Goal: Information Seeking & Learning: Learn about a topic

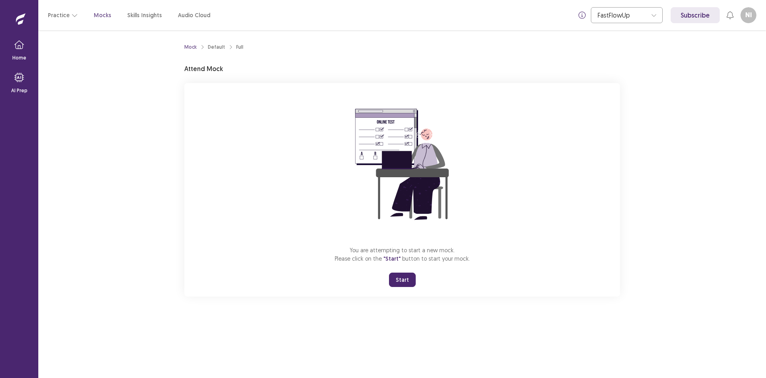
click at [399, 282] on button "Start" at bounding box center [402, 280] width 27 height 14
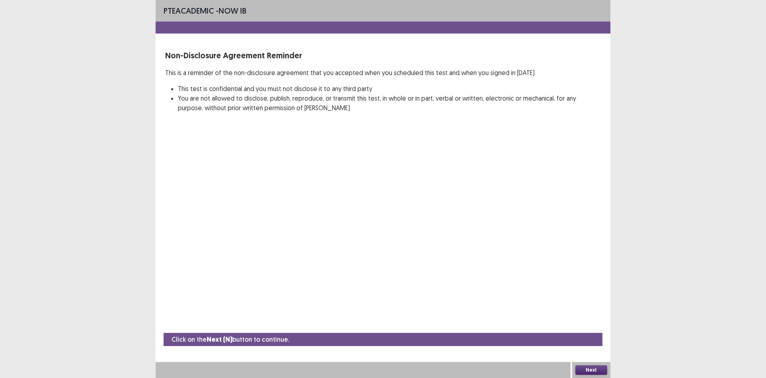
click at [593, 368] on button "Next" at bounding box center [592, 370] width 32 height 10
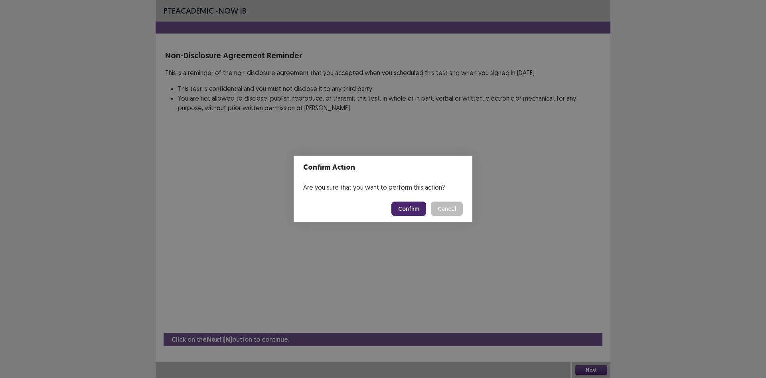
click at [410, 208] on button "Confirm" at bounding box center [409, 209] width 35 height 14
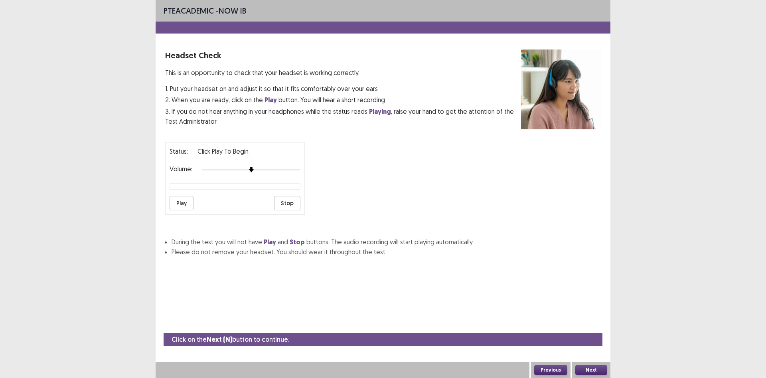
click at [177, 205] on button "Play" at bounding box center [182, 203] width 24 height 14
click at [184, 202] on button "Play" at bounding box center [182, 203] width 24 height 14
click at [595, 371] on button "Next" at bounding box center [592, 370] width 32 height 10
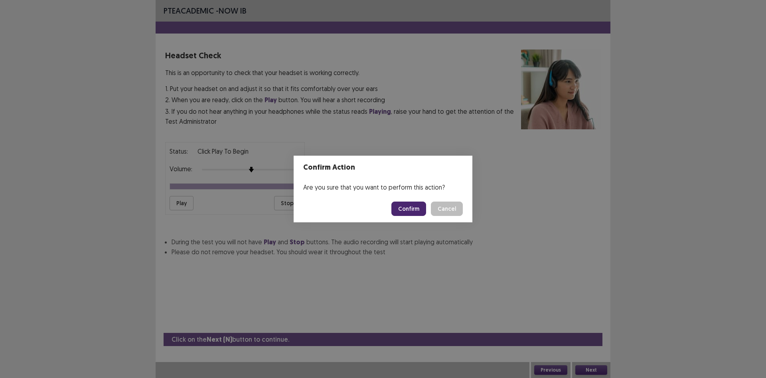
click at [404, 206] on button "Confirm" at bounding box center [409, 209] width 35 height 14
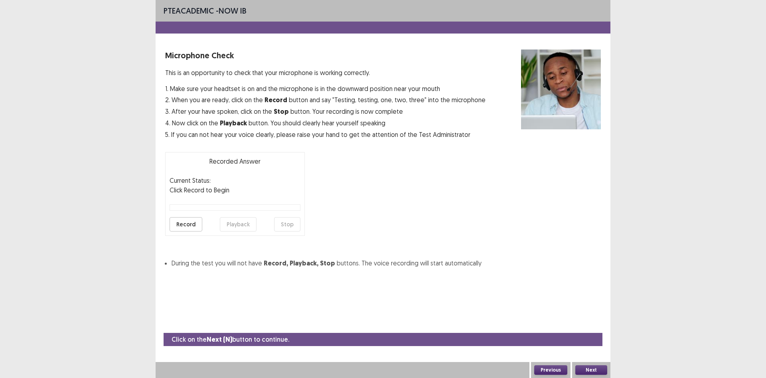
click at [190, 225] on button "Record" at bounding box center [186, 224] width 33 height 14
click at [282, 225] on button "Stop" at bounding box center [287, 224] width 26 height 14
click at [184, 224] on button "Record" at bounding box center [186, 224] width 33 height 14
click at [293, 225] on button "Stop" at bounding box center [287, 224] width 26 height 14
click at [191, 223] on button "Record" at bounding box center [186, 224] width 33 height 14
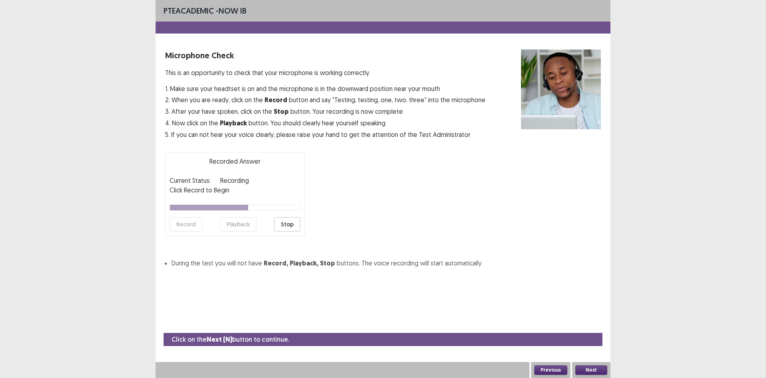
click at [281, 223] on button "Stop" at bounding box center [287, 224] width 26 height 14
click at [234, 226] on button "Playback" at bounding box center [238, 224] width 37 height 14
click at [598, 368] on button "Next" at bounding box center [592, 370] width 32 height 10
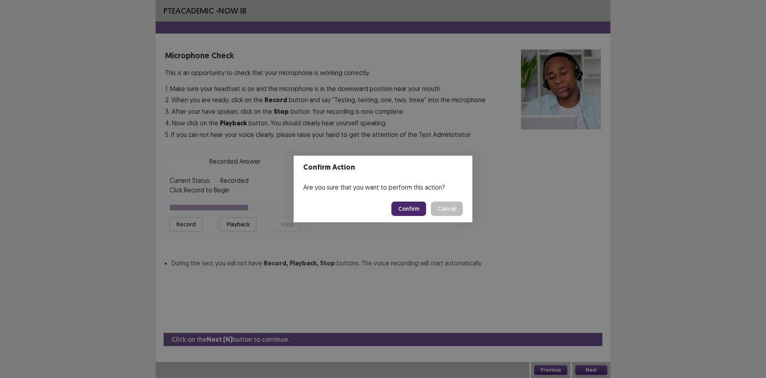
click at [402, 206] on button "Confirm" at bounding box center [409, 209] width 35 height 14
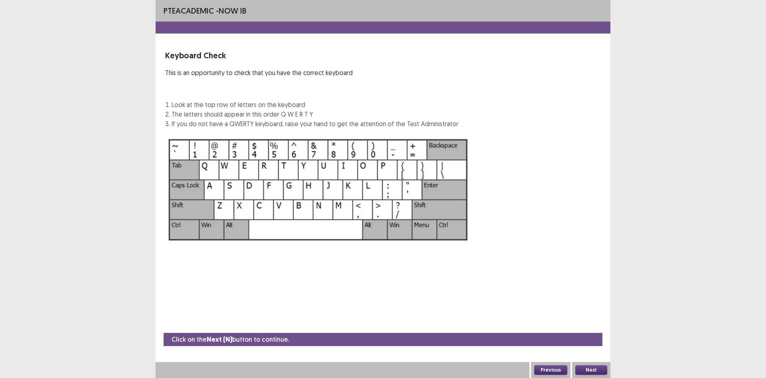
click at [588, 372] on button "Next" at bounding box center [592, 370] width 32 height 10
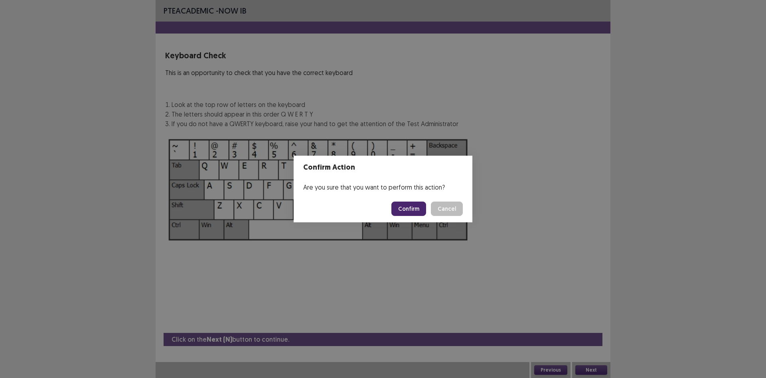
click at [454, 209] on button "Cancel" at bounding box center [447, 209] width 32 height 14
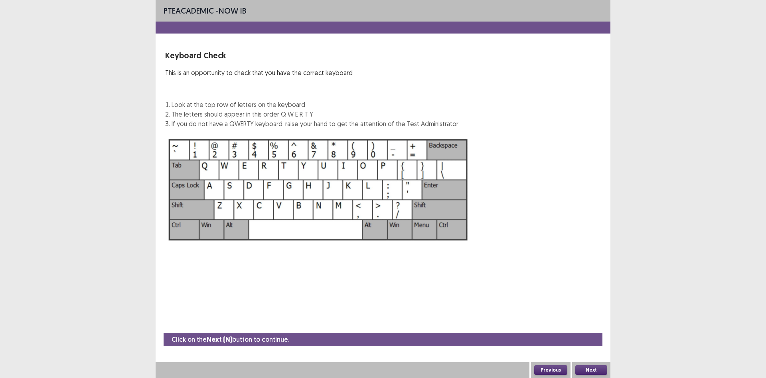
click at [594, 372] on button "Next" at bounding box center [592, 370] width 32 height 10
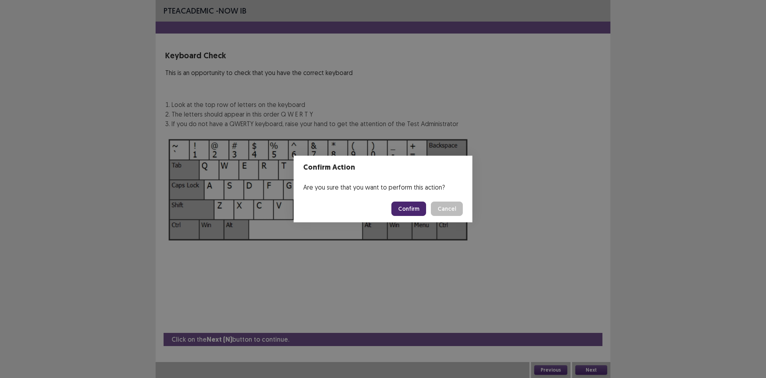
click at [407, 209] on button "Confirm" at bounding box center [409, 209] width 35 height 14
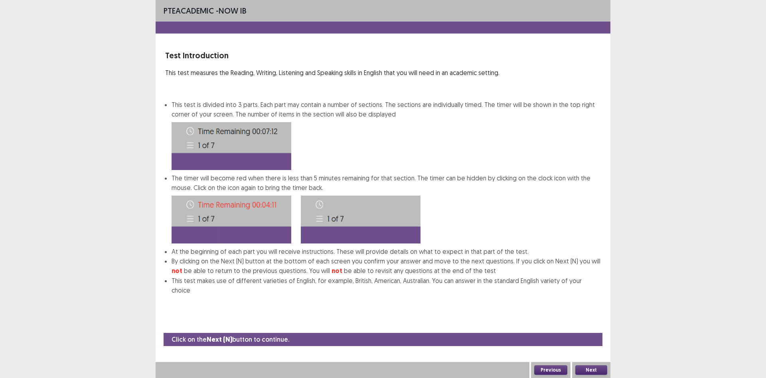
click at [596, 366] on button "Next" at bounding box center [592, 370] width 32 height 10
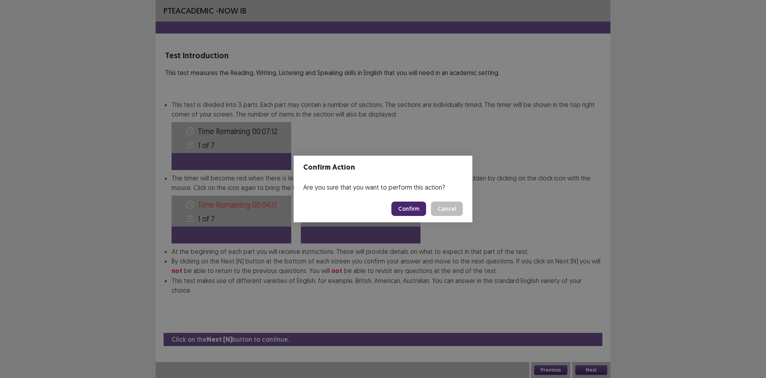
click at [406, 215] on button "Confirm" at bounding box center [409, 209] width 35 height 14
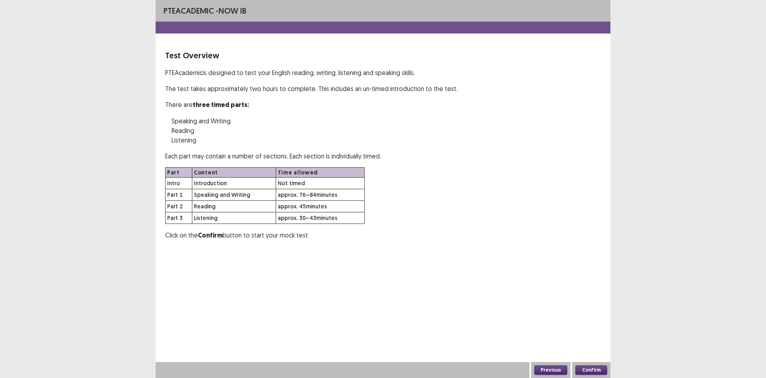
click at [587, 366] on button "Confirm" at bounding box center [592, 370] width 32 height 10
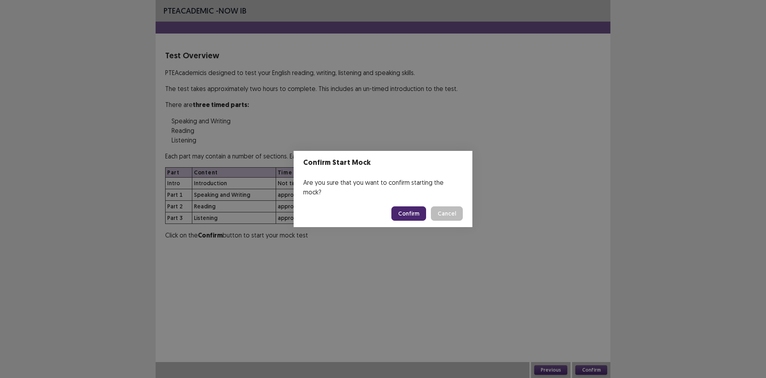
click at [416, 206] on button "Confirm" at bounding box center [409, 213] width 35 height 14
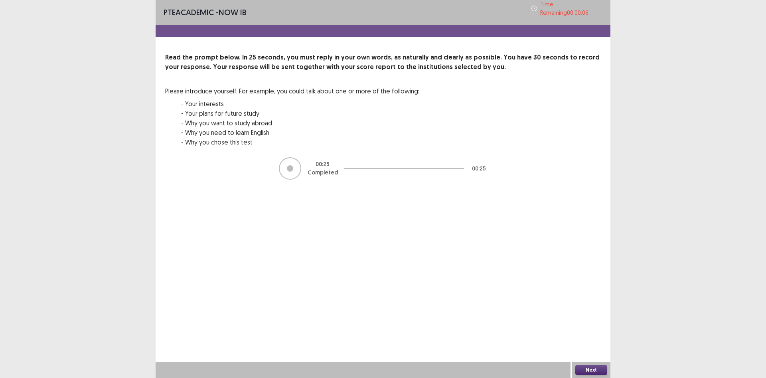
click at [586, 366] on button "Next" at bounding box center [592, 370] width 32 height 10
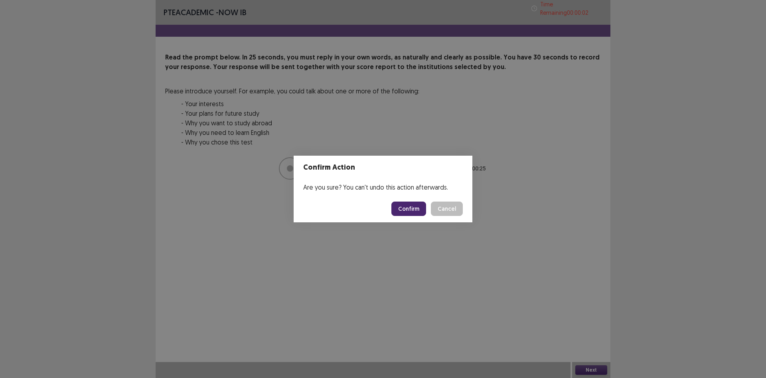
click at [422, 207] on button "Confirm" at bounding box center [409, 209] width 35 height 14
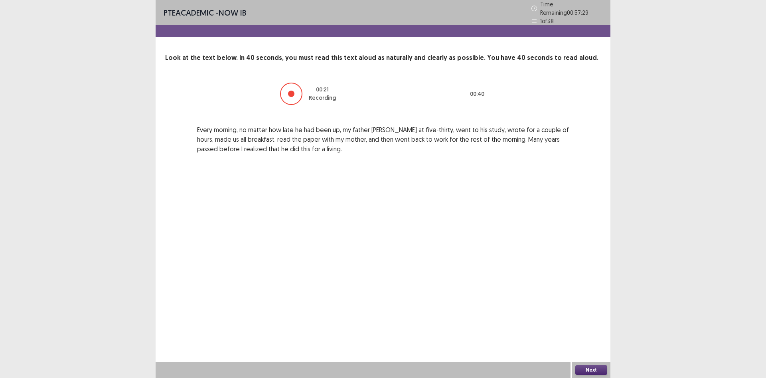
click at [588, 369] on button "Next" at bounding box center [592, 370] width 32 height 10
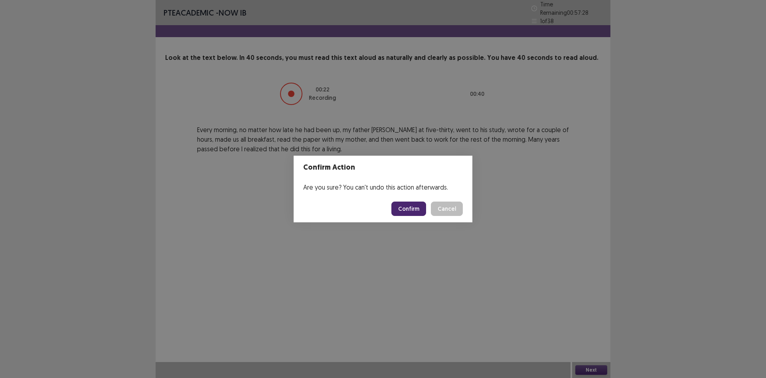
click at [410, 206] on button "Confirm" at bounding box center [409, 209] width 35 height 14
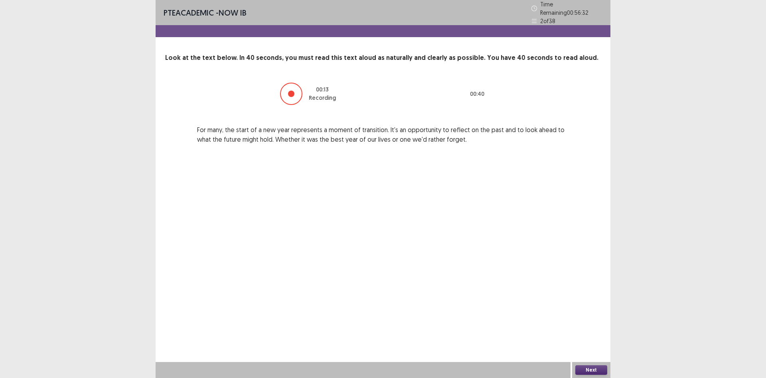
click at [588, 366] on button "Next" at bounding box center [592, 370] width 32 height 10
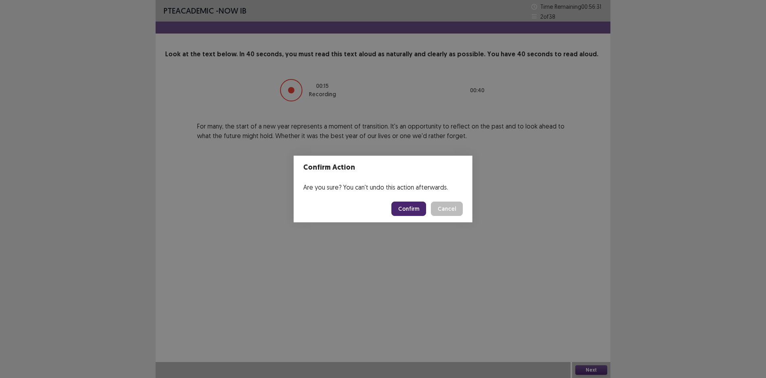
click at [404, 211] on button "Confirm" at bounding box center [409, 209] width 35 height 14
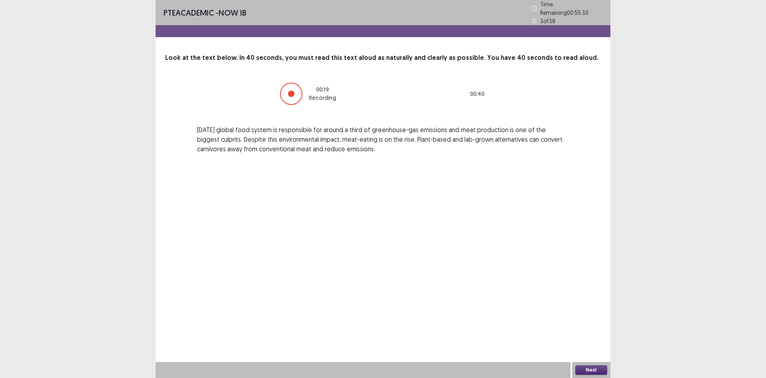
drag, startPoint x: 604, startPoint y: 368, endPoint x: 600, endPoint y: 367, distance: 4.2
click at [600, 367] on button "Next" at bounding box center [592, 370] width 32 height 10
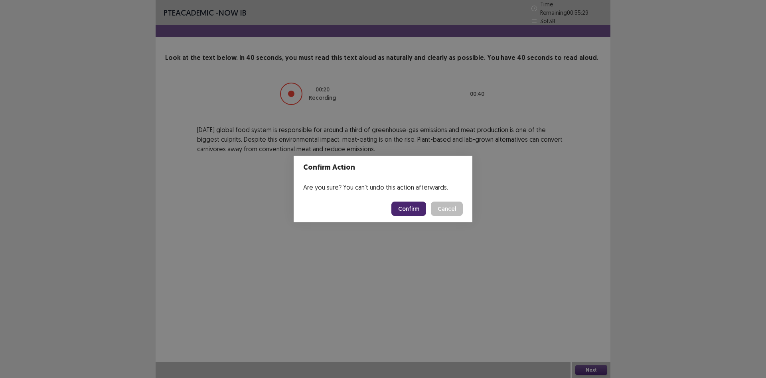
click at [401, 207] on button "Confirm" at bounding box center [409, 209] width 35 height 14
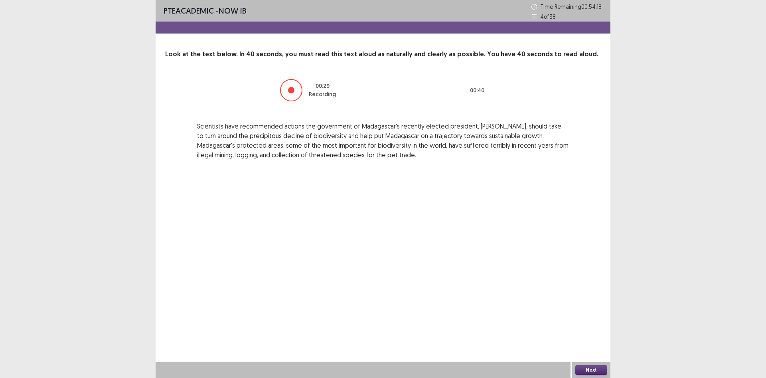
click at [600, 369] on button "Next" at bounding box center [592, 370] width 32 height 10
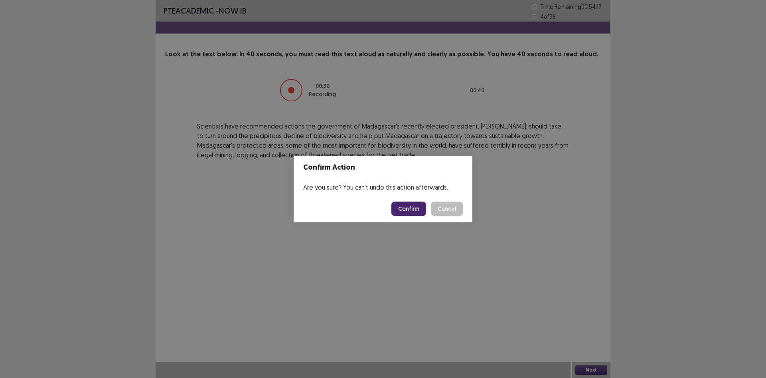
click at [400, 208] on button "Confirm" at bounding box center [409, 209] width 35 height 14
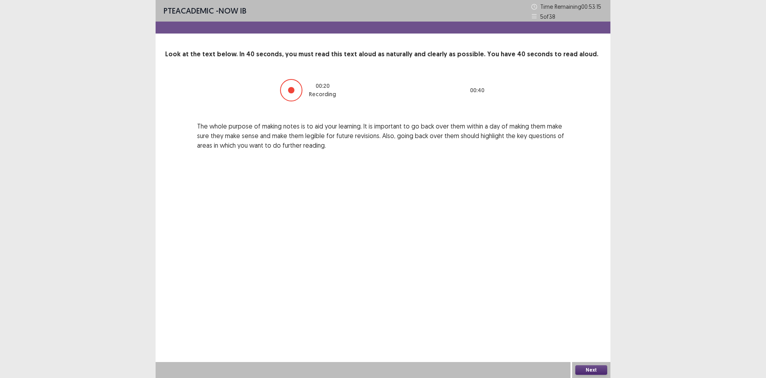
click at [601, 370] on button "Next" at bounding box center [592, 370] width 32 height 10
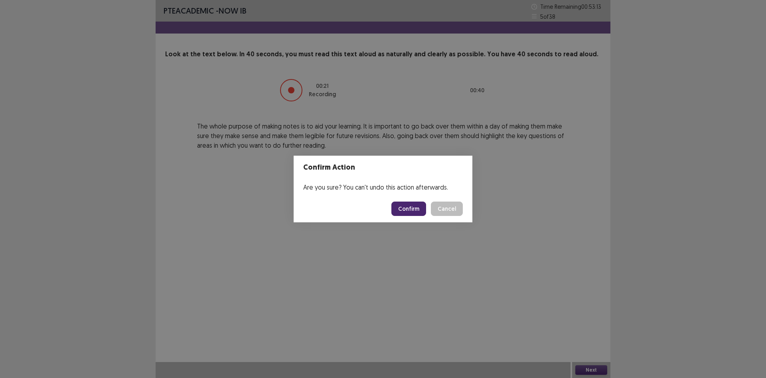
click at [414, 208] on button "Confirm" at bounding box center [409, 209] width 35 height 14
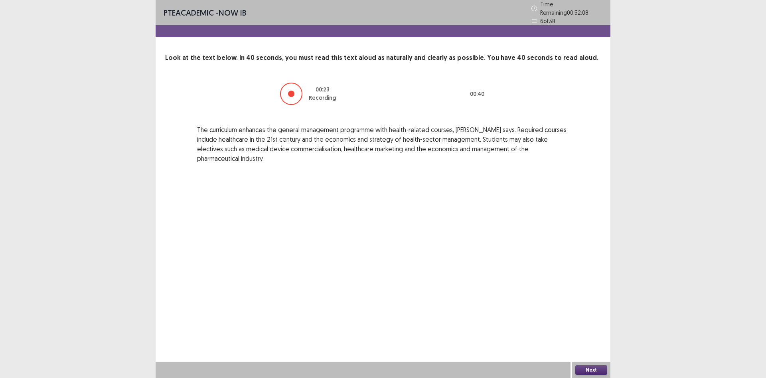
click at [595, 371] on button "Next" at bounding box center [592, 370] width 32 height 10
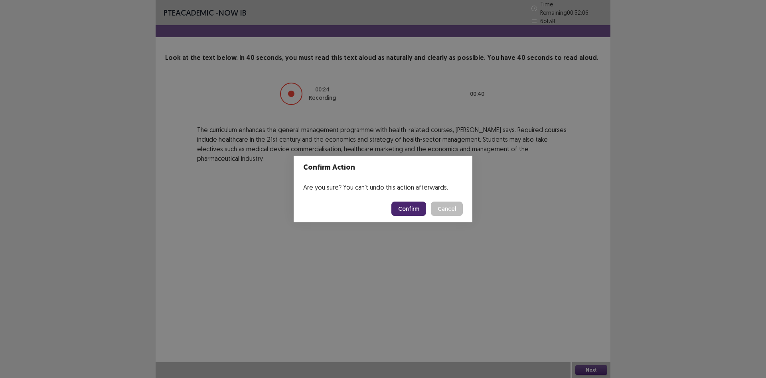
click at [410, 208] on button "Confirm" at bounding box center [409, 209] width 35 height 14
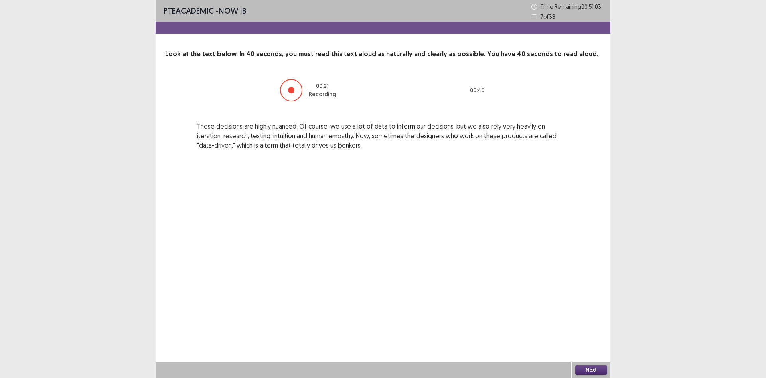
click at [592, 366] on button "Next" at bounding box center [592, 370] width 32 height 10
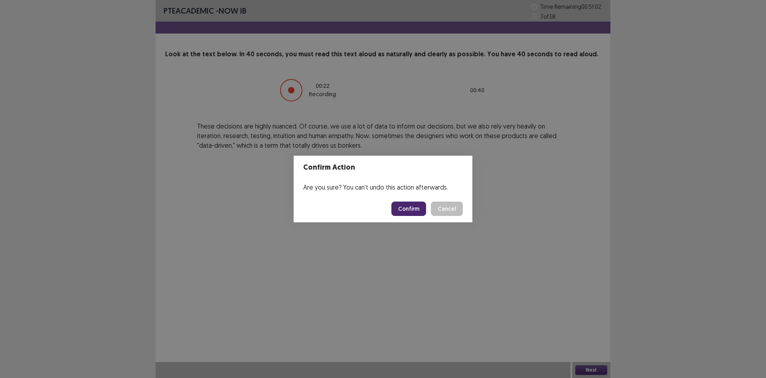
click at [413, 207] on button "Confirm" at bounding box center [409, 209] width 35 height 14
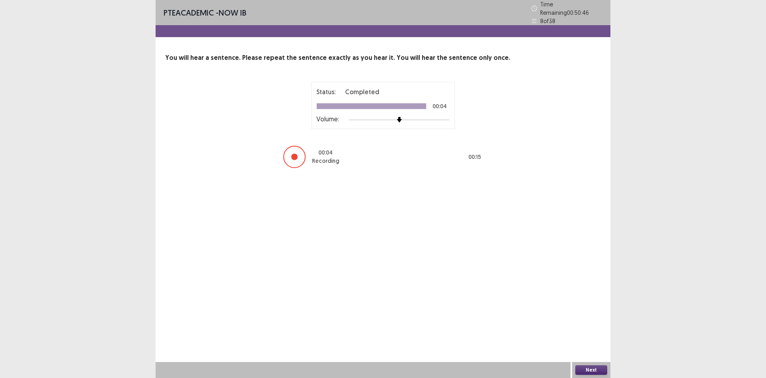
click at [594, 368] on button "Next" at bounding box center [592, 370] width 32 height 10
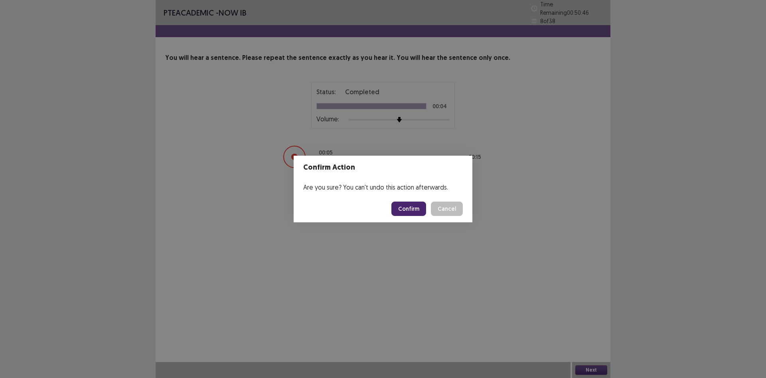
click at [417, 205] on button "Confirm" at bounding box center [409, 209] width 35 height 14
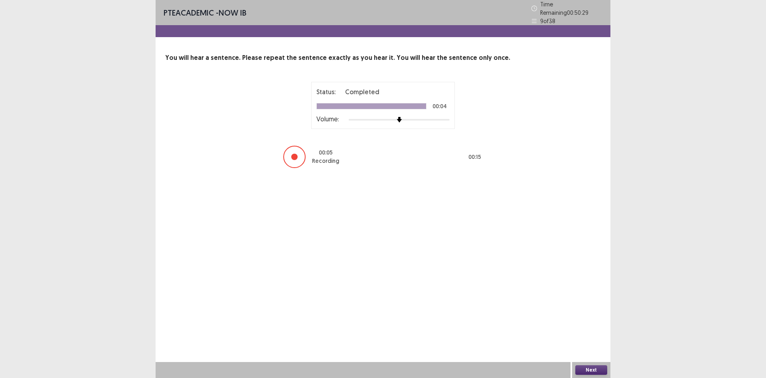
click at [598, 370] on button "Next" at bounding box center [592, 370] width 32 height 10
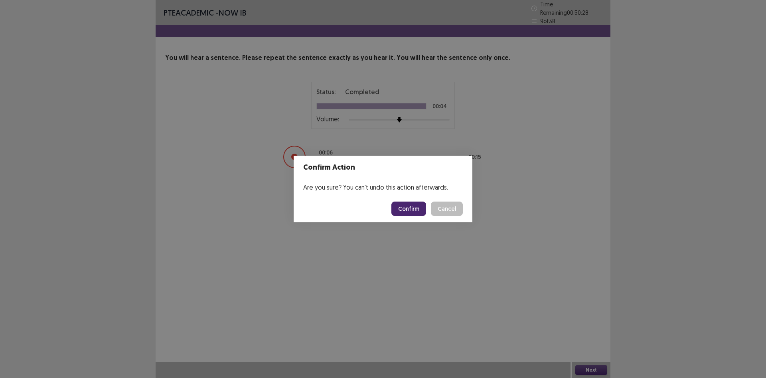
click at [412, 211] on button "Confirm" at bounding box center [409, 209] width 35 height 14
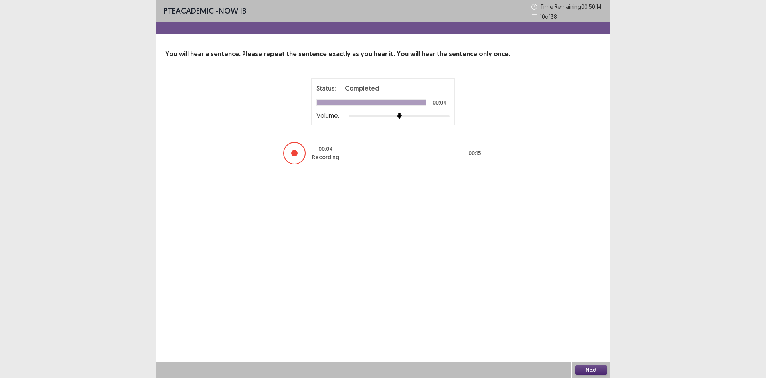
click at [583, 370] on button "Next" at bounding box center [592, 370] width 32 height 10
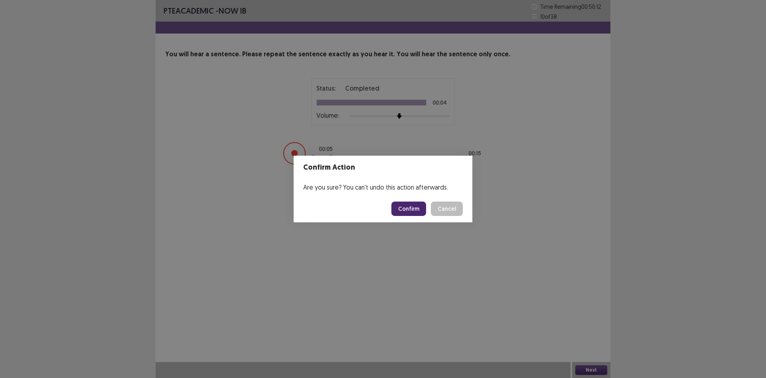
click at [402, 205] on button "Confirm" at bounding box center [409, 209] width 35 height 14
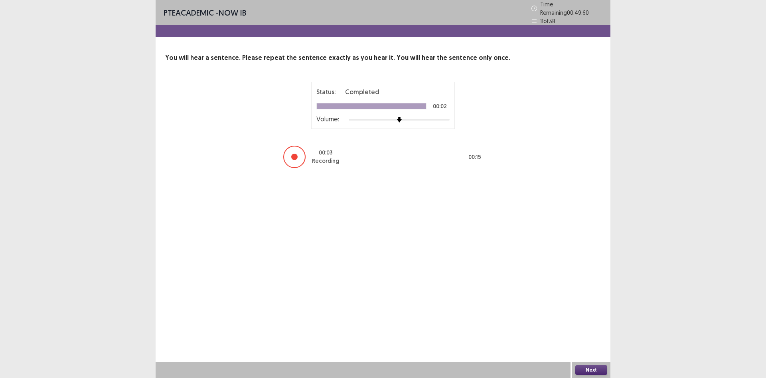
click at [586, 369] on button "Next" at bounding box center [592, 370] width 32 height 10
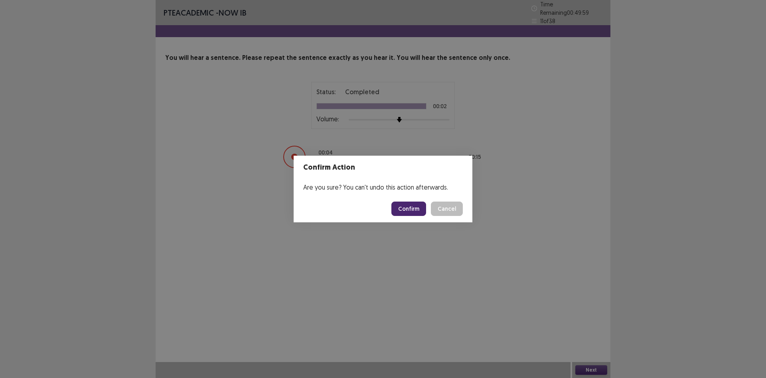
click at [404, 206] on button "Confirm" at bounding box center [409, 209] width 35 height 14
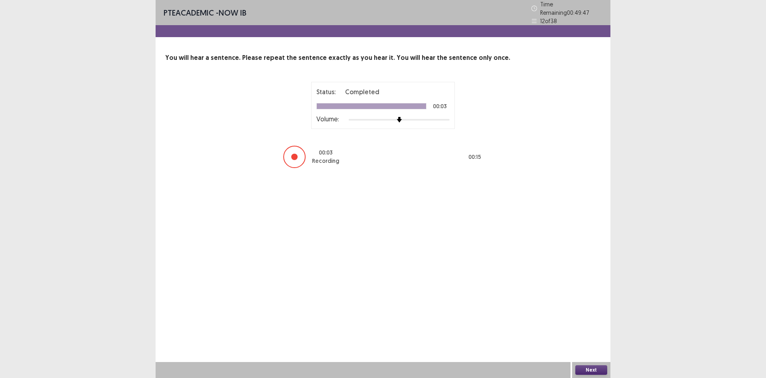
click at [590, 369] on button "Next" at bounding box center [592, 370] width 32 height 10
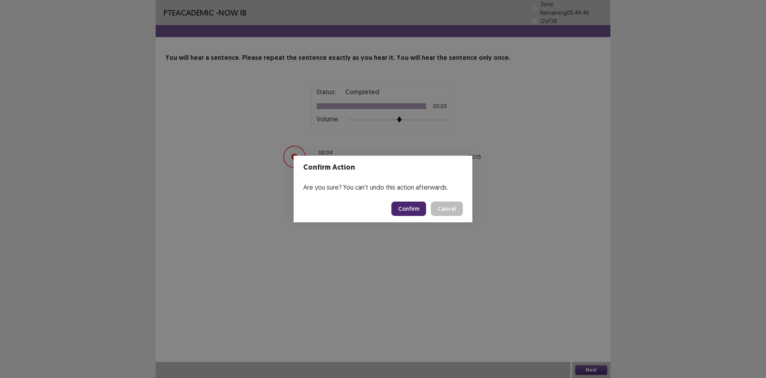
click at [418, 209] on button "Confirm" at bounding box center [409, 209] width 35 height 14
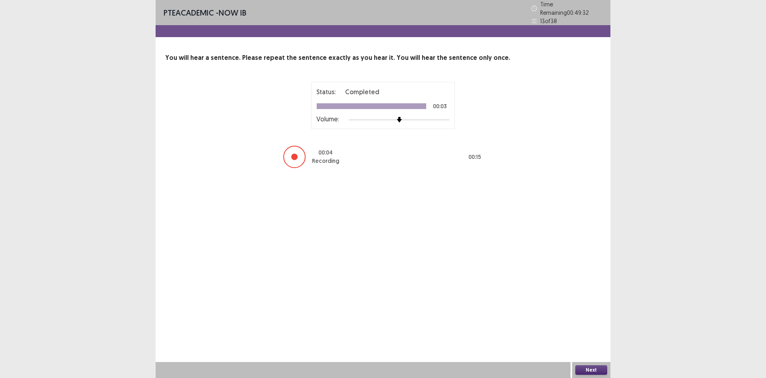
click at [591, 366] on button "Next" at bounding box center [592, 370] width 32 height 10
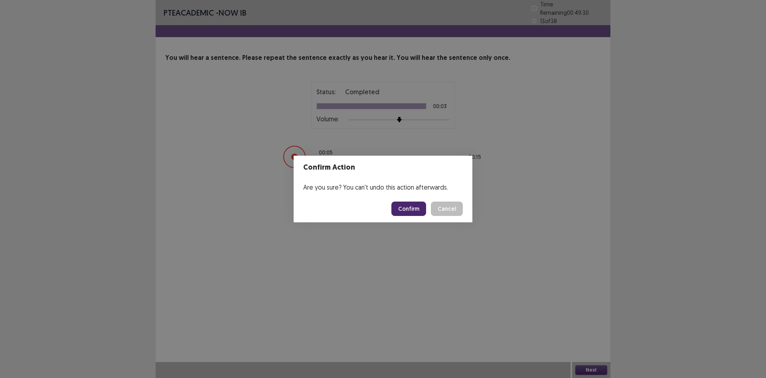
click at [397, 208] on button "Confirm" at bounding box center [409, 209] width 35 height 14
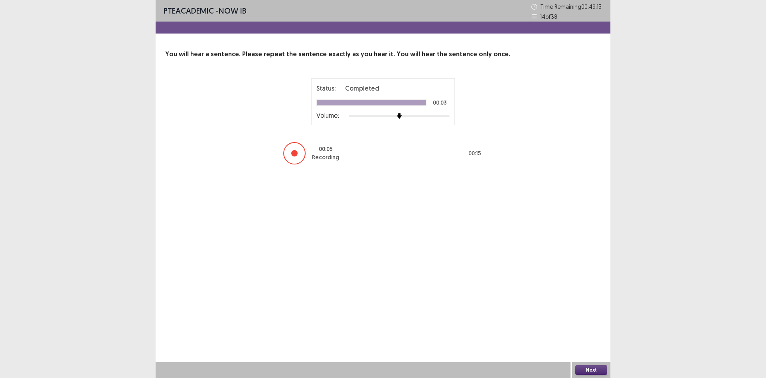
click at [593, 369] on button "Next" at bounding box center [592, 370] width 32 height 10
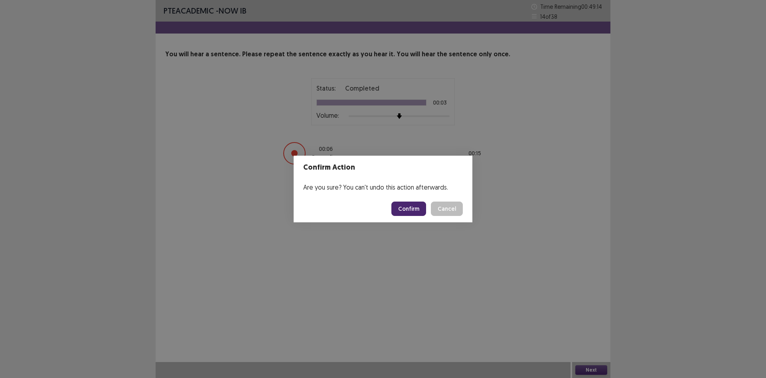
click at [416, 205] on button "Confirm" at bounding box center [409, 209] width 35 height 14
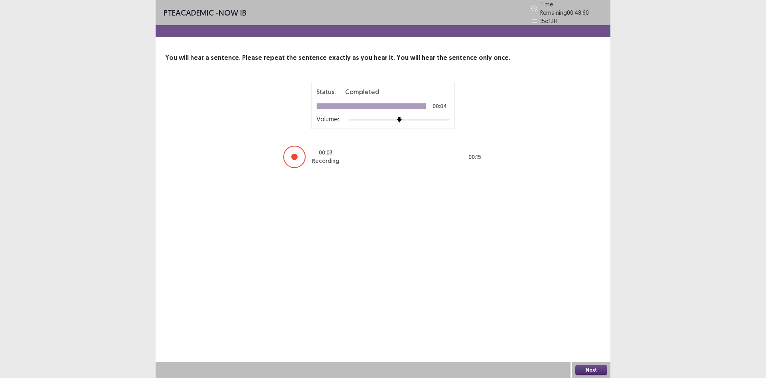
click at [586, 368] on button "Next" at bounding box center [592, 370] width 32 height 10
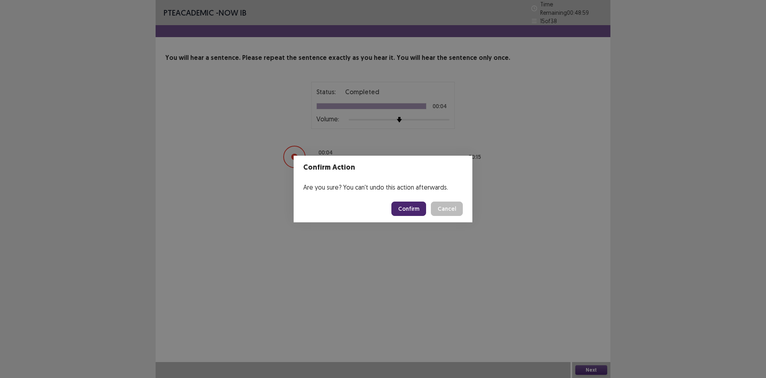
click at [418, 208] on button "Confirm" at bounding box center [409, 209] width 35 height 14
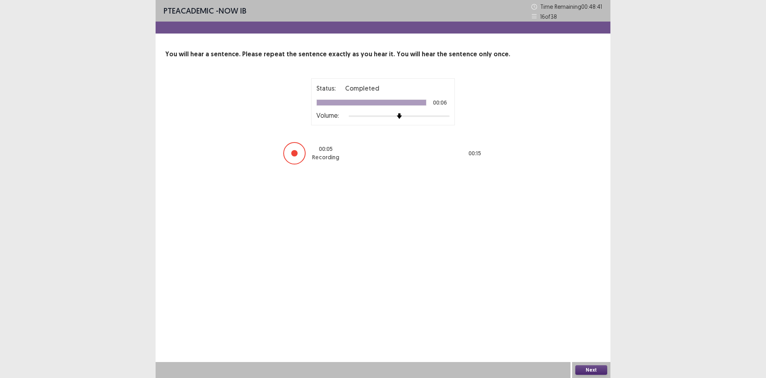
click at [601, 369] on button "Next" at bounding box center [592, 370] width 32 height 10
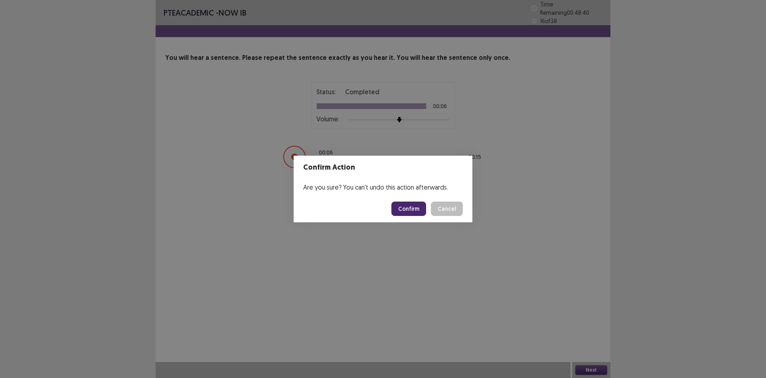
click at [415, 210] on button "Confirm" at bounding box center [409, 209] width 35 height 14
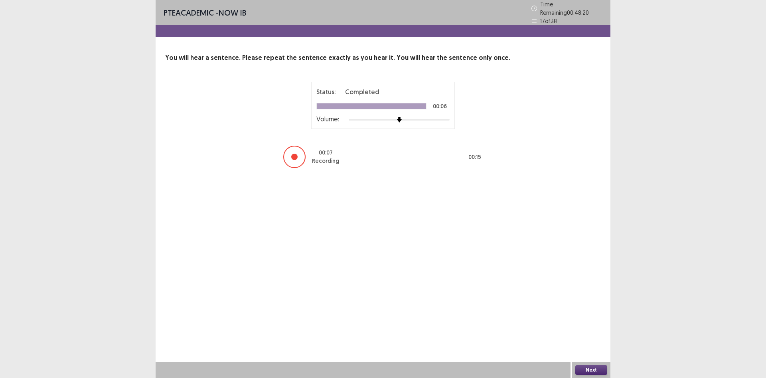
click at [594, 370] on button "Next" at bounding box center [592, 370] width 32 height 10
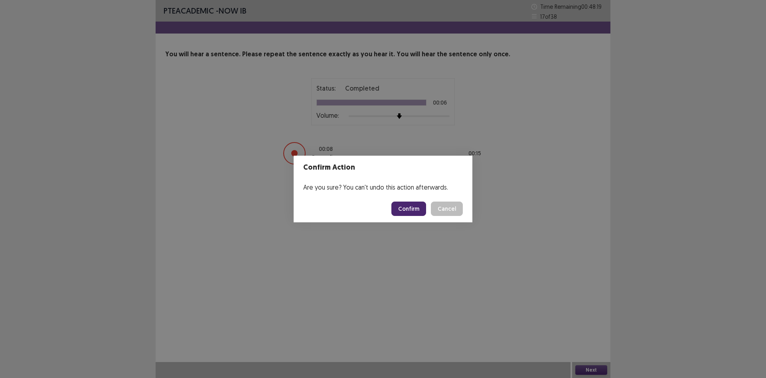
click at [412, 211] on button "Confirm" at bounding box center [409, 209] width 35 height 14
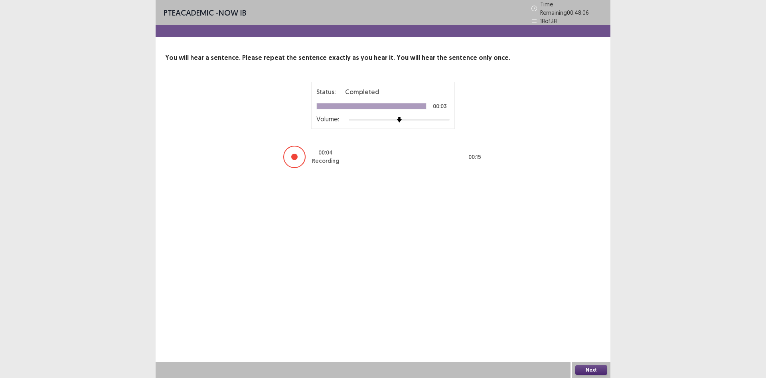
click at [593, 368] on button "Next" at bounding box center [592, 370] width 32 height 10
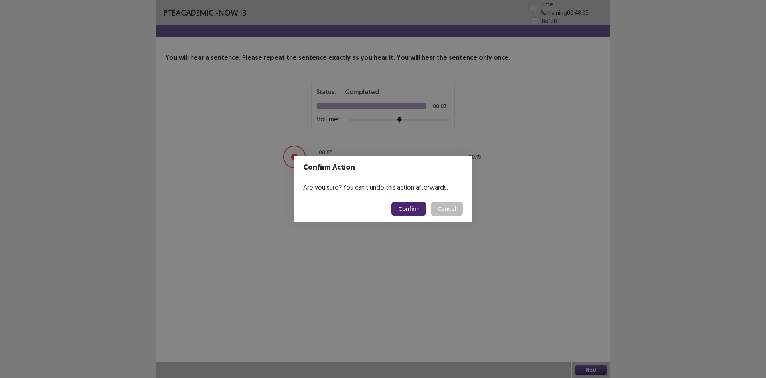
click at [408, 208] on button "Confirm" at bounding box center [409, 209] width 35 height 14
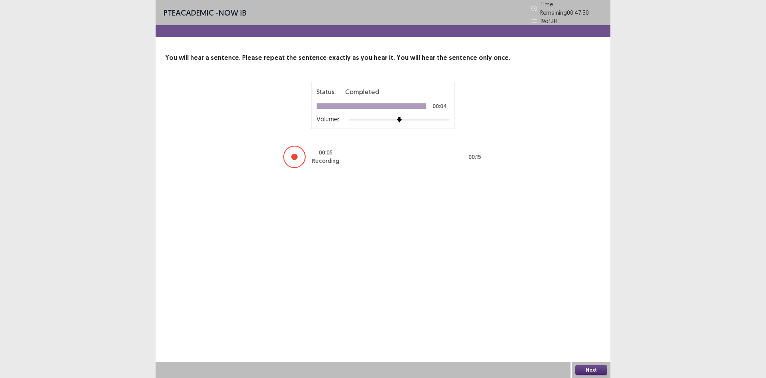
click at [599, 370] on button "Next" at bounding box center [592, 370] width 32 height 10
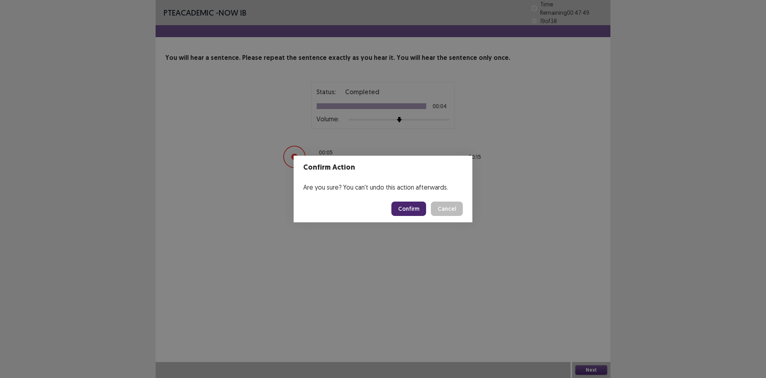
click at [414, 211] on button "Confirm" at bounding box center [409, 209] width 35 height 14
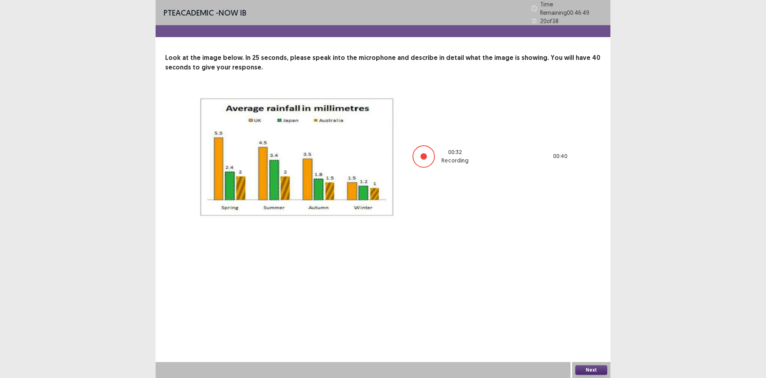
click at [590, 366] on button "Next" at bounding box center [592, 370] width 32 height 10
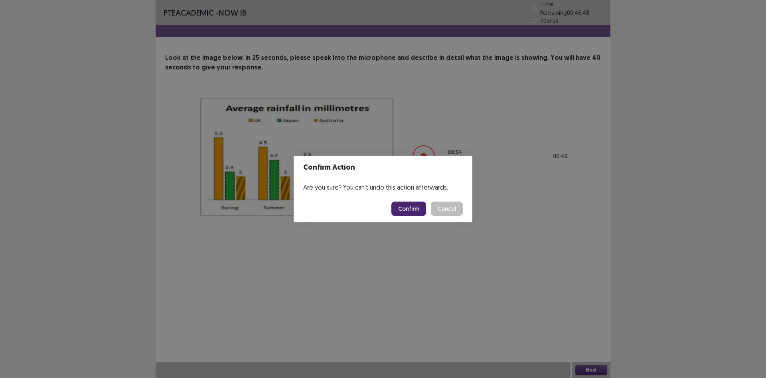
click at [415, 209] on button "Confirm" at bounding box center [409, 209] width 35 height 14
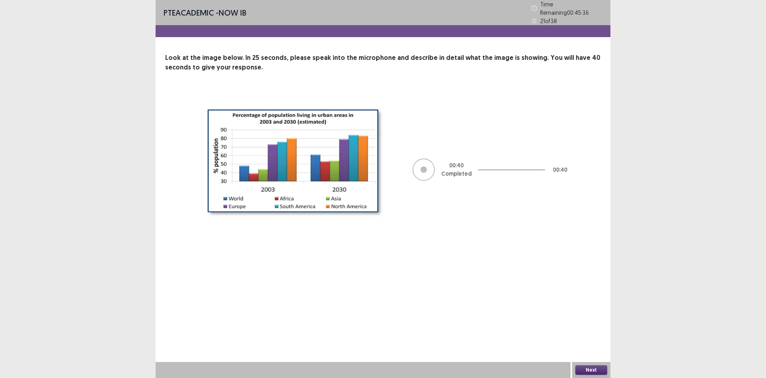
click at [591, 370] on button "Next" at bounding box center [592, 370] width 32 height 10
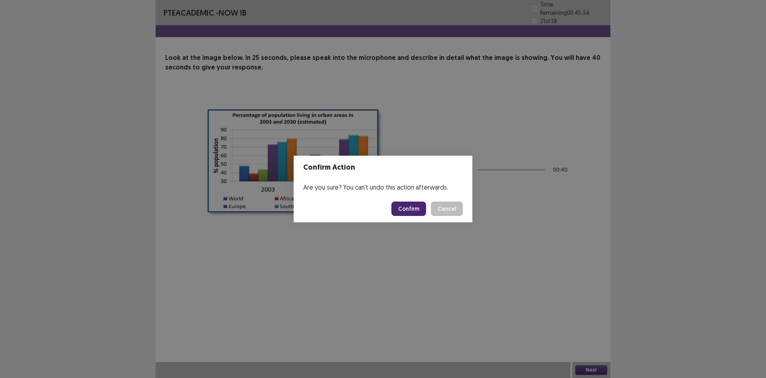
click at [412, 210] on button "Confirm" at bounding box center [409, 209] width 35 height 14
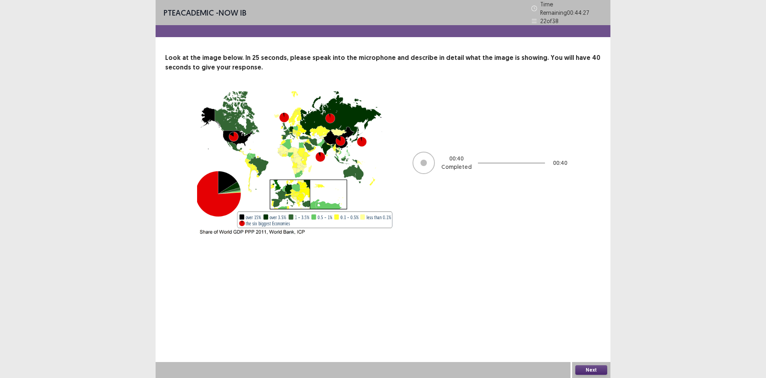
click at [588, 368] on button "Next" at bounding box center [592, 370] width 32 height 10
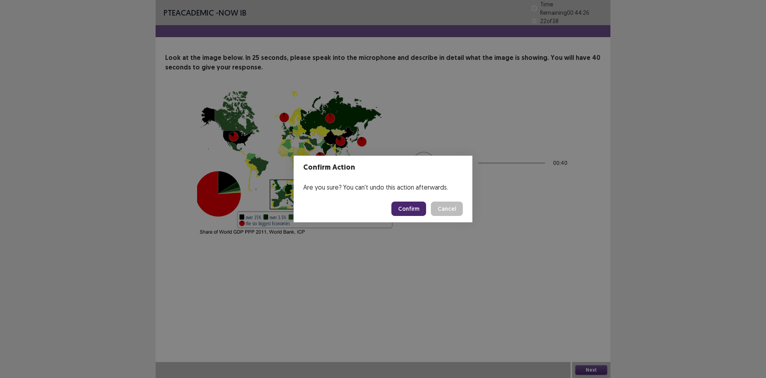
click at [406, 210] on button "Confirm" at bounding box center [409, 209] width 35 height 14
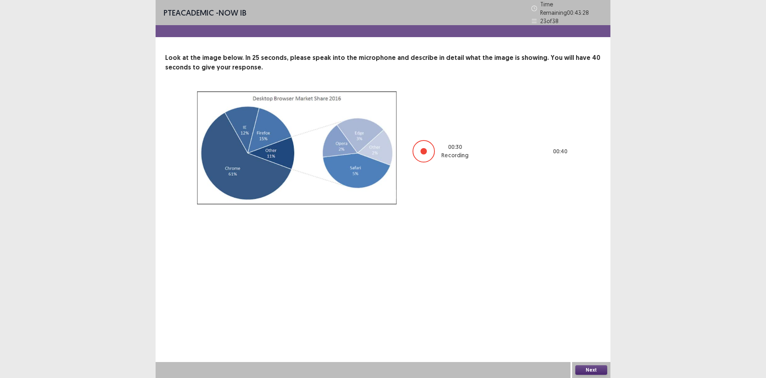
click at [581, 370] on button "Next" at bounding box center [592, 370] width 32 height 10
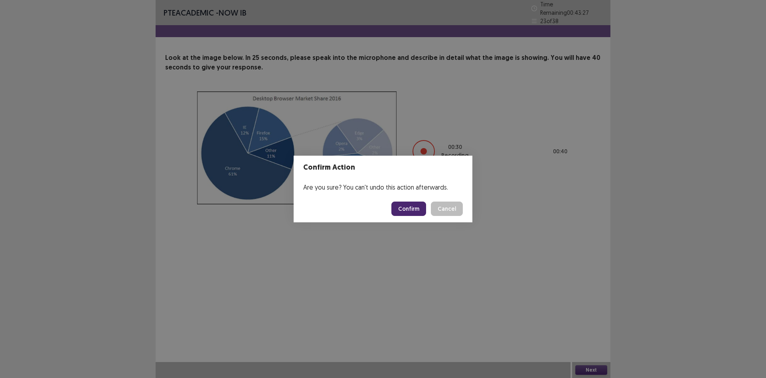
click at [404, 209] on button "Confirm" at bounding box center [409, 209] width 35 height 14
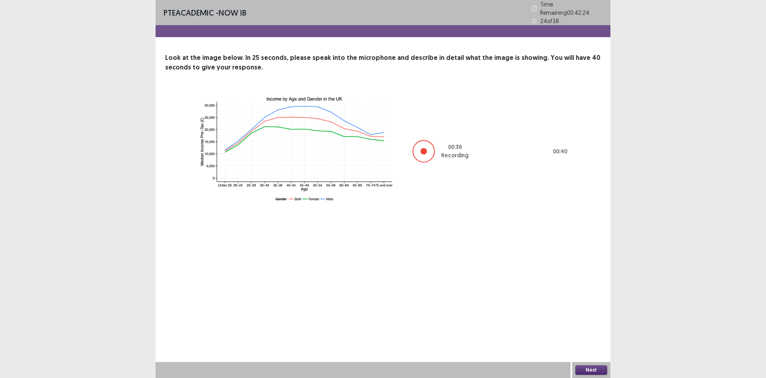
click at [583, 367] on button "Next" at bounding box center [592, 370] width 32 height 10
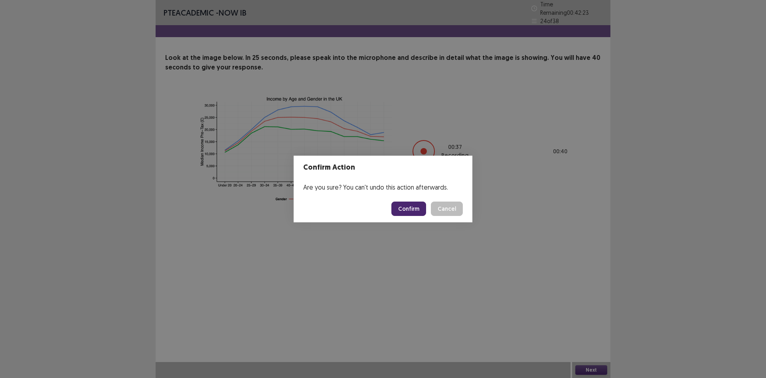
click at [413, 210] on button "Confirm" at bounding box center [409, 209] width 35 height 14
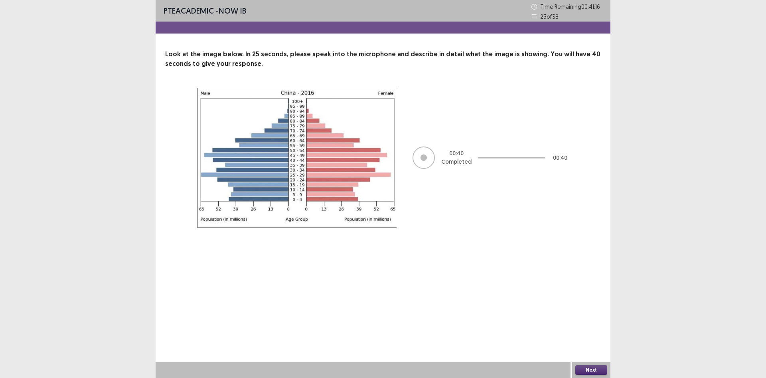
click at [580, 368] on button "Next" at bounding box center [592, 370] width 32 height 10
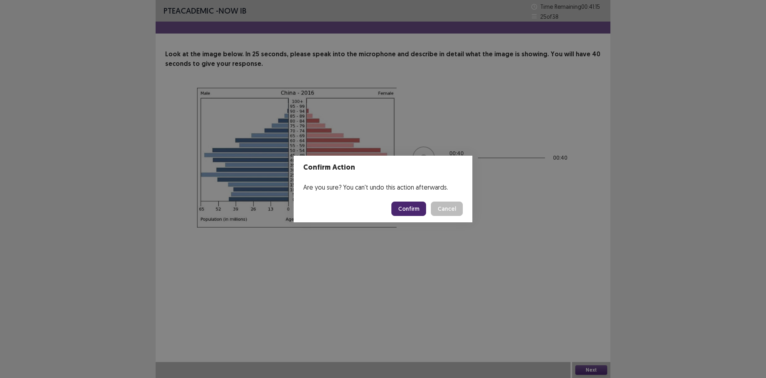
click at [414, 208] on button "Confirm" at bounding box center [409, 209] width 35 height 14
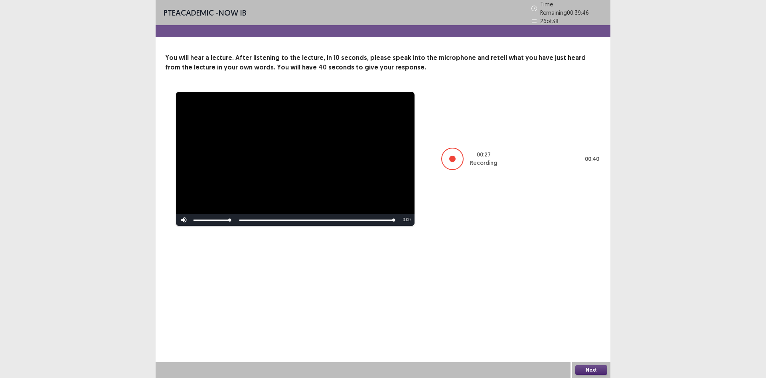
click at [598, 370] on button "Next" at bounding box center [592, 370] width 32 height 10
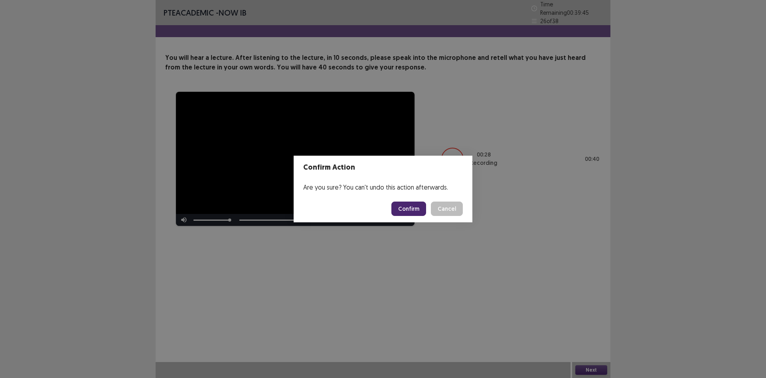
click at [417, 209] on button "Confirm" at bounding box center [409, 209] width 35 height 14
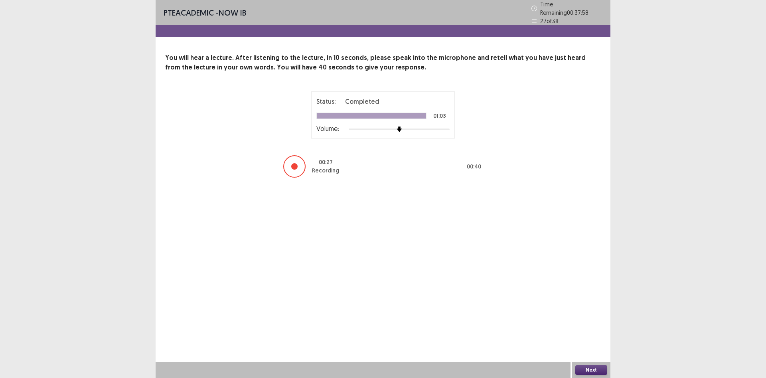
click at [596, 370] on button "Next" at bounding box center [592, 370] width 32 height 10
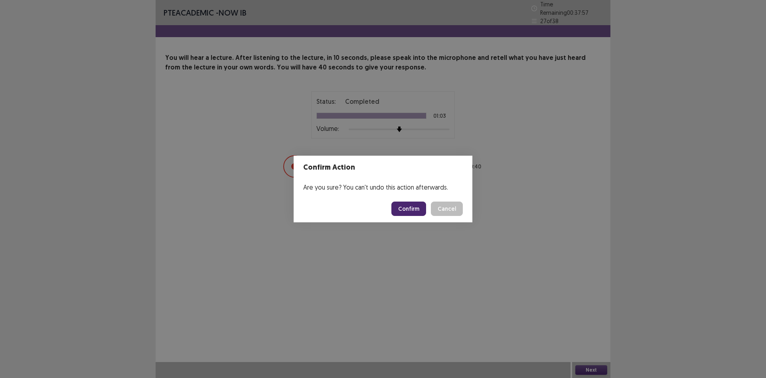
click at [416, 211] on button "Confirm" at bounding box center [409, 209] width 35 height 14
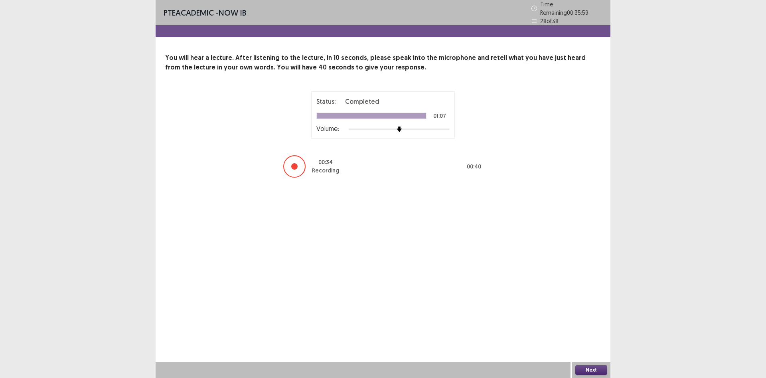
click at [591, 366] on button "Next" at bounding box center [592, 370] width 32 height 10
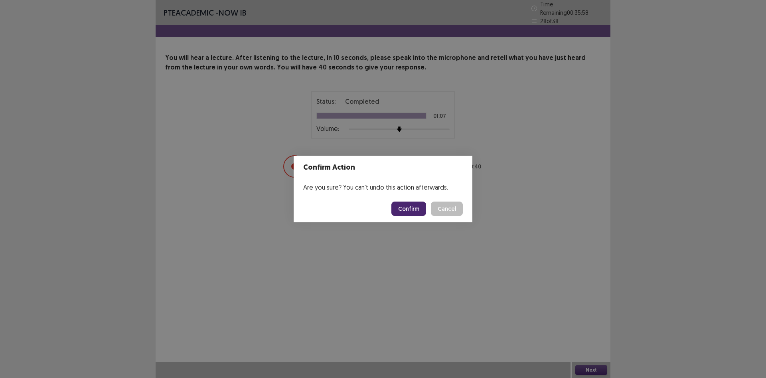
click at [413, 211] on button "Confirm" at bounding box center [409, 209] width 35 height 14
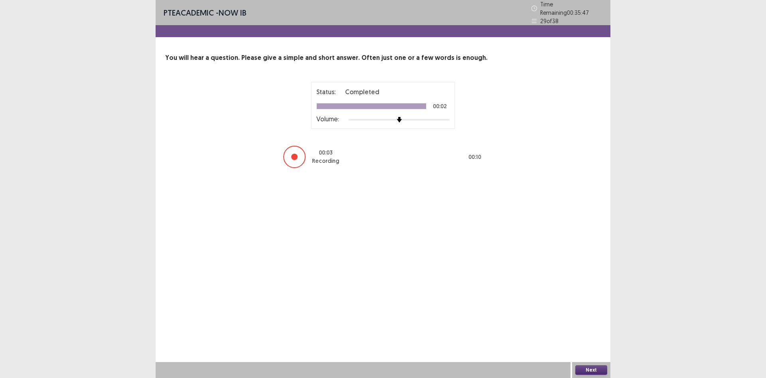
click at [591, 372] on button "Next" at bounding box center [592, 370] width 32 height 10
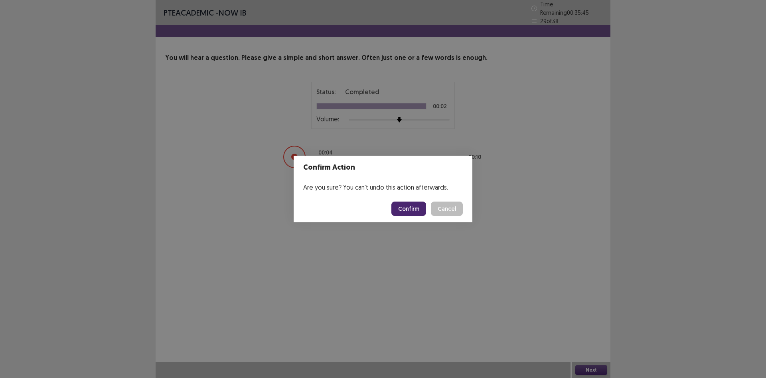
click at [407, 209] on button "Confirm" at bounding box center [409, 209] width 35 height 14
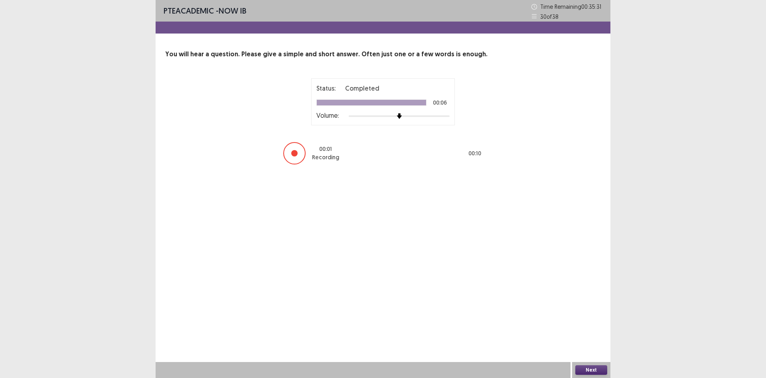
click at [593, 368] on button "Next" at bounding box center [592, 370] width 32 height 10
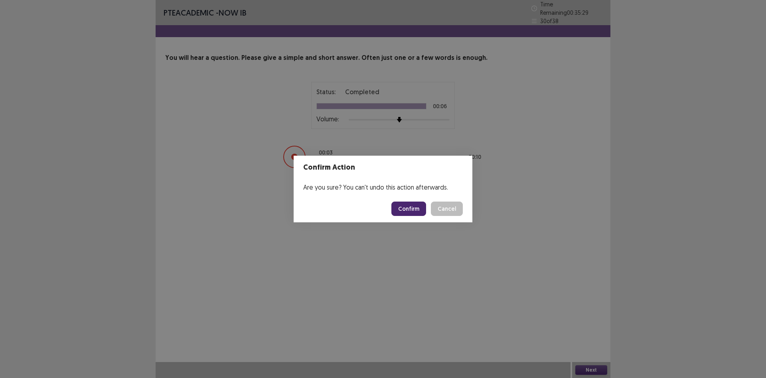
click at [414, 207] on button "Confirm" at bounding box center [409, 209] width 35 height 14
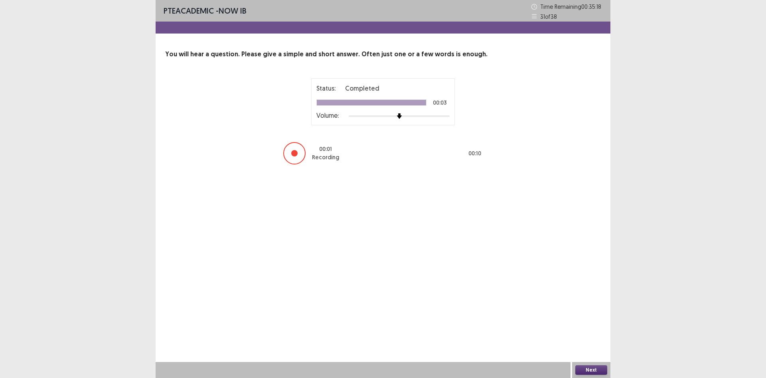
click at [594, 371] on button "Next" at bounding box center [592, 370] width 32 height 10
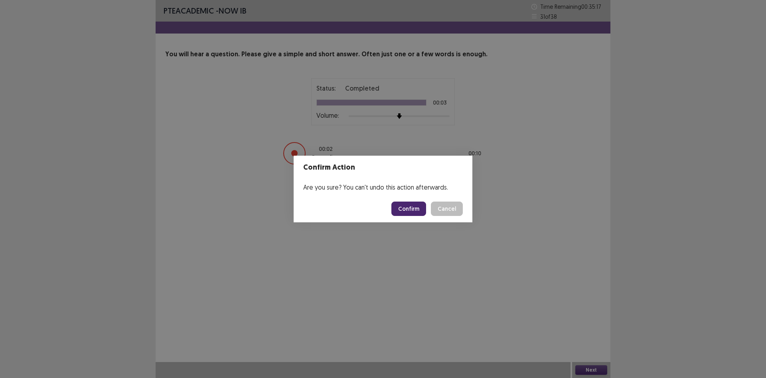
click at [418, 214] on button "Confirm" at bounding box center [409, 209] width 35 height 14
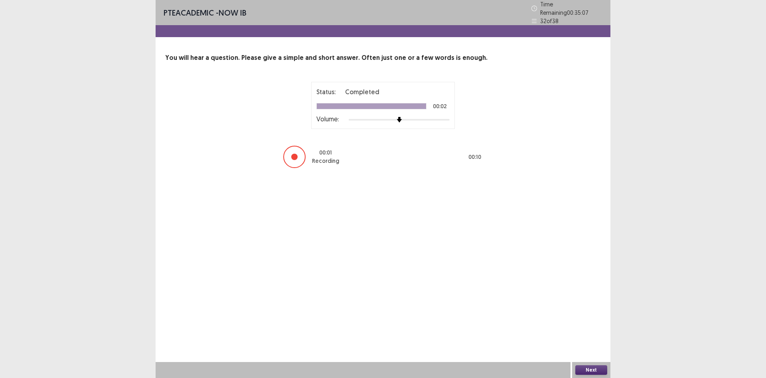
click at [598, 366] on button "Next" at bounding box center [592, 370] width 32 height 10
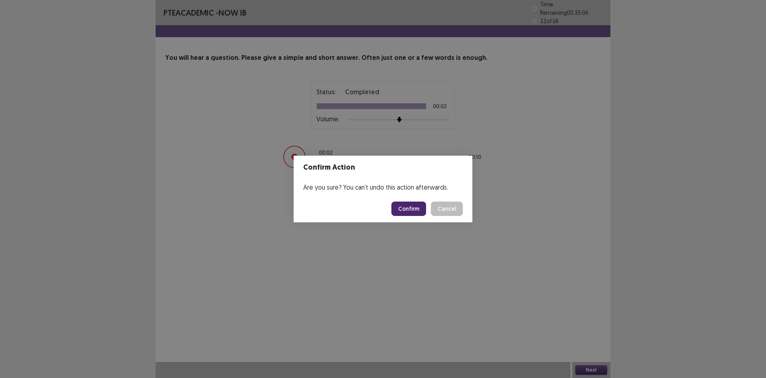
click at [408, 209] on button "Confirm" at bounding box center [409, 209] width 35 height 14
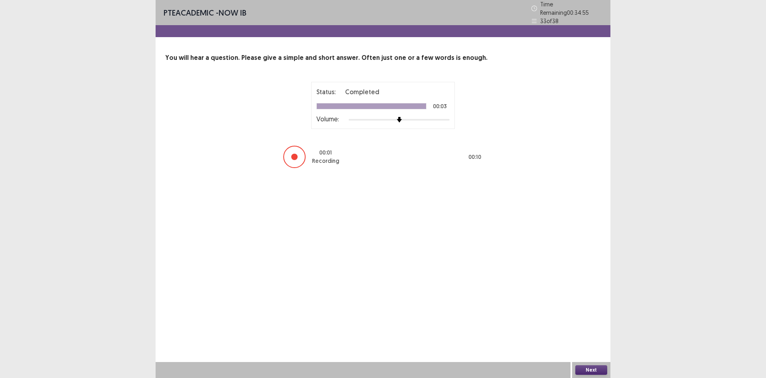
click at [599, 369] on button "Next" at bounding box center [592, 370] width 32 height 10
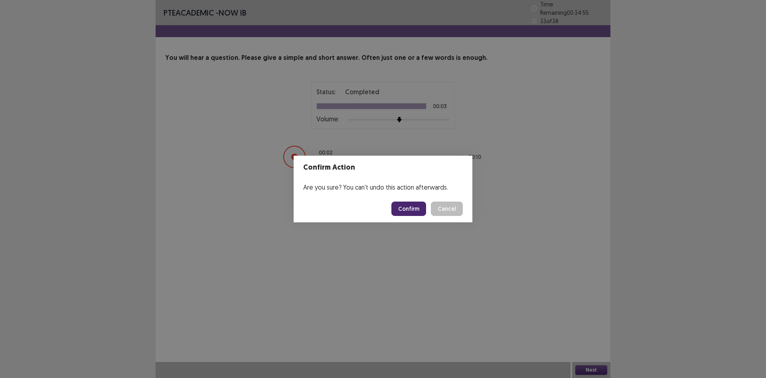
click at [426, 212] on button "Confirm" at bounding box center [409, 209] width 35 height 14
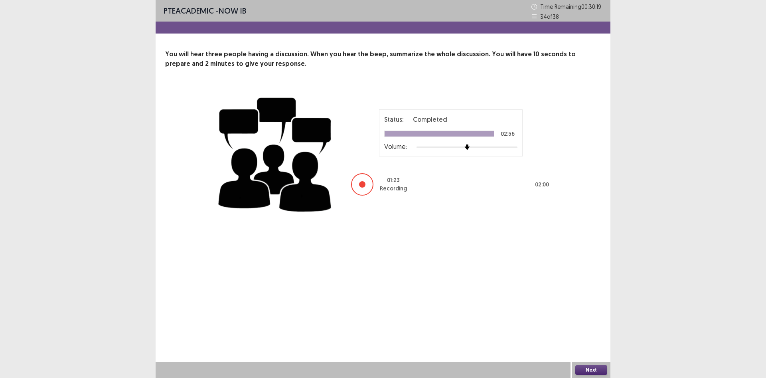
click at [594, 370] on button "Next" at bounding box center [592, 370] width 32 height 10
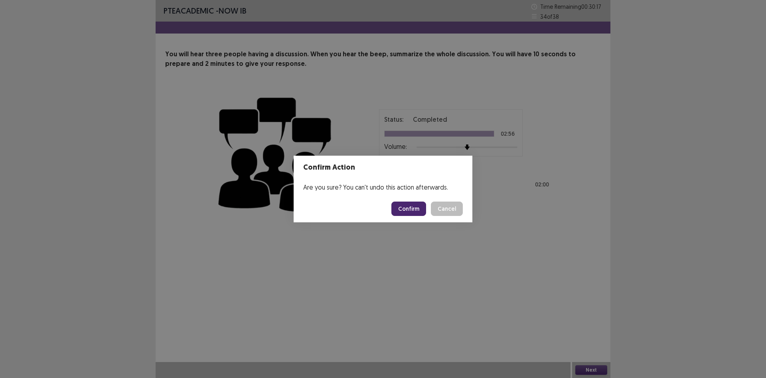
click at [404, 213] on button "Confirm" at bounding box center [409, 209] width 35 height 14
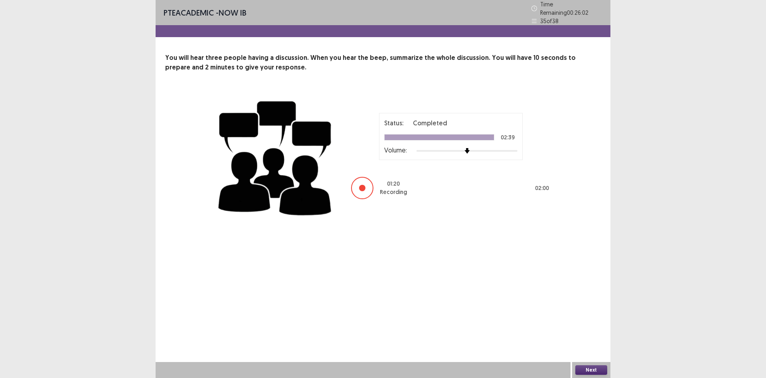
click at [594, 366] on button "Next" at bounding box center [592, 370] width 32 height 10
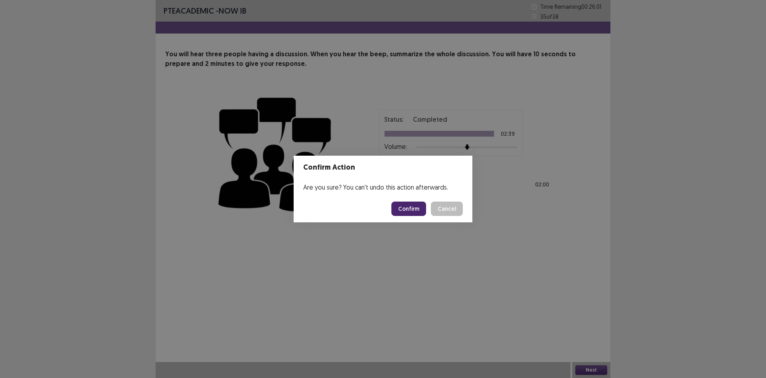
click at [408, 204] on button "Confirm" at bounding box center [409, 209] width 35 height 14
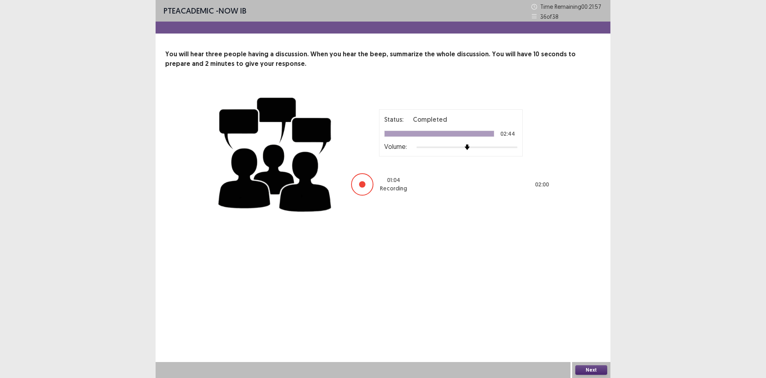
click at [577, 367] on button "Next" at bounding box center [592, 370] width 32 height 10
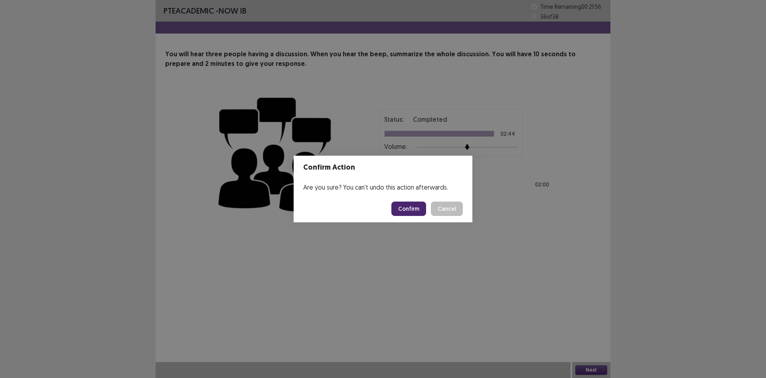
click at [419, 207] on button "Confirm" at bounding box center [409, 209] width 35 height 14
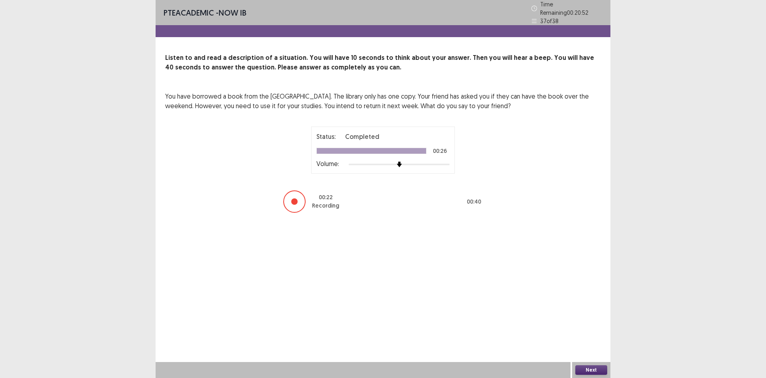
click at [584, 369] on button "Next" at bounding box center [592, 370] width 32 height 10
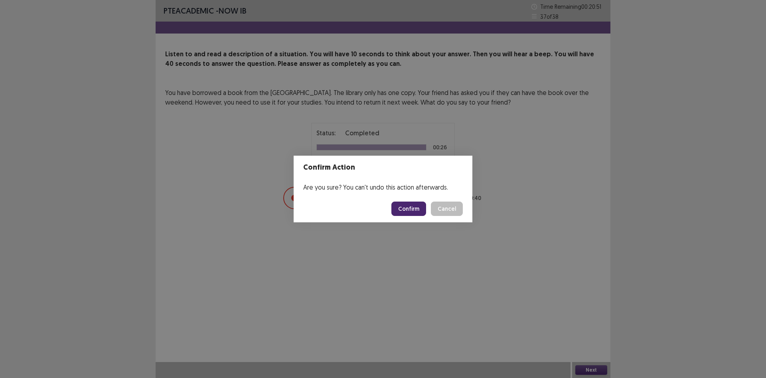
click at [405, 212] on button "Confirm" at bounding box center [409, 209] width 35 height 14
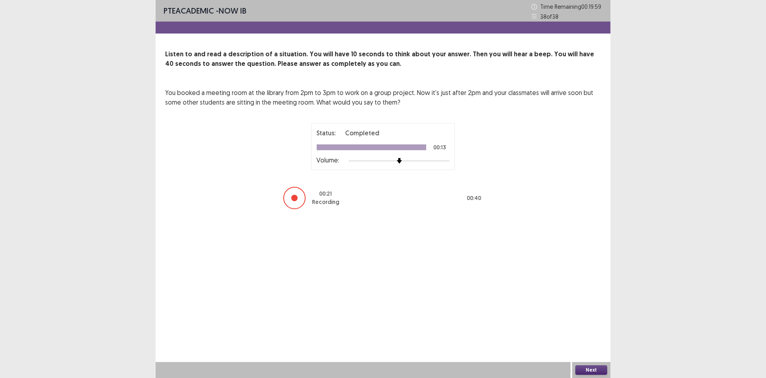
click at [599, 369] on button "Next" at bounding box center [592, 370] width 32 height 10
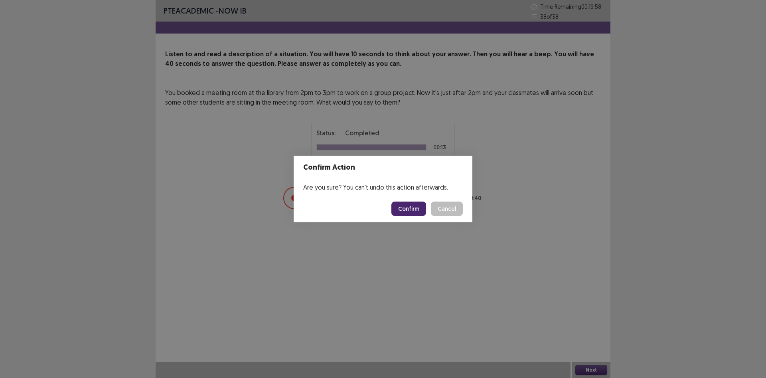
click at [426, 206] on button "Confirm" at bounding box center [409, 209] width 35 height 14
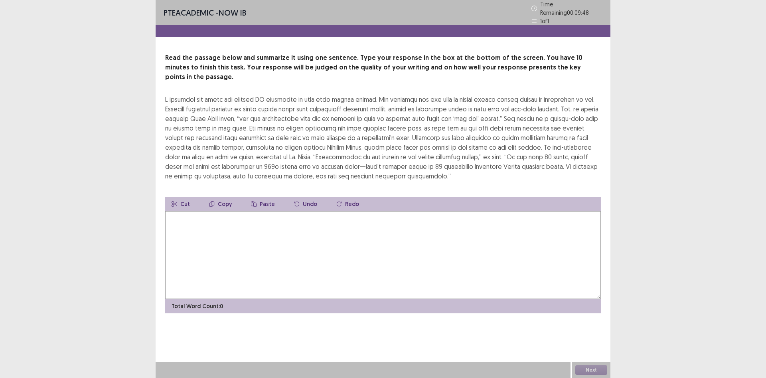
click at [283, 221] on textarea at bounding box center [383, 255] width 436 height 88
type textarea "*"
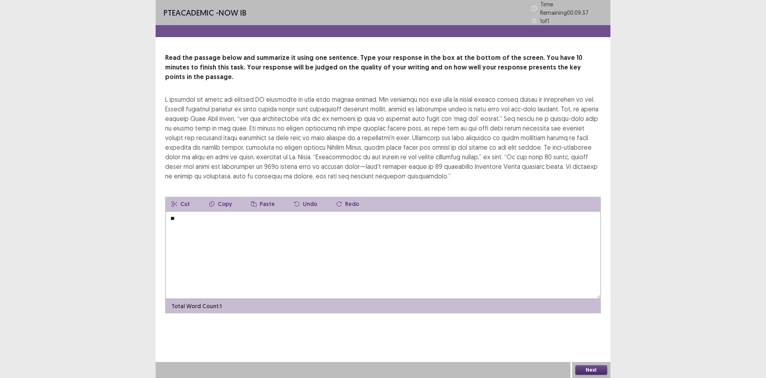
type textarea "*"
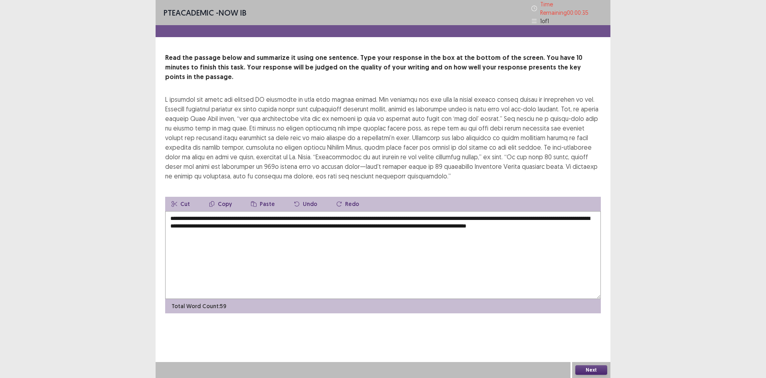
type textarea "**********"
click at [598, 370] on button "Next" at bounding box center [592, 370] width 32 height 10
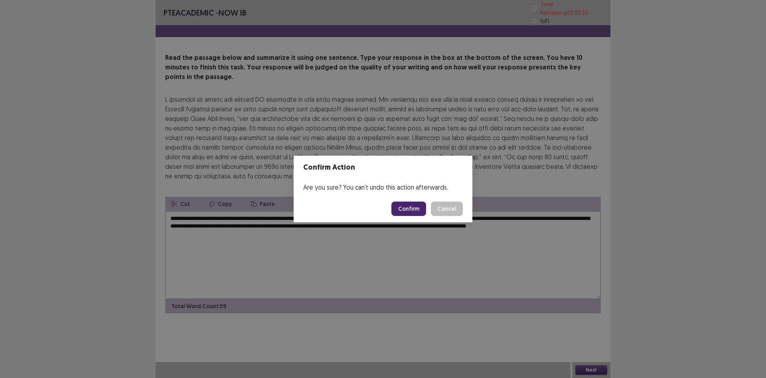
click at [414, 211] on button "Confirm" at bounding box center [409, 209] width 35 height 14
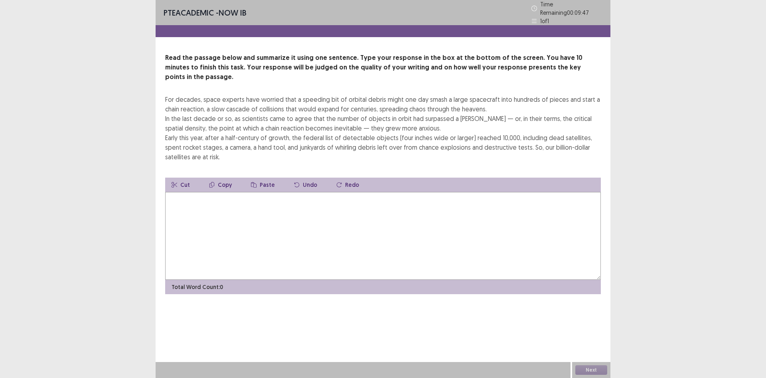
click at [263, 214] on textarea at bounding box center [383, 236] width 436 height 88
type textarea "*"
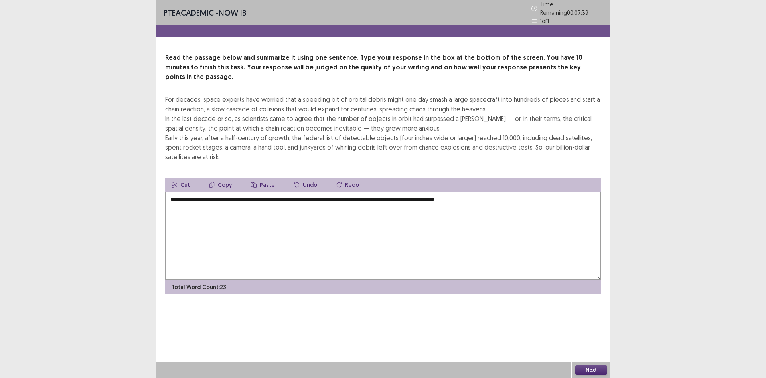
click at [173, 192] on textarea "**********" at bounding box center [383, 236] width 436 height 88
click at [535, 192] on textarea "**********" at bounding box center [383, 236] width 436 height 88
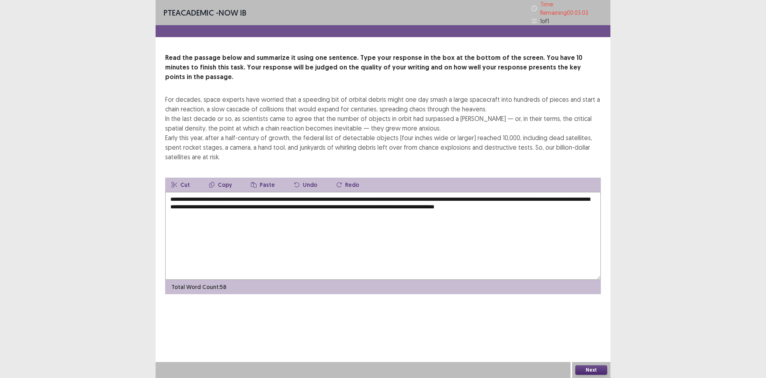
click at [267, 195] on textarea "**********" at bounding box center [383, 236] width 436 height 88
type textarea "**********"
click at [593, 370] on button "Next" at bounding box center [592, 370] width 32 height 10
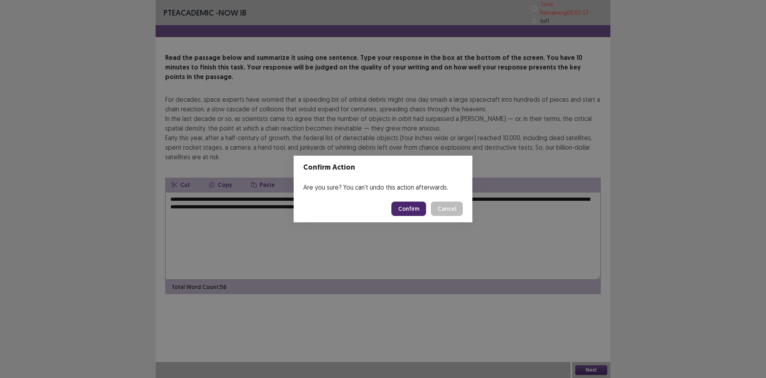
click at [410, 204] on button "Confirm" at bounding box center [409, 209] width 35 height 14
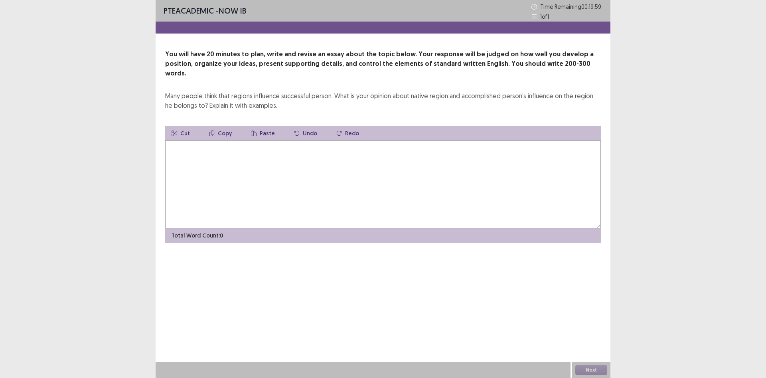
click at [365, 164] on textarea at bounding box center [383, 185] width 436 height 88
click at [343, 161] on textarea at bounding box center [383, 185] width 436 height 88
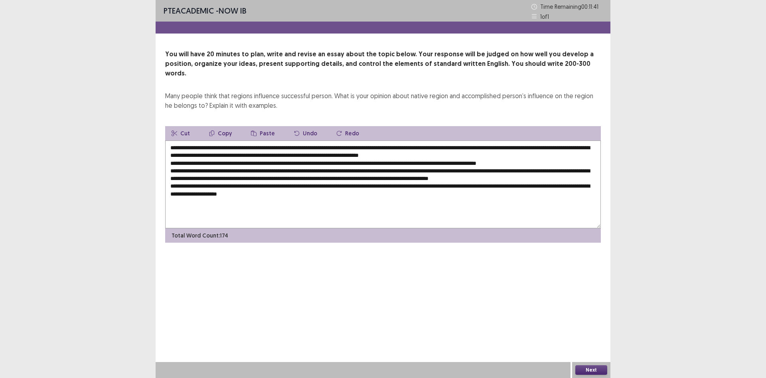
click at [284, 185] on textarea at bounding box center [383, 185] width 436 height 88
click at [324, 184] on textarea at bounding box center [383, 185] width 436 height 88
click at [431, 186] on textarea at bounding box center [383, 185] width 436 height 88
click at [515, 188] on textarea at bounding box center [383, 185] width 436 height 88
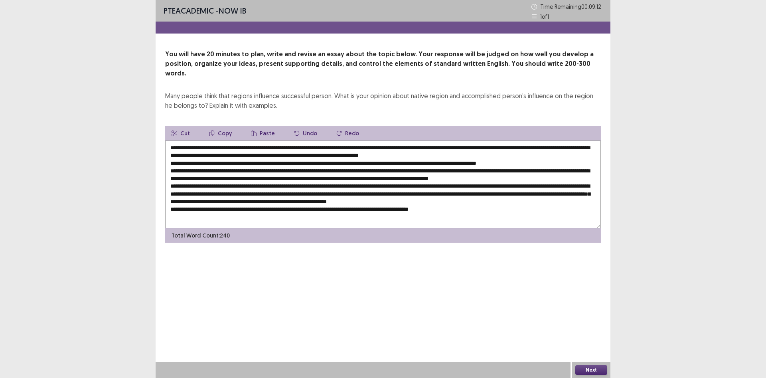
click at [403, 202] on textarea at bounding box center [383, 185] width 436 height 88
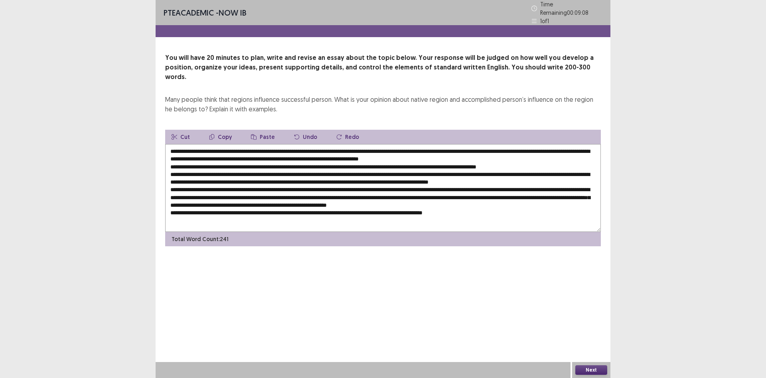
click at [481, 200] on textarea at bounding box center [383, 188] width 436 height 88
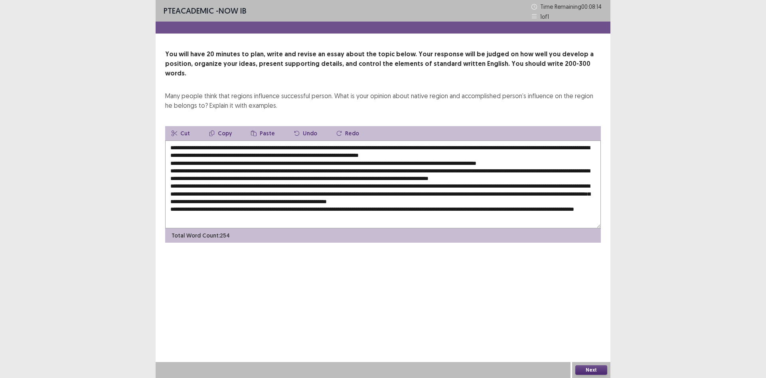
click at [181, 208] on textarea at bounding box center [383, 185] width 436 height 88
click at [295, 210] on textarea at bounding box center [383, 185] width 436 height 88
click at [315, 141] on textarea at bounding box center [383, 185] width 436 height 88
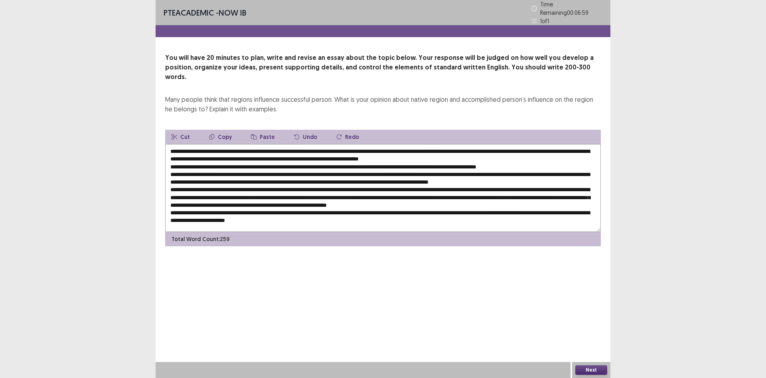
click at [230, 147] on textarea at bounding box center [383, 188] width 436 height 88
click at [545, 170] on textarea at bounding box center [383, 188] width 436 height 88
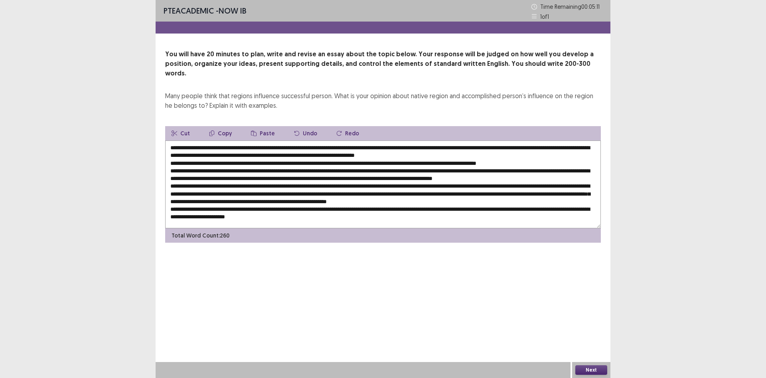
click at [504, 178] on textarea at bounding box center [383, 185] width 436 height 88
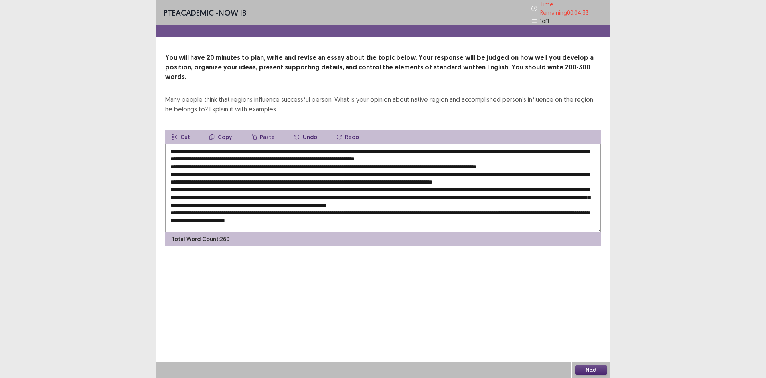
click at [291, 192] on textarea at bounding box center [383, 188] width 436 height 88
click at [255, 199] on textarea at bounding box center [383, 188] width 436 height 88
click at [203, 205] on textarea at bounding box center [383, 188] width 436 height 88
click at [314, 209] on textarea at bounding box center [383, 188] width 436 height 88
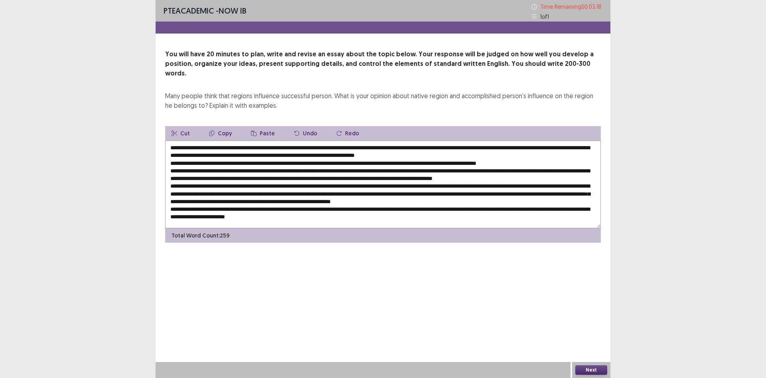
click at [303, 208] on textarea at bounding box center [383, 185] width 436 height 88
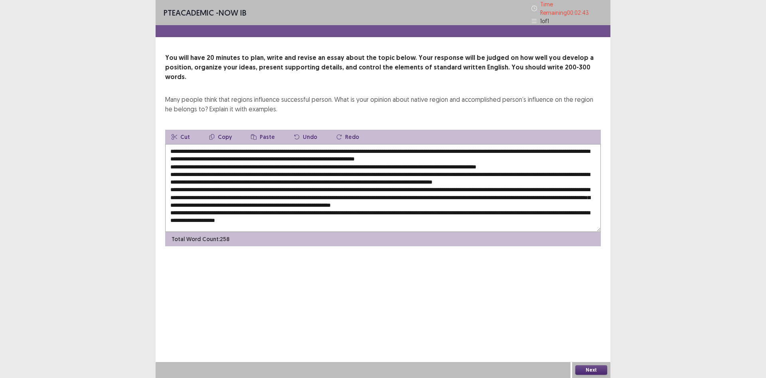
type textarea "**********"
click at [590, 371] on button "Next" at bounding box center [592, 370] width 32 height 10
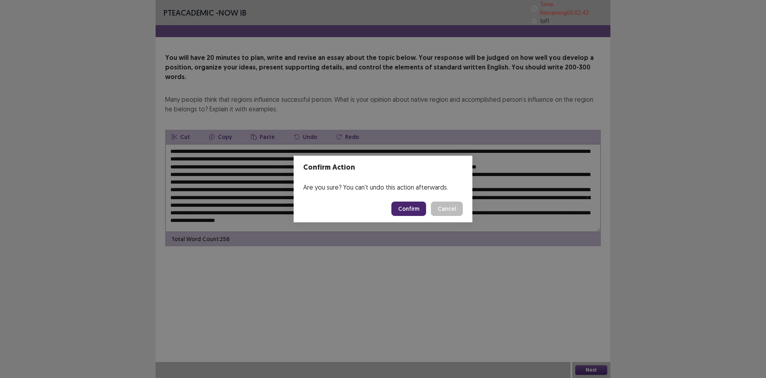
click at [405, 204] on button "Confirm" at bounding box center [409, 209] width 35 height 14
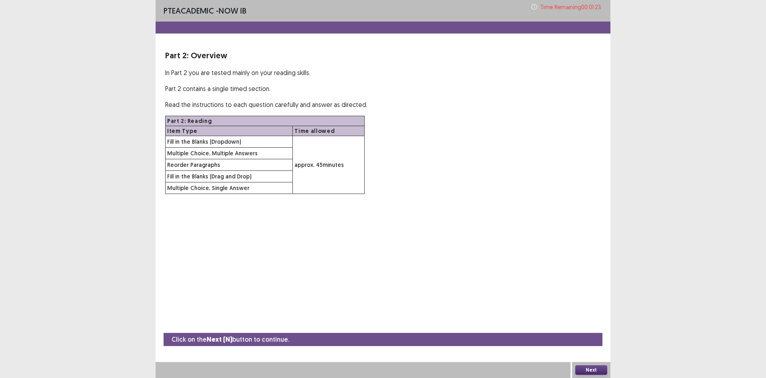
click at [596, 366] on button "Next" at bounding box center [592, 370] width 32 height 10
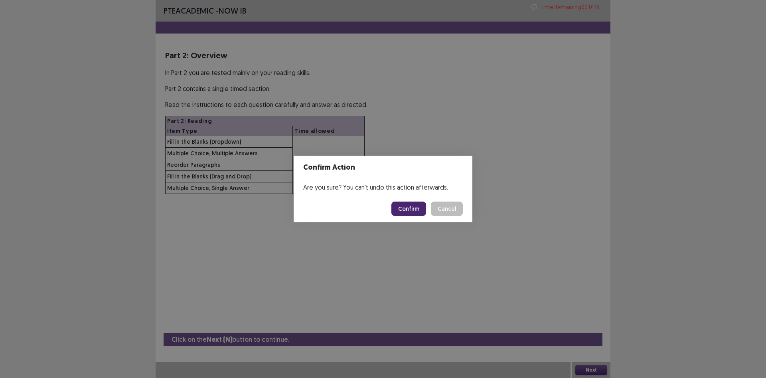
click at [406, 208] on button "Confirm" at bounding box center [409, 209] width 35 height 14
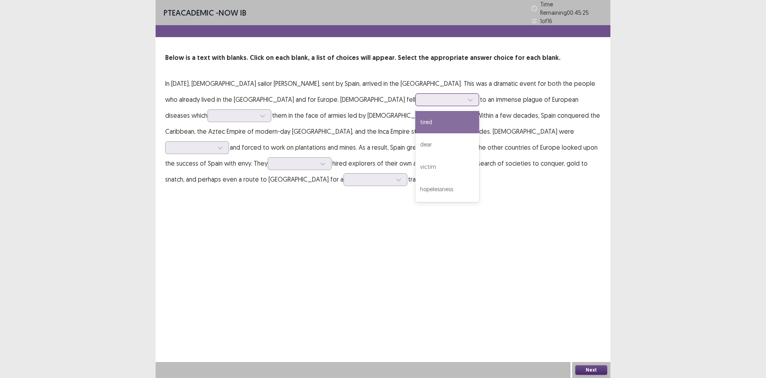
click at [422, 96] on div at bounding box center [443, 100] width 42 height 8
click at [416, 147] on div "dear" at bounding box center [448, 144] width 64 height 22
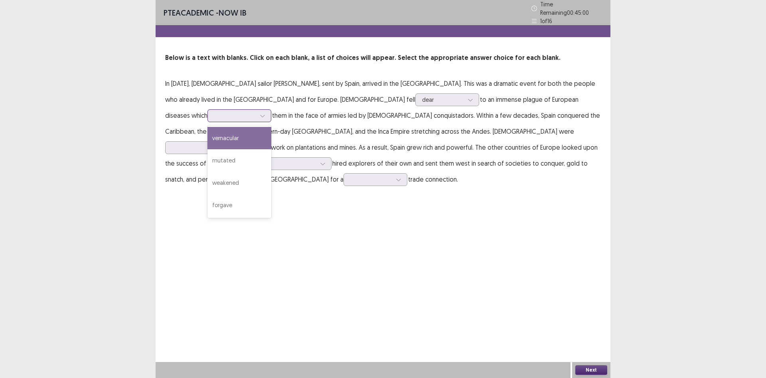
click at [256, 112] on div at bounding box center [235, 116] width 42 height 8
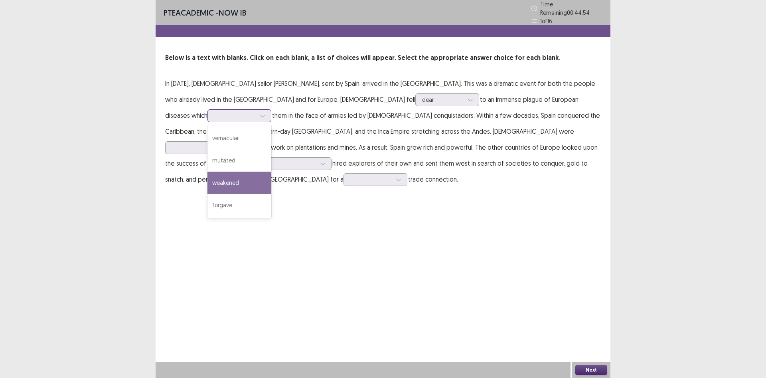
click at [271, 172] on div "weakened" at bounding box center [240, 183] width 64 height 22
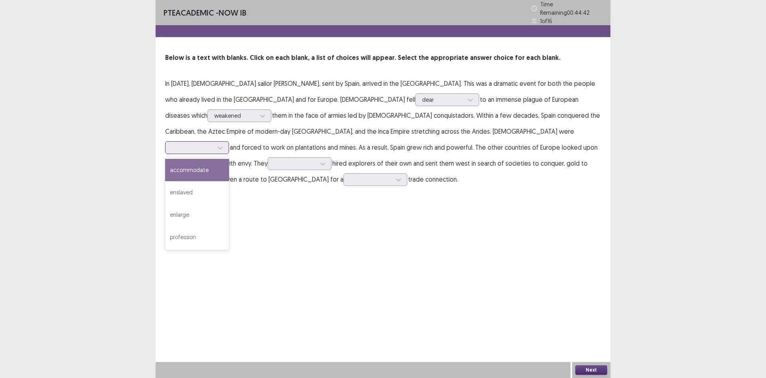
click at [214, 144] on div at bounding box center [193, 148] width 42 height 8
click at [229, 181] on div "enslaved" at bounding box center [197, 192] width 64 height 22
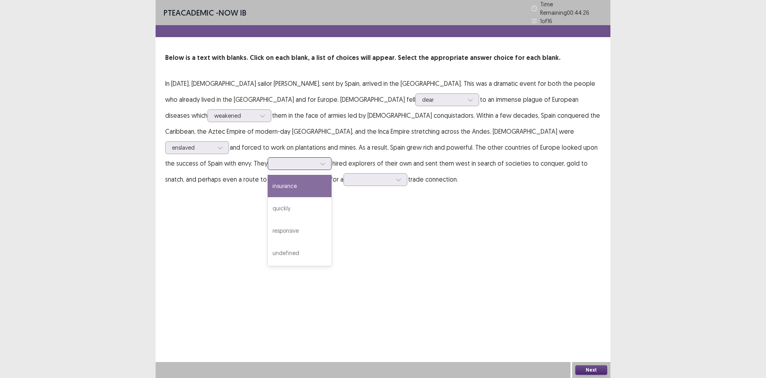
click at [316, 160] on div at bounding box center [296, 164] width 42 height 8
click at [332, 197] on div "quickly" at bounding box center [300, 208] width 64 height 22
click at [392, 176] on div at bounding box center [372, 180] width 42 height 8
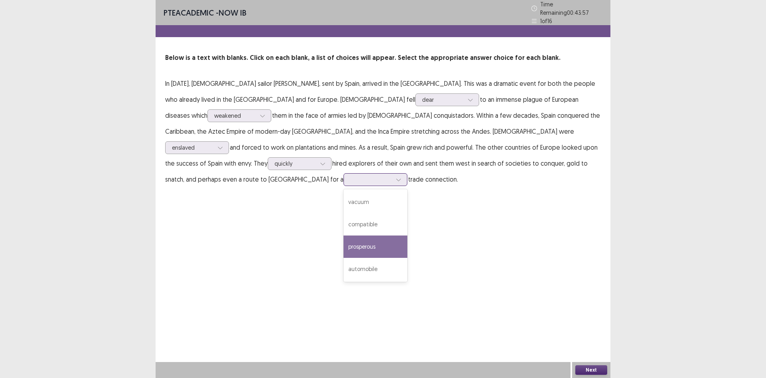
click at [408, 236] on div "prosperous" at bounding box center [376, 247] width 64 height 22
click at [587, 370] on button "Next" at bounding box center [592, 370] width 32 height 10
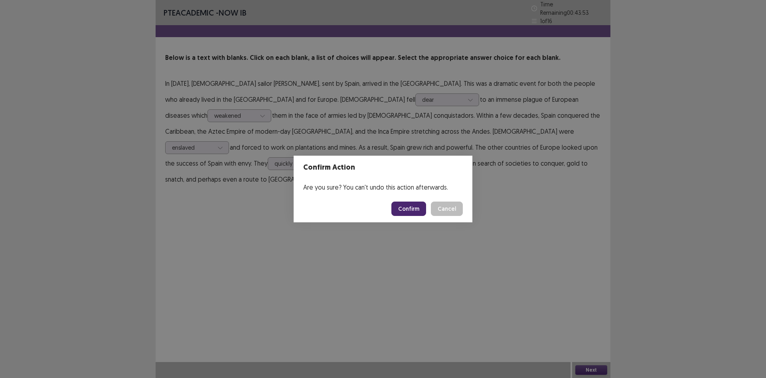
click at [406, 210] on button "Confirm" at bounding box center [409, 209] width 35 height 14
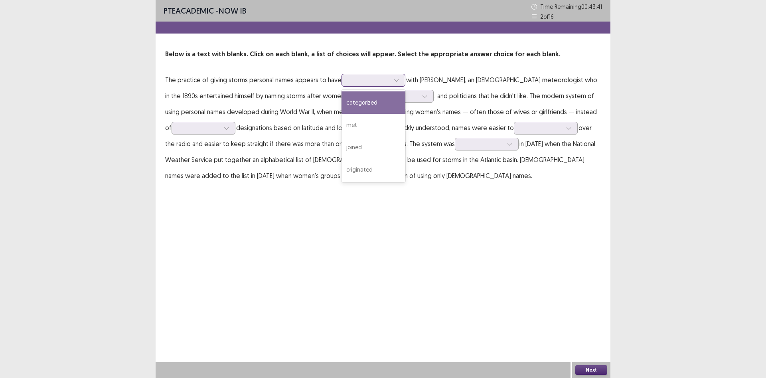
click at [396, 78] on icon at bounding box center [397, 80] width 6 height 6
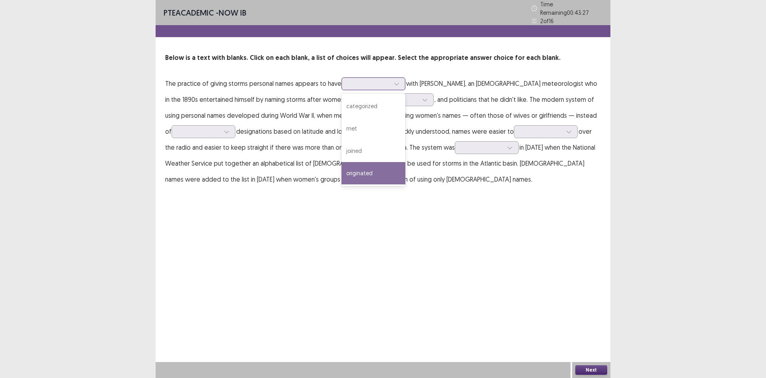
click at [369, 172] on div "originated" at bounding box center [374, 173] width 64 height 22
click at [386, 80] on div at bounding box center [370, 84] width 42 height 8
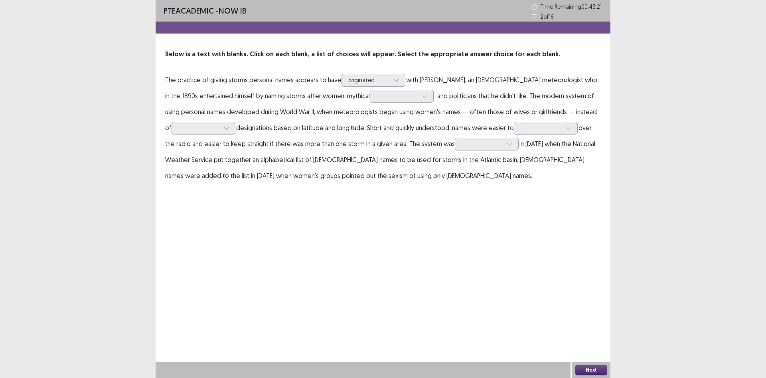
click at [438, 97] on p "The practice of giving storms personal names appears to have originated with [P…" at bounding box center [383, 128] width 436 height 112
click at [384, 76] on div at bounding box center [370, 80] width 42 height 8
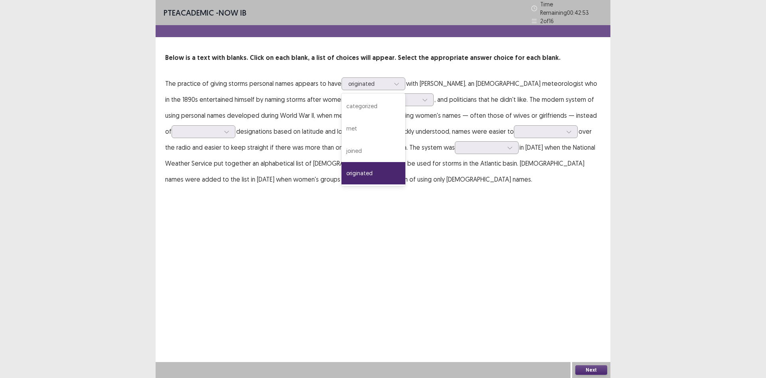
click at [427, 94] on p "The practice of giving storms personal names appears to have 4 results availabl…" at bounding box center [383, 131] width 436 height 112
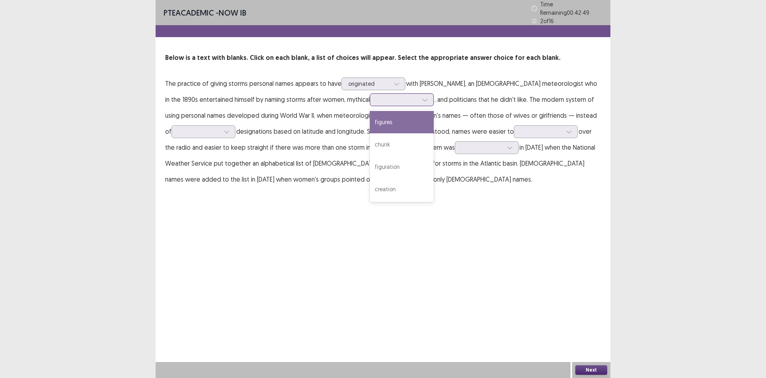
click at [377, 97] on div at bounding box center [398, 100] width 42 height 8
click at [370, 116] on div "figures" at bounding box center [402, 122] width 64 height 22
click at [198, 128] on div at bounding box center [199, 132] width 42 height 8
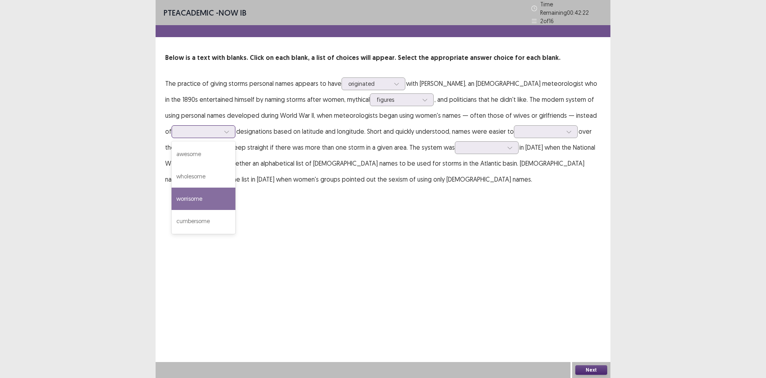
click at [198, 190] on div "worrisome" at bounding box center [204, 199] width 64 height 22
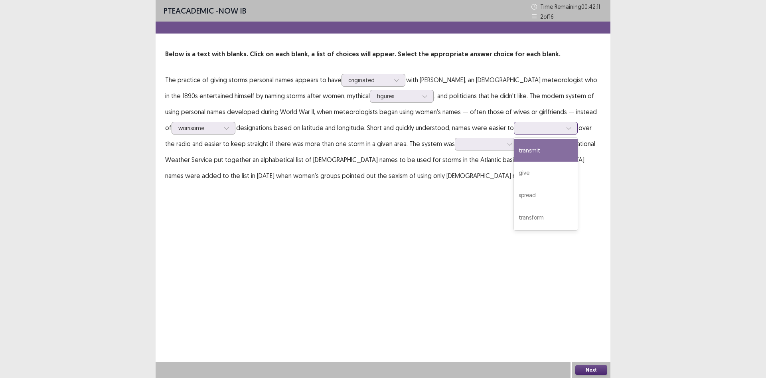
click at [538, 125] on div at bounding box center [542, 128] width 42 height 8
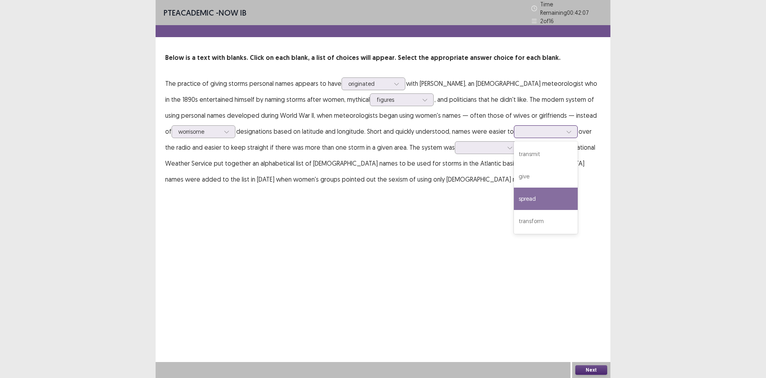
click at [522, 196] on div "spread" at bounding box center [546, 199] width 64 height 22
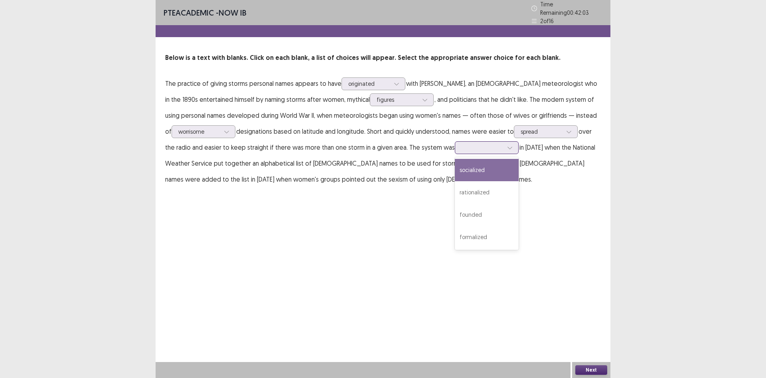
click at [465, 144] on div at bounding box center [483, 148] width 42 height 8
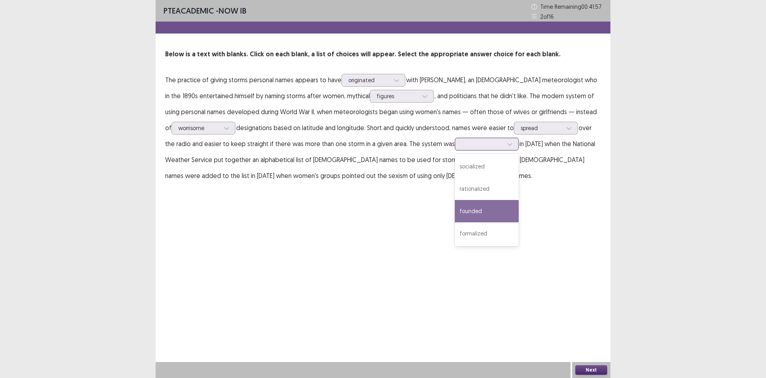
click at [485, 215] on div "founded" at bounding box center [487, 211] width 64 height 22
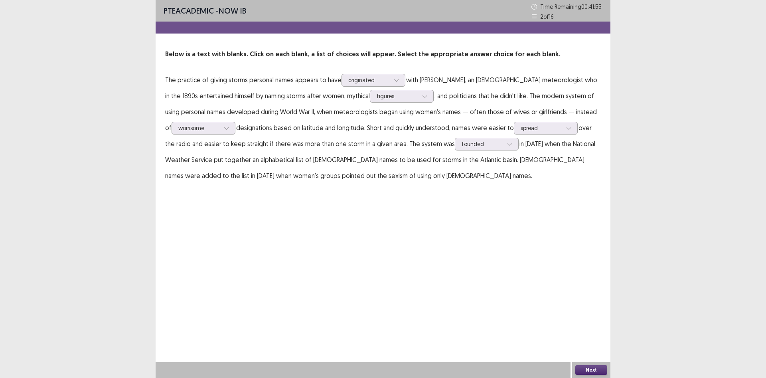
click at [583, 356] on div "PTE academic - NOW IB Time Remaining 00 : 41 : 55 2 of 16 Below is a text with …" at bounding box center [383, 189] width 455 height 378
click at [588, 366] on button "Next" at bounding box center [592, 370] width 32 height 10
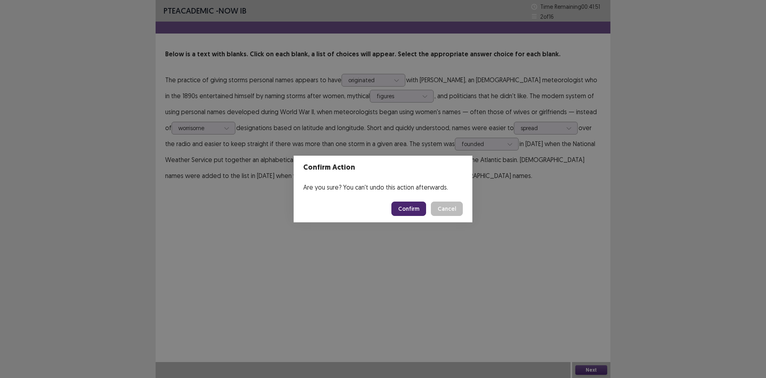
click at [413, 208] on button "Confirm" at bounding box center [409, 209] width 35 height 14
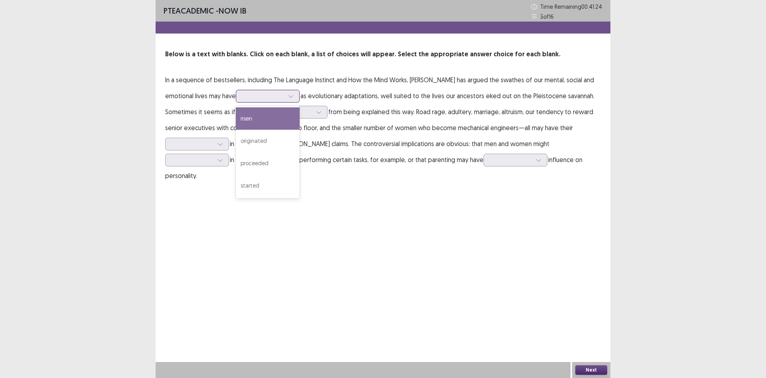
click at [285, 93] on div at bounding box center [291, 96] width 12 height 12
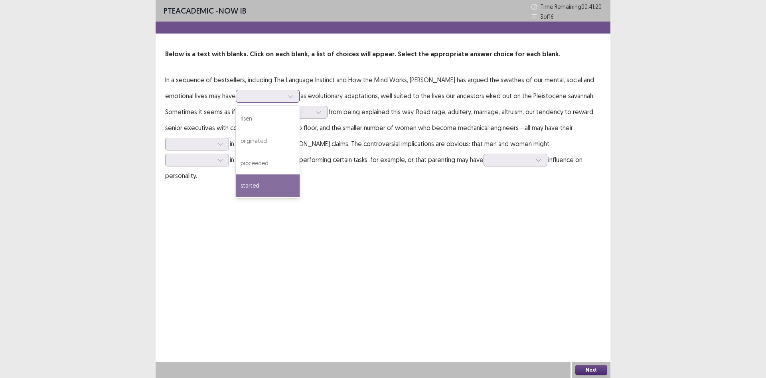
click at [236, 181] on div "started" at bounding box center [268, 185] width 64 height 22
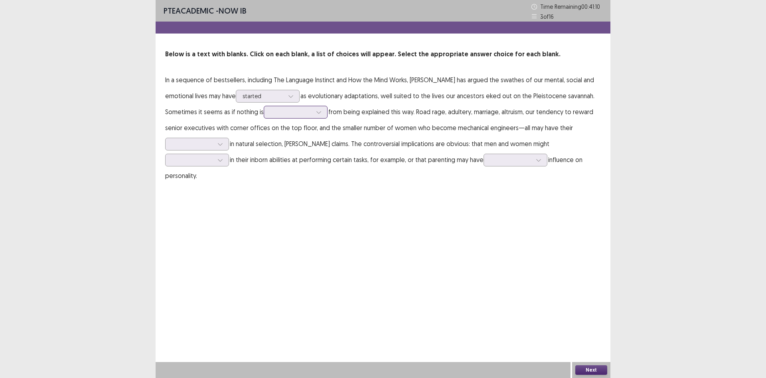
click at [271, 111] on div at bounding box center [292, 112] width 42 height 8
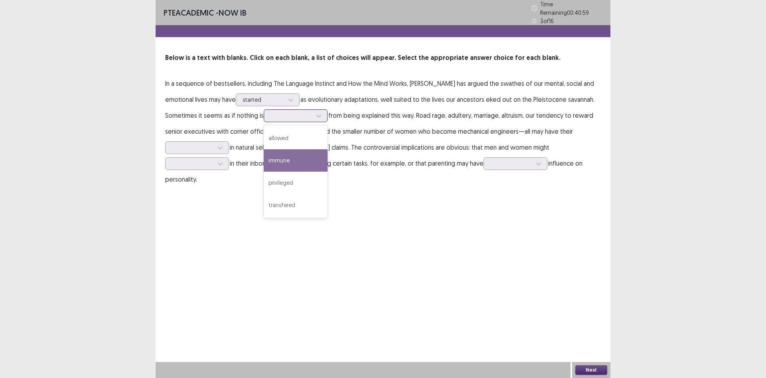
click at [264, 156] on div "immune" at bounding box center [296, 160] width 64 height 22
click at [313, 115] on div at bounding box center [319, 116] width 12 height 12
click at [350, 128] on p "In a sequence of bestsellers, including The Language Instinct and How the Mind …" at bounding box center [383, 131] width 436 height 112
click at [271, 112] on div at bounding box center [292, 116] width 42 height 8
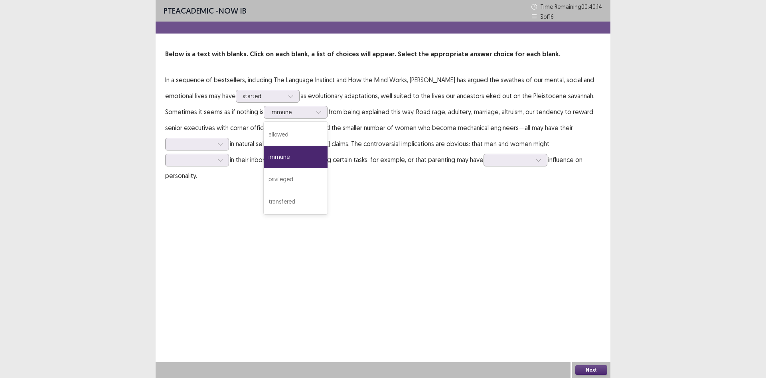
click at [349, 176] on div "PTE academic - NOW IB Time Remaining 00 : 40 : 14 3 of 16 Below is a text with …" at bounding box center [383, 100] width 455 height 200
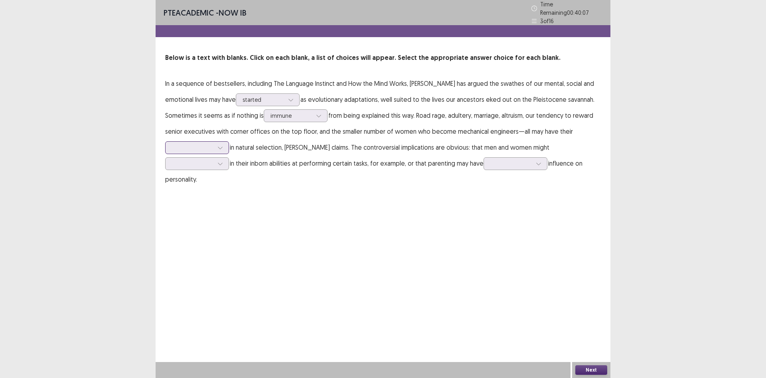
click at [206, 145] on div at bounding box center [193, 148] width 42 height 8
click at [194, 204] on div "motives" at bounding box center [197, 215] width 64 height 22
click at [253, 94] on div "started" at bounding box center [264, 100] width 42 height 12
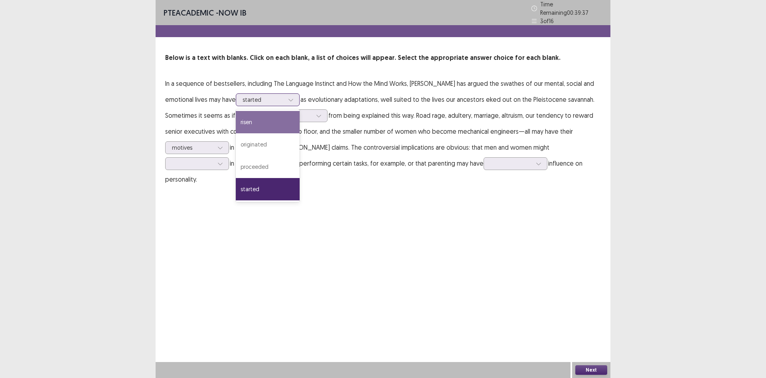
click at [236, 118] on div "risen" at bounding box center [268, 122] width 64 height 22
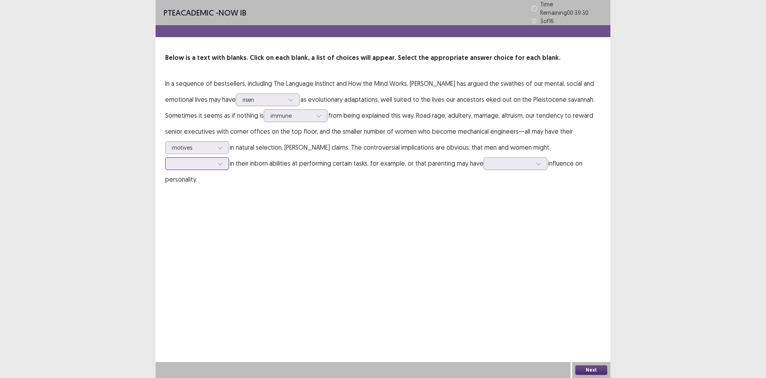
click at [214, 159] on div at bounding box center [192, 163] width 43 height 9
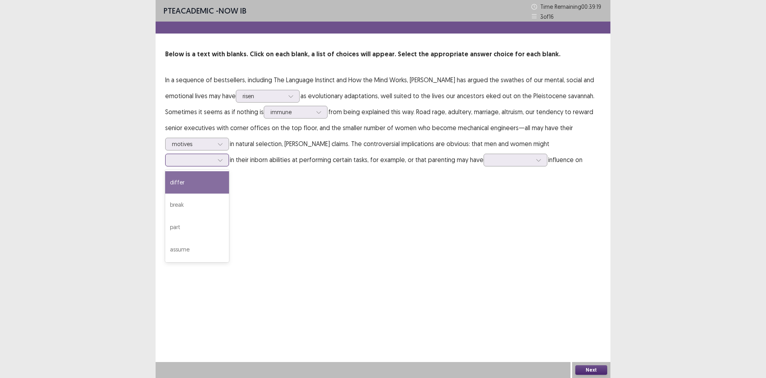
click at [229, 171] on div "differ" at bounding box center [197, 182] width 64 height 22
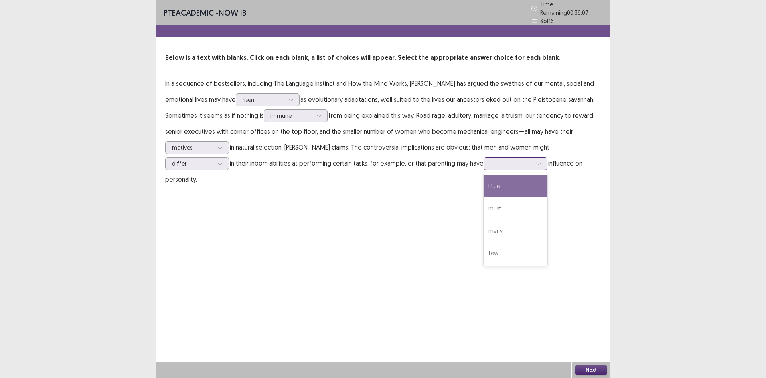
click at [491, 160] on div at bounding box center [512, 164] width 42 height 8
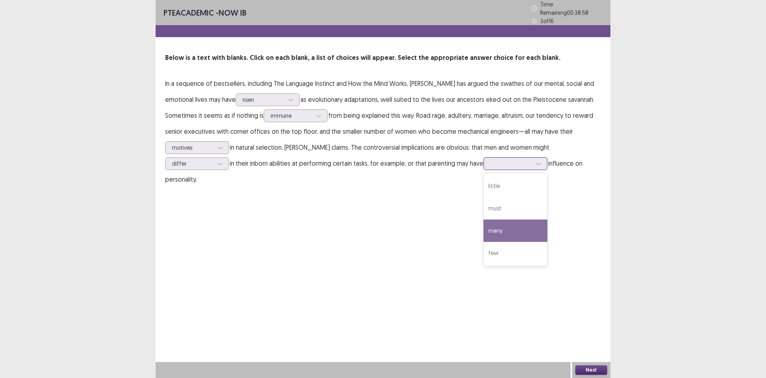
click at [484, 228] on div "many" at bounding box center [516, 231] width 64 height 22
click at [491, 163] on div at bounding box center [512, 164] width 42 height 8
click at [484, 247] on div "few" at bounding box center [516, 253] width 64 height 22
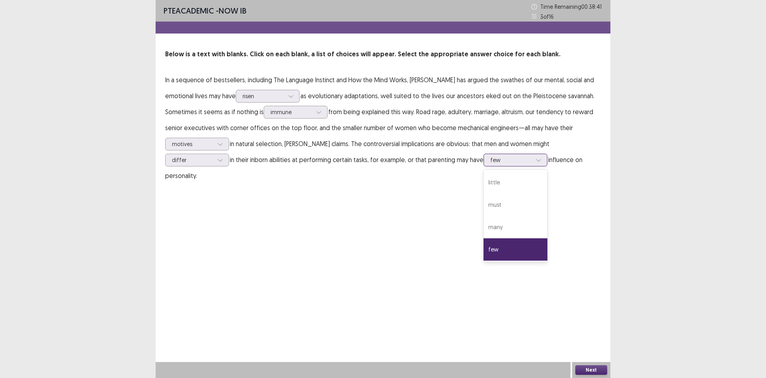
click at [491, 161] on div at bounding box center [512, 160] width 42 height 8
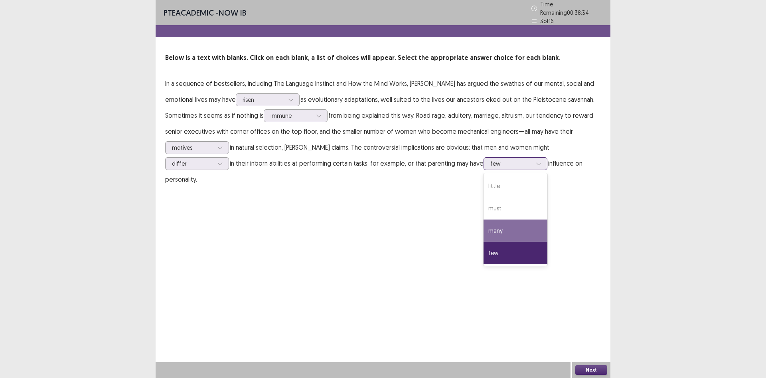
click at [484, 224] on div "many" at bounding box center [516, 231] width 64 height 22
click at [592, 365] on button "Next" at bounding box center [592, 370] width 32 height 10
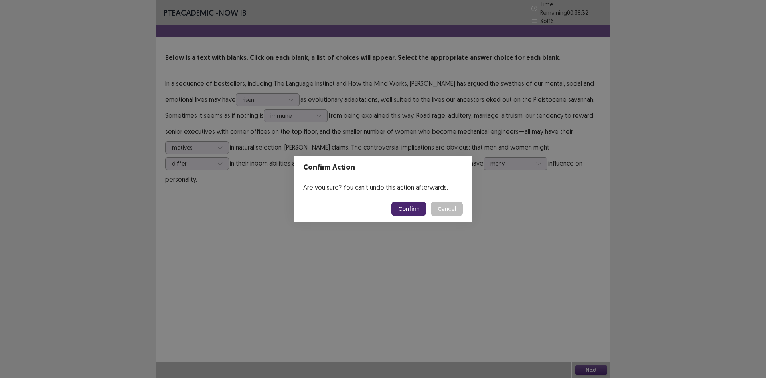
click at [410, 211] on button "Confirm" at bounding box center [409, 209] width 35 height 14
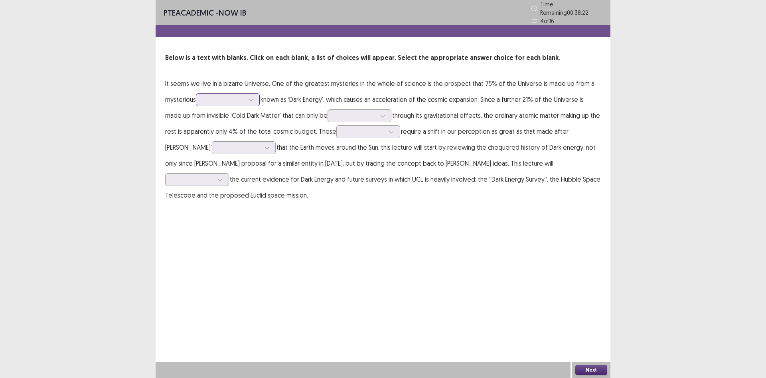
click at [229, 96] on div at bounding box center [224, 100] width 42 height 8
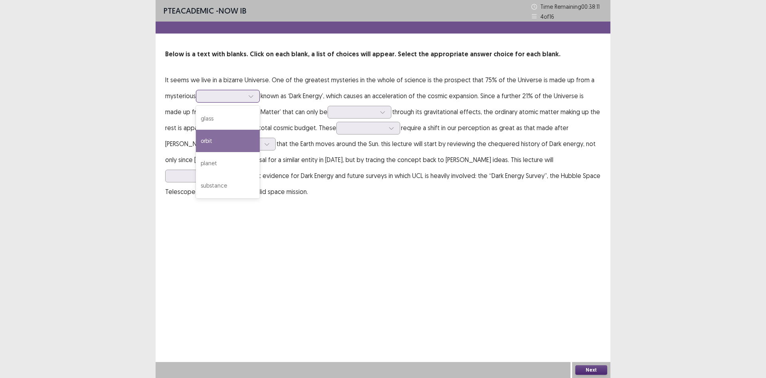
click at [218, 141] on div "orbit" at bounding box center [228, 141] width 64 height 22
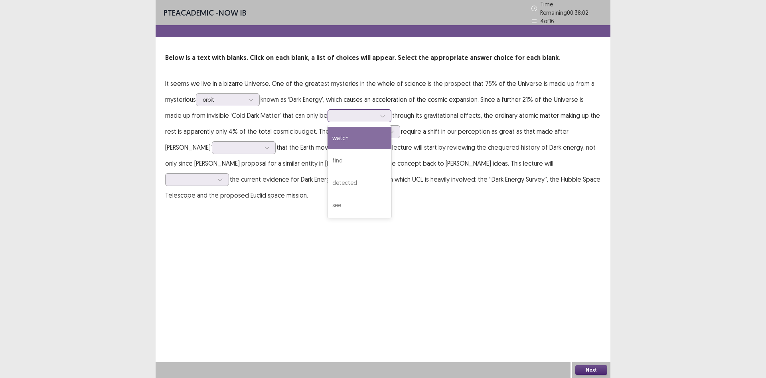
click at [342, 112] on div at bounding box center [356, 116] width 42 height 8
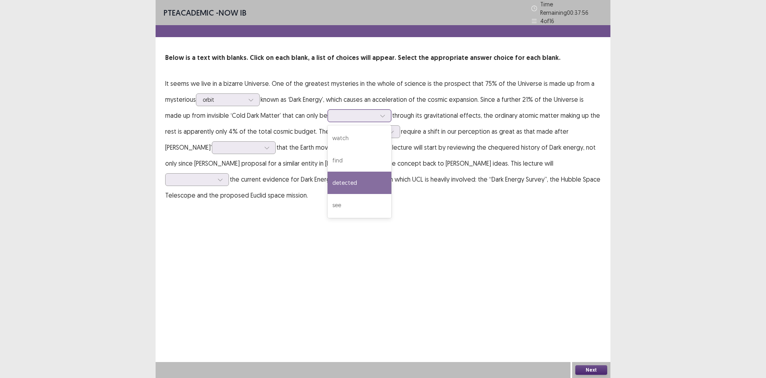
click at [352, 172] on div "detected" at bounding box center [360, 183] width 64 height 22
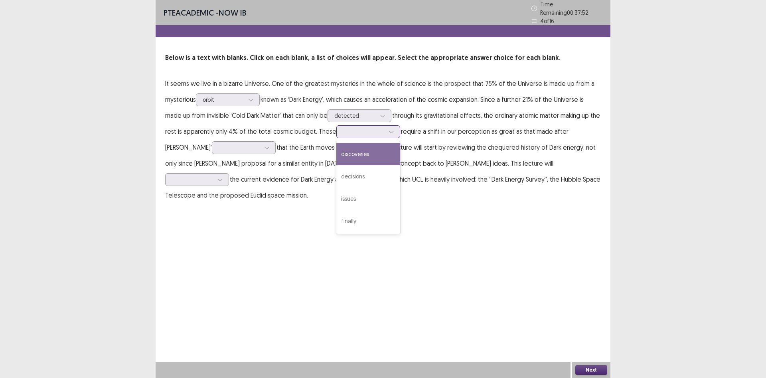
click at [364, 128] on div at bounding box center [364, 132] width 42 height 8
click at [356, 145] on div "discoveries" at bounding box center [369, 154] width 64 height 22
click at [338, 125] on div "discoveries" at bounding box center [369, 131] width 64 height 13
click at [437, 205] on div "PTE academic - NOW IB Time Remaining 00 : 37 : 39 4 of 16 Below is a text with …" at bounding box center [383, 109] width 455 height 219
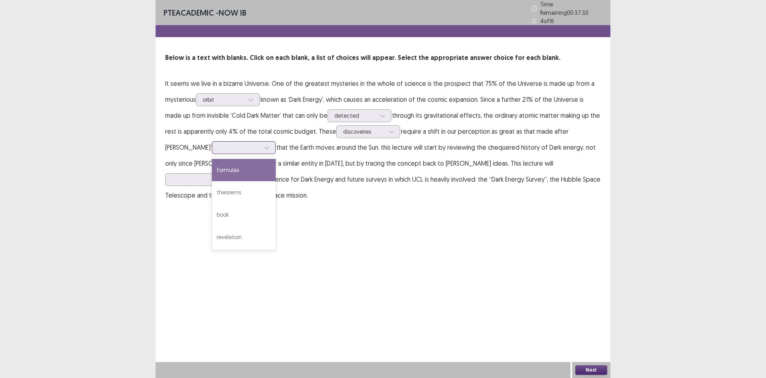
click at [219, 145] on div at bounding box center [240, 148] width 42 height 8
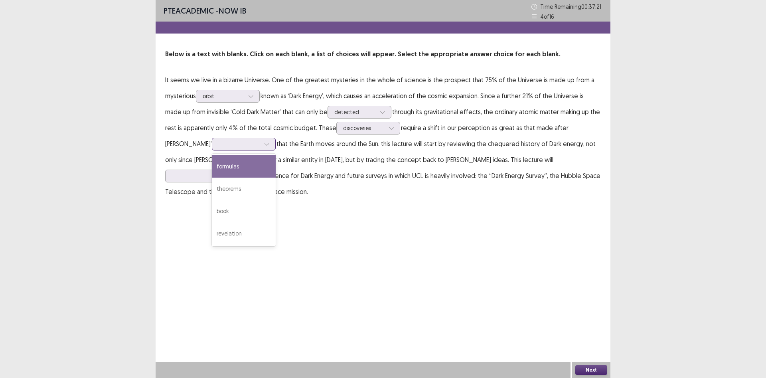
click at [212, 169] on div "formulas" at bounding box center [244, 166] width 64 height 22
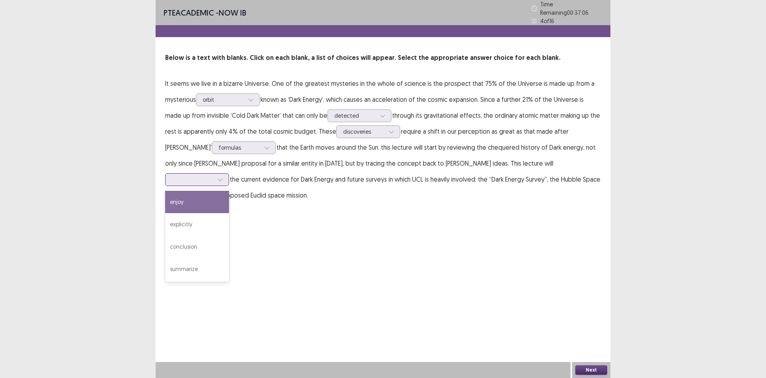
click at [214, 176] on div at bounding box center [193, 180] width 42 height 8
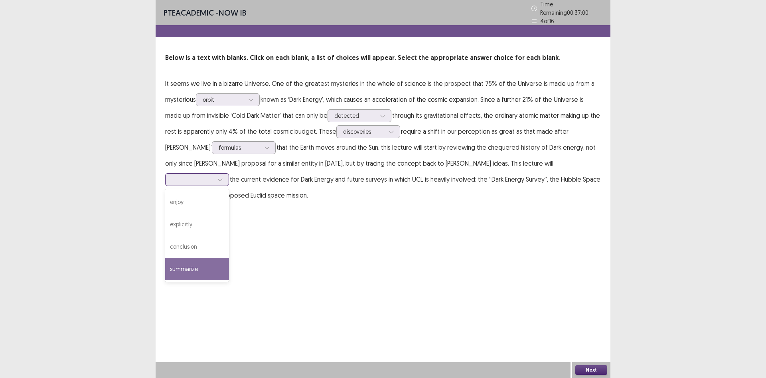
click at [229, 258] on div "summarize" at bounding box center [197, 269] width 64 height 22
click at [598, 366] on button "Next" at bounding box center [592, 370] width 32 height 10
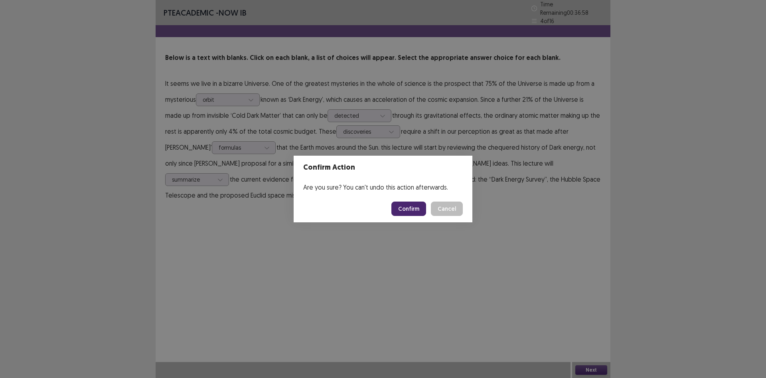
click at [410, 210] on button "Confirm" at bounding box center [409, 209] width 35 height 14
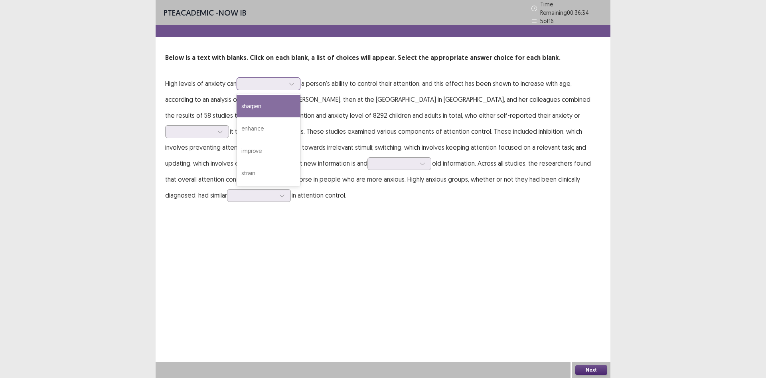
click at [283, 79] on div at bounding box center [264, 83] width 43 height 9
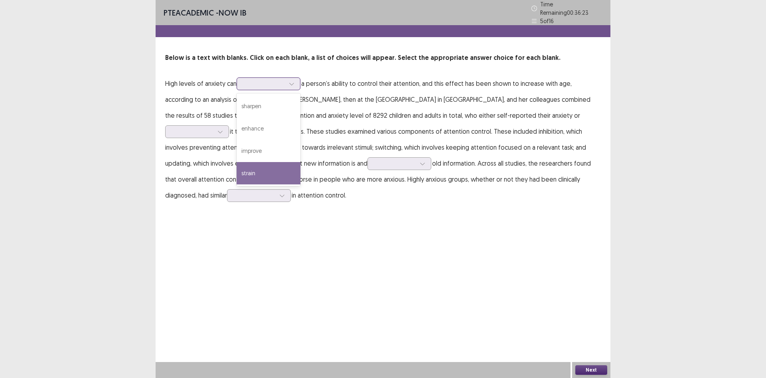
click at [258, 166] on div "strain" at bounding box center [269, 173] width 64 height 22
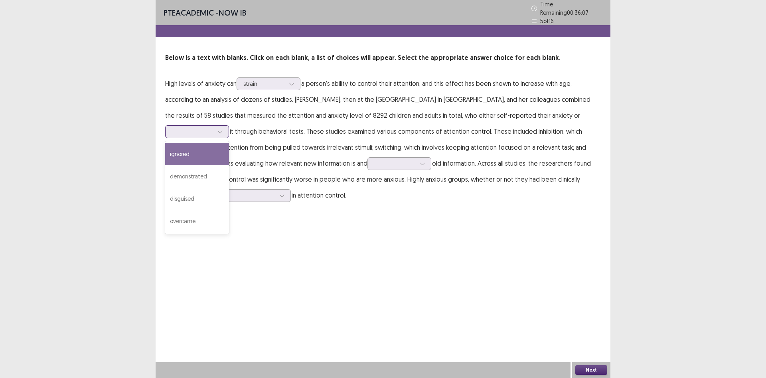
click at [226, 126] on div at bounding box center [220, 132] width 12 height 12
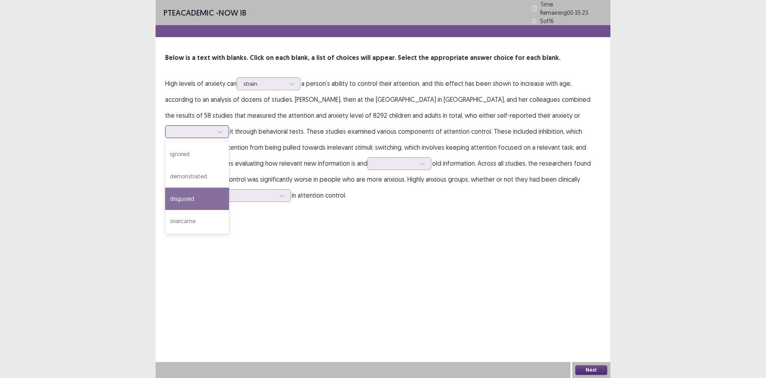
click at [229, 188] on div "disguised" at bounding box center [197, 199] width 64 height 22
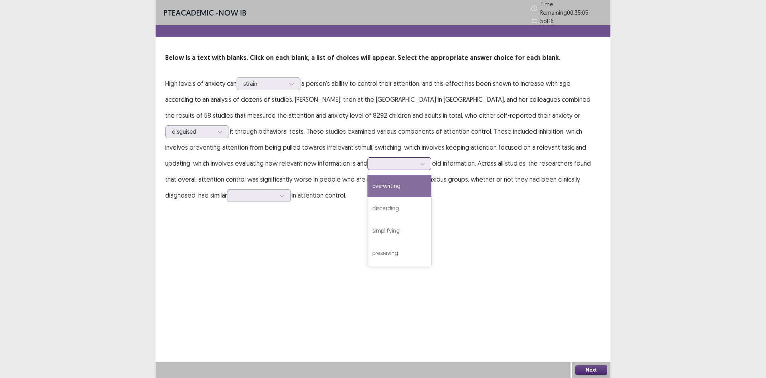
click at [374, 163] on div at bounding box center [395, 164] width 42 height 8
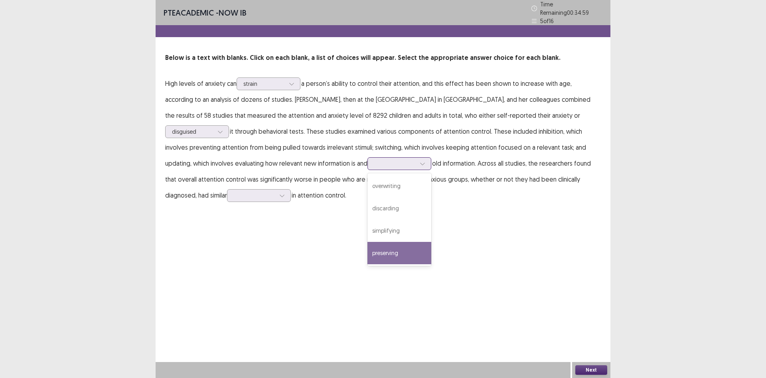
click at [368, 247] on div "preserving" at bounding box center [400, 253] width 64 height 22
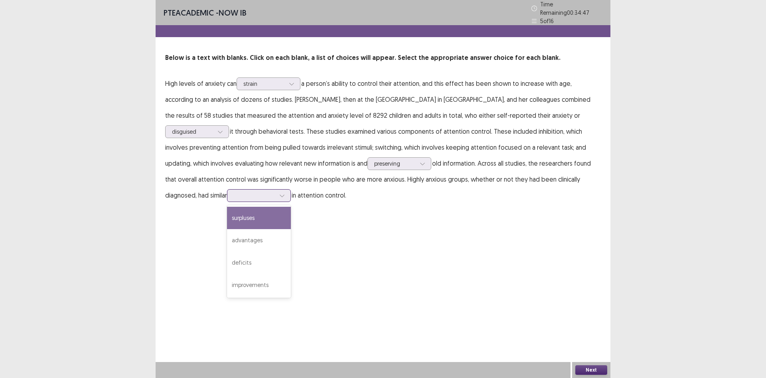
click at [234, 193] on div at bounding box center [255, 196] width 42 height 8
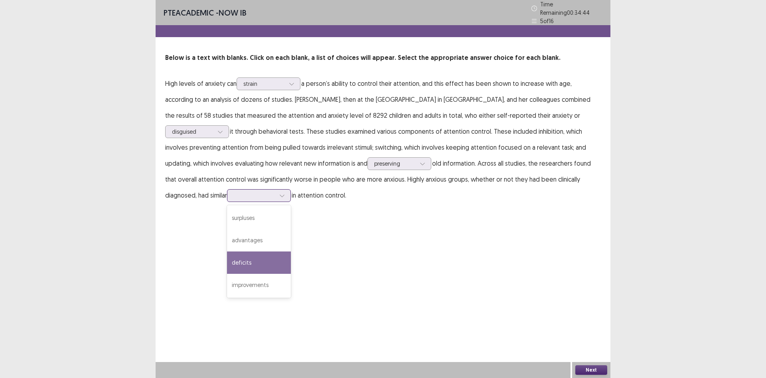
click at [227, 262] on div "deficits" at bounding box center [259, 263] width 64 height 22
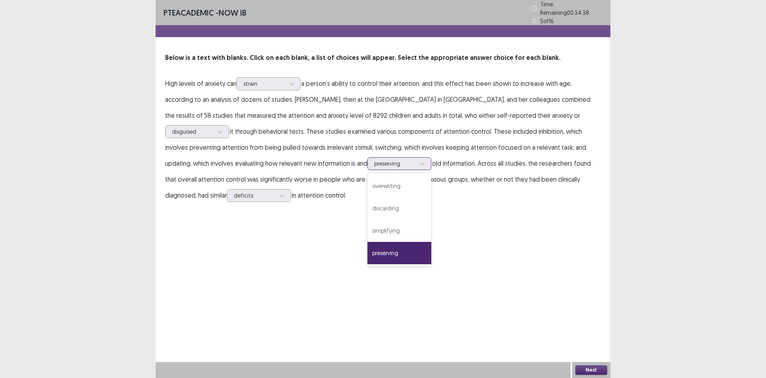
click at [374, 161] on div at bounding box center [395, 164] width 42 height 8
click at [368, 205] on div "discarding" at bounding box center [400, 208] width 64 height 22
click at [588, 371] on button "Next" at bounding box center [592, 370] width 32 height 10
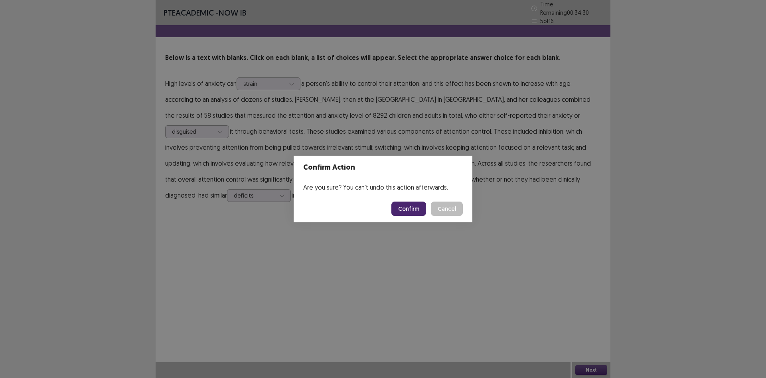
click at [421, 207] on button "Confirm" at bounding box center [409, 209] width 35 height 14
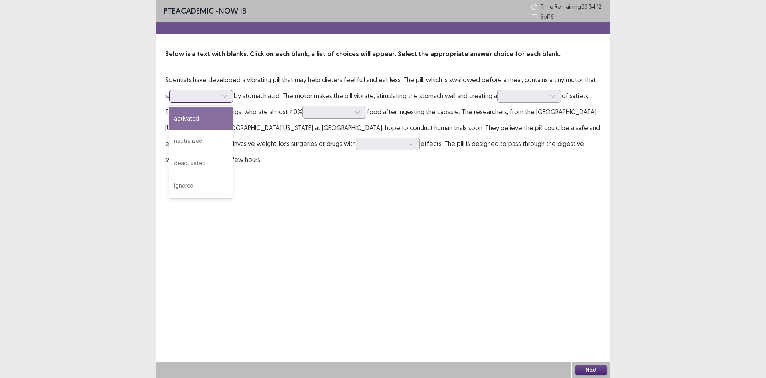
click at [218, 93] on div at bounding box center [224, 96] width 12 height 12
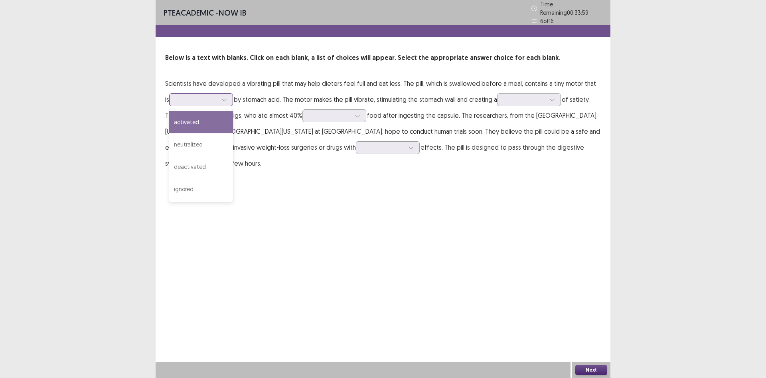
click at [192, 121] on div "activated" at bounding box center [201, 122] width 64 height 22
click at [208, 97] on div at bounding box center [197, 100] width 42 height 8
click at [322, 192] on div "PTE academic - NOW IB Time Remaining 00 : 33 : 47 6 of 16 Below is a text with …" at bounding box center [383, 189] width 455 height 378
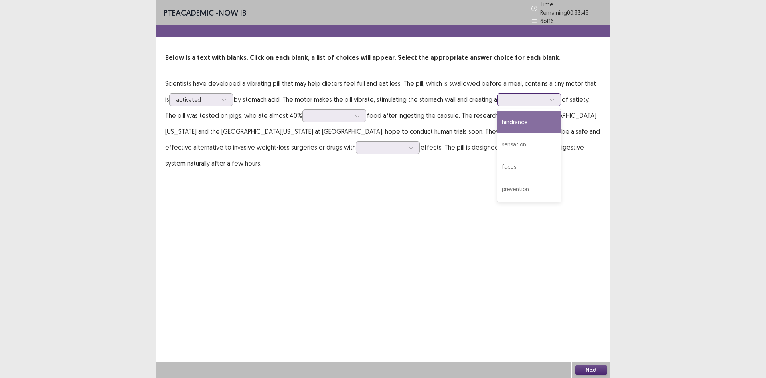
click at [510, 99] on div at bounding box center [525, 100] width 42 height 8
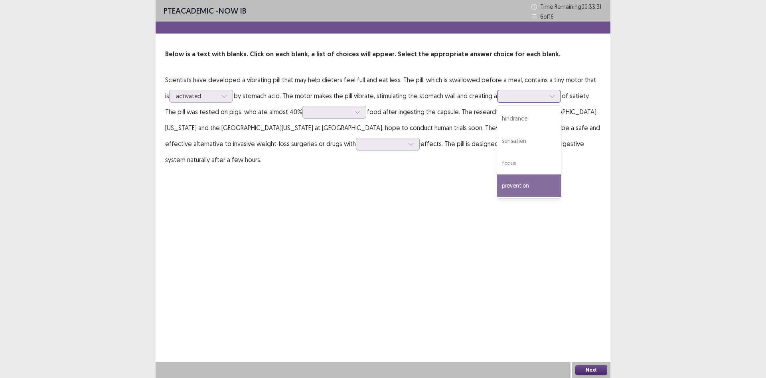
click at [512, 191] on div "prevention" at bounding box center [529, 185] width 64 height 22
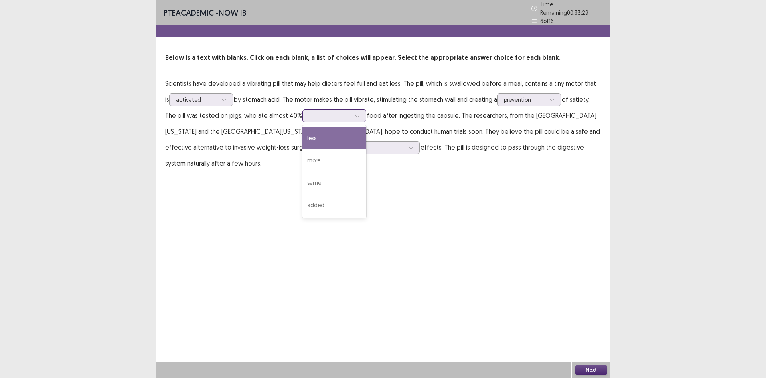
click at [327, 112] on div at bounding box center [330, 116] width 42 height 8
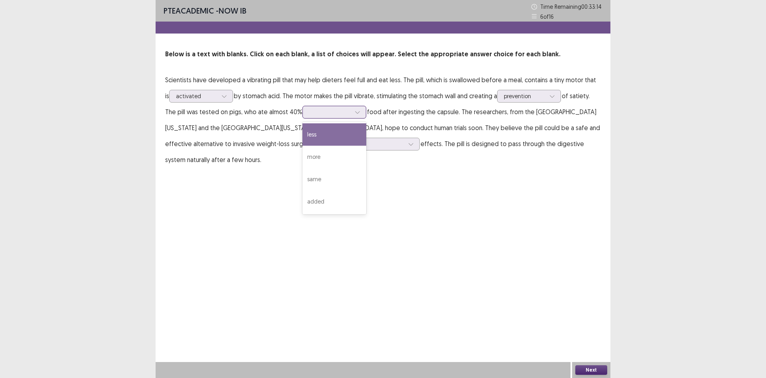
click at [307, 129] on div "less" at bounding box center [335, 134] width 64 height 22
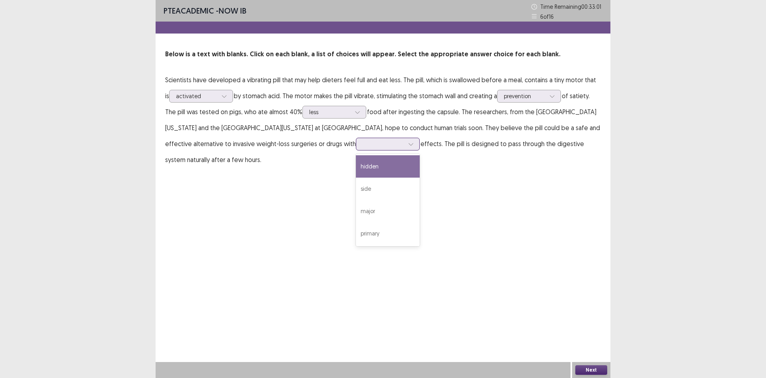
click at [363, 143] on div at bounding box center [384, 144] width 42 height 8
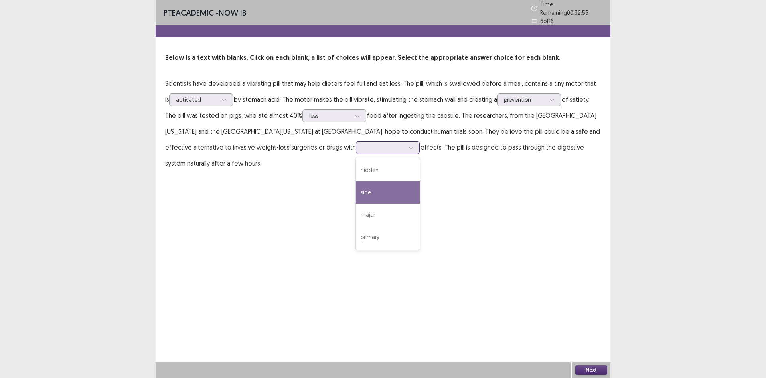
click at [356, 184] on div "side" at bounding box center [388, 192] width 64 height 22
click at [595, 366] on button "Next" at bounding box center [592, 370] width 32 height 10
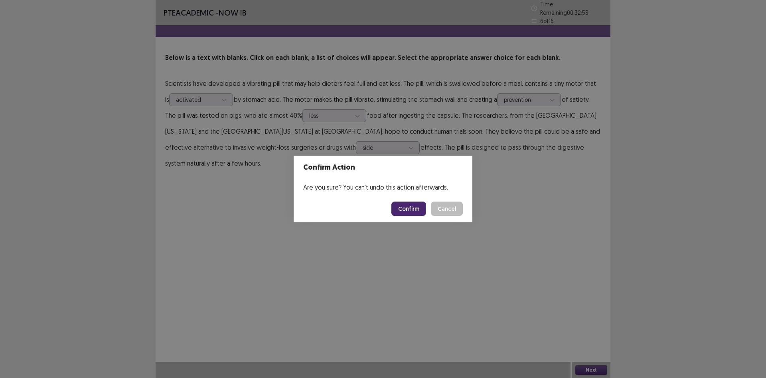
click at [402, 206] on button "Confirm" at bounding box center [409, 209] width 35 height 14
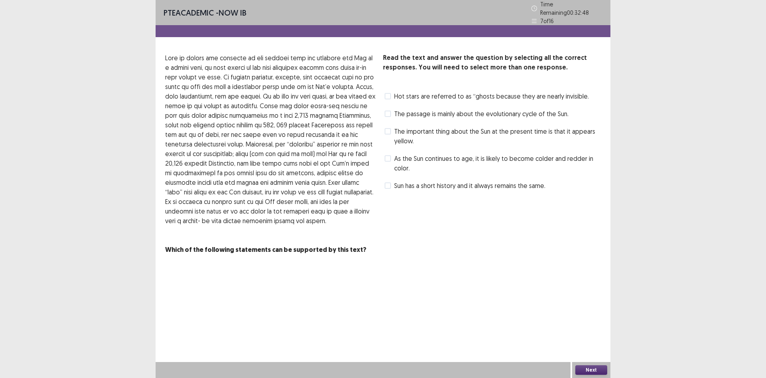
click at [604, 369] on button "Next" at bounding box center [592, 370] width 32 height 10
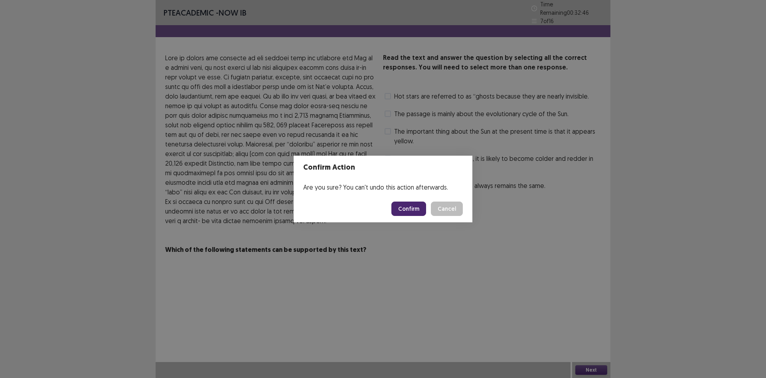
click at [414, 211] on button "Confirm" at bounding box center [409, 209] width 35 height 14
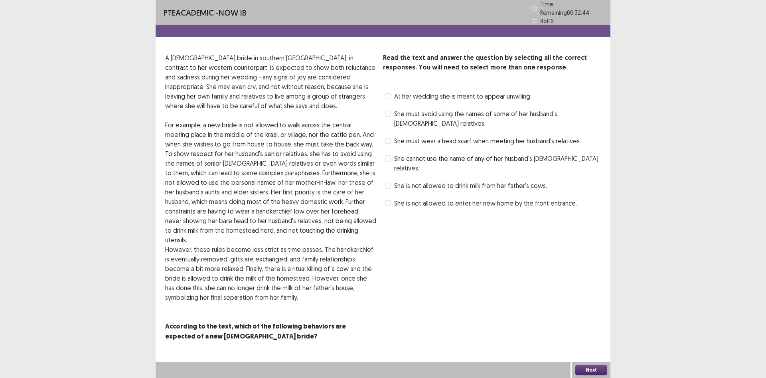
click at [589, 370] on button "Next" at bounding box center [592, 370] width 32 height 10
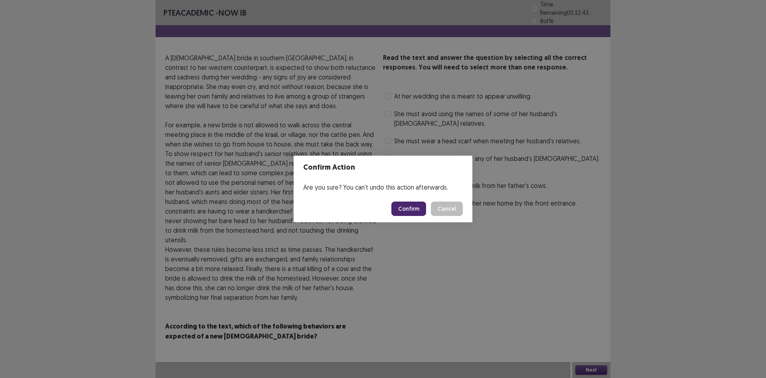
click at [401, 208] on button "Confirm" at bounding box center [409, 209] width 35 height 14
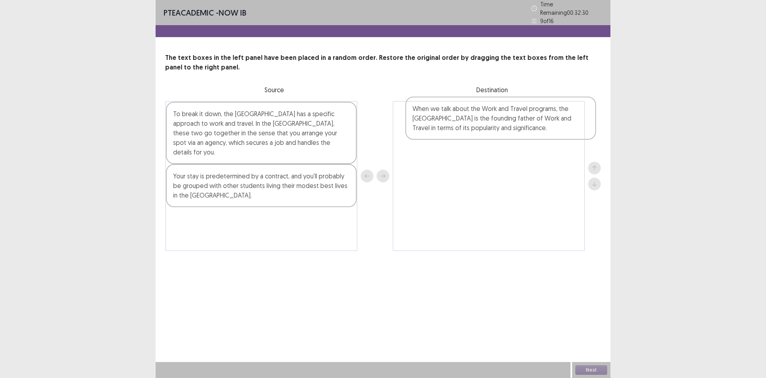
drag, startPoint x: 260, startPoint y: 172, endPoint x: 496, endPoint y: 119, distance: 242.2
click at [496, 119] on div "To break it down, the [GEOGRAPHIC_DATA] has a specific approach to work and tra…" at bounding box center [383, 176] width 436 height 150
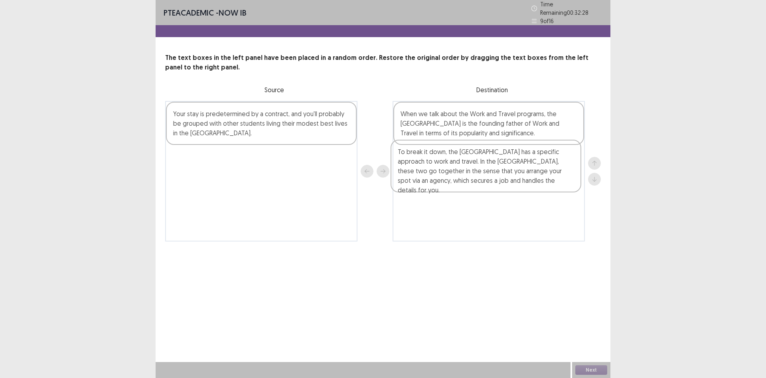
drag, startPoint x: 297, startPoint y: 123, endPoint x: 519, endPoint y: 167, distance: 226.7
click at [519, 167] on div "To break it down, the [GEOGRAPHIC_DATA] has a specific approach to work and tra…" at bounding box center [383, 171] width 436 height 141
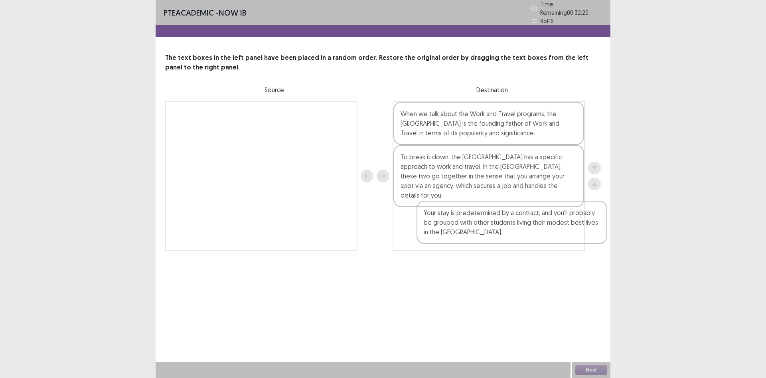
drag, startPoint x: 247, startPoint y: 115, endPoint x: 469, endPoint y: 216, distance: 243.9
click at [469, 216] on div "Your stay is predetermined by a contract, and you'll probably be grouped with o…" at bounding box center [383, 176] width 436 height 150
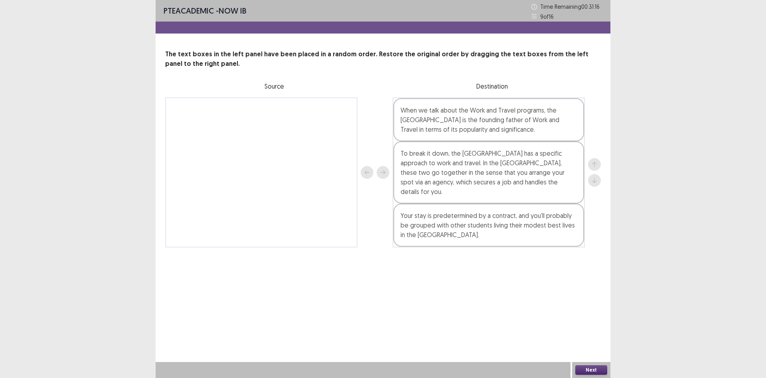
click at [596, 370] on button "Next" at bounding box center [592, 370] width 32 height 10
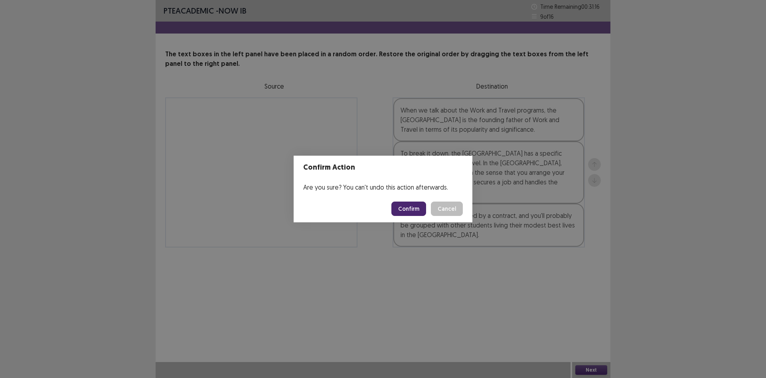
click at [411, 211] on button "Confirm" at bounding box center [409, 209] width 35 height 14
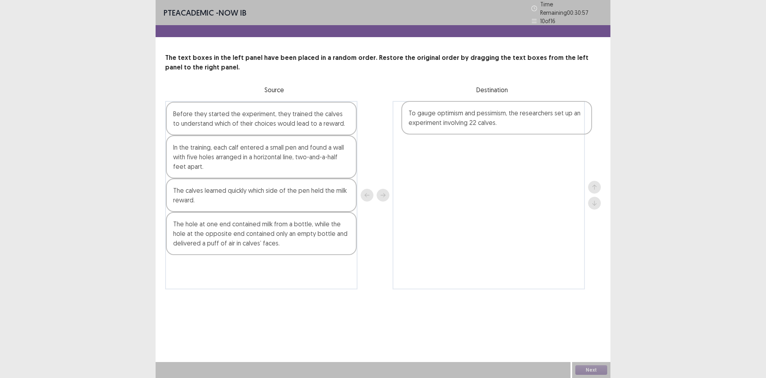
drag, startPoint x: 268, startPoint y: 271, endPoint x: 504, endPoint y: 120, distance: 279.7
click at [504, 120] on div "Before they started the experiment, they trained the calves to understand which…" at bounding box center [383, 195] width 436 height 188
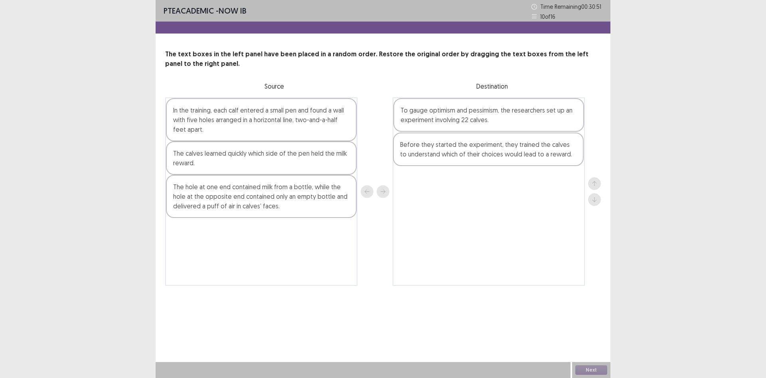
drag, startPoint x: 230, startPoint y: 118, endPoint x: 460, endPoint y: 152, distance: 232.9
click at [460, 152] on div "Before they started the experiment, they trained the calves to understand which…" at bounding box center [383, 191] width 436 height 188
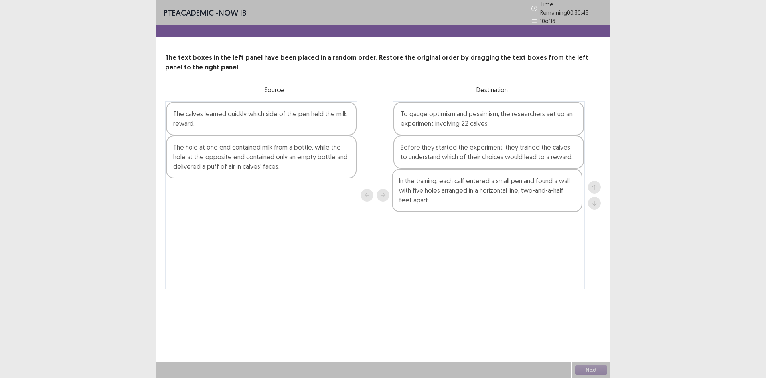
drag, startPoint x: 247, startPoint y: 130, endPoint x: 475, endPoint y: 200, distance: 238.4
click at [475, 200] on div "In the training, each calf entered a small pen and found a wall with five holes…" at bounding box center [383, 195] width 436 height 188
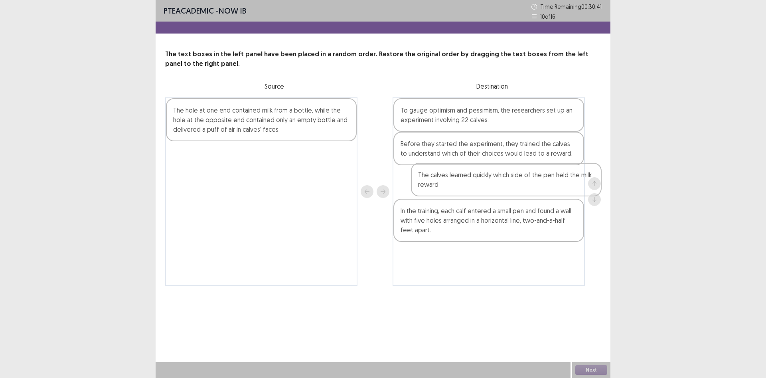
drag, startPoint x: 250, startPoint y: 125, endPoint x: 468, endPoint y: 191, distance: 228.1
click at [495, 190] on div "The calves learned quickly which side of the pen held the milk reward. The hole…" at bounding box center [383, 191] width 436 height 188
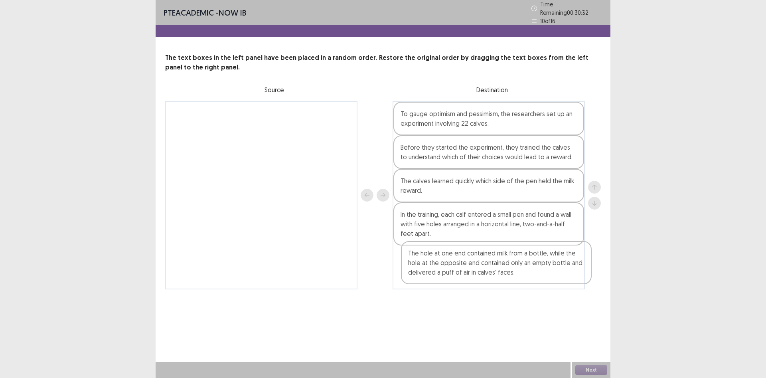
drag, startPoint x: 297, startPoint y: 126, endPoint x: 535, endPoint y: 272, distance: 279.0
click at [535, 272] on div "The hole at one end contained milk from a bottle, while the hole at the opposit…" at bounding box center [383, 195] width 436 height 188
drag, startPoint x: 513, startPoint y: 224, endPoint x: 512, endPoint y: 264, distance: 40.7
click at [513, 267] on div "To gauge optimism and pessimism, the researchers set up an experiment involving…" at bounding box center [489, 195] width 192 height 188
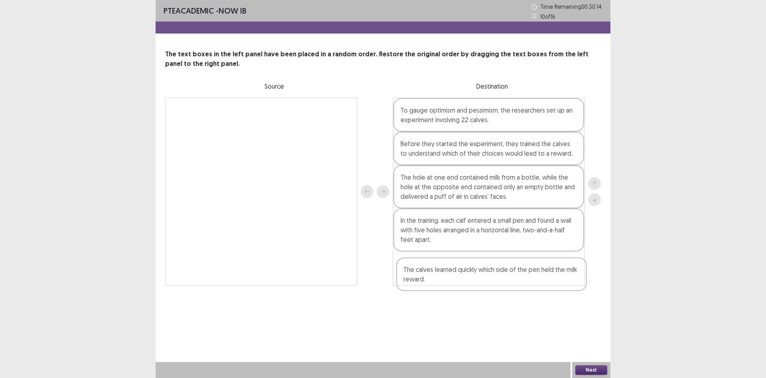
drag, startPoint x: 486, startPoint y: 186, endPoint x: 489, endPoint y: 281, distance: 94.3
click at [489, 281] on div "To gauge optimism and pessimism, the researchers set up an experiment involving…" at bounding box center [489, 191] width 192 height 188
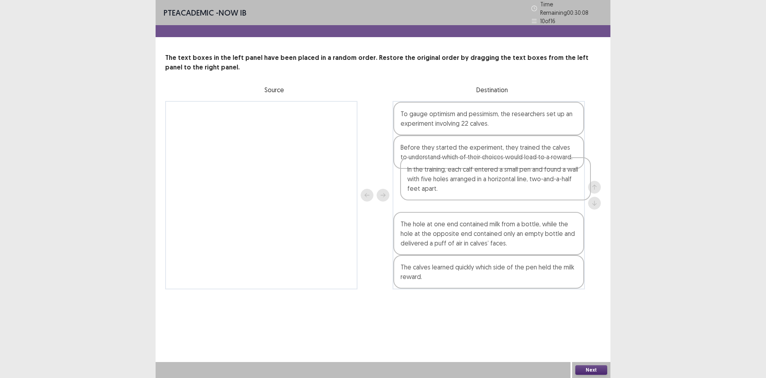
drag, startPoint x: 486, startPoint y: 230, endPoint x: 492, endPoint y: 177, distance: 53.5
click at [492, 177] on div "To gauge optimism and pessimism, the researchers set up an experiment involving…" at bounding box center [489, 195] width 192 height 188
click at [596, 371] on button "Next" at bounding box center [592, 370] width 32 height 10
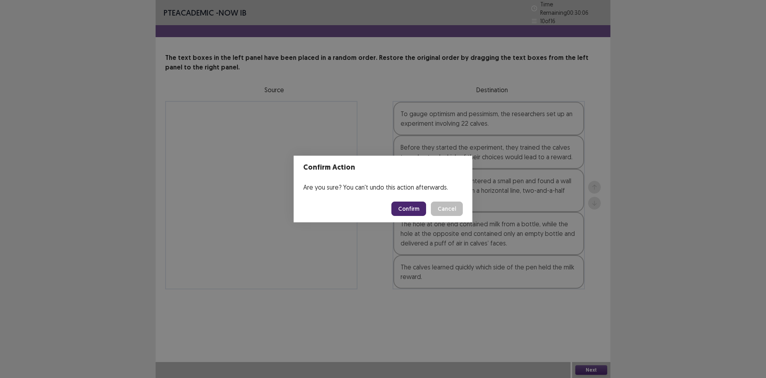
click at [415, 204] on button "Confirm" at bounding box center [409, 209] width 35 height 14
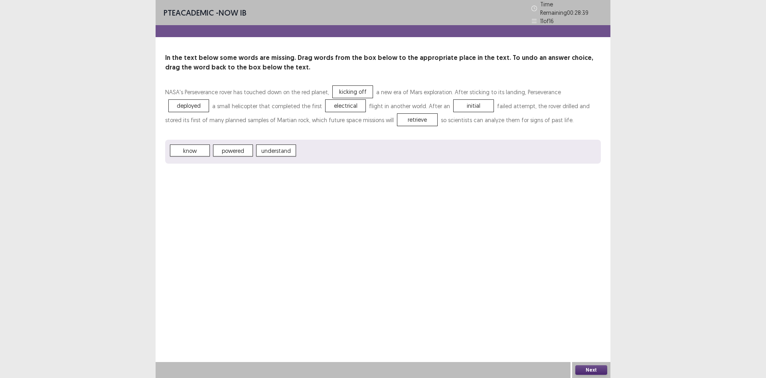
click at [596, 367] on button "Next" at bounding box center [592, 370] width 32 height 10
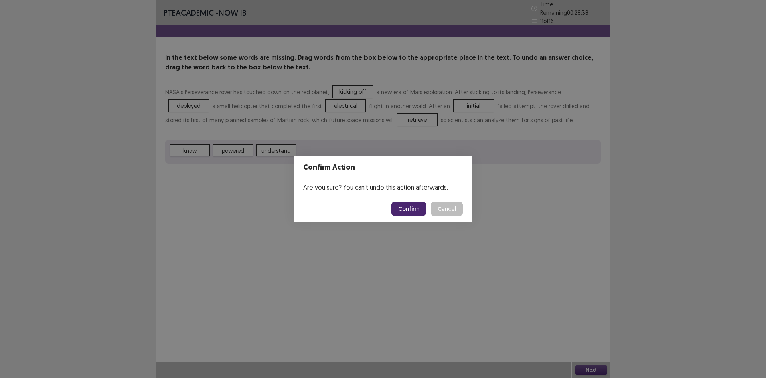
click at [418, 208] on button "Confirm" at bounding box center [409, 209] width 35 height 14
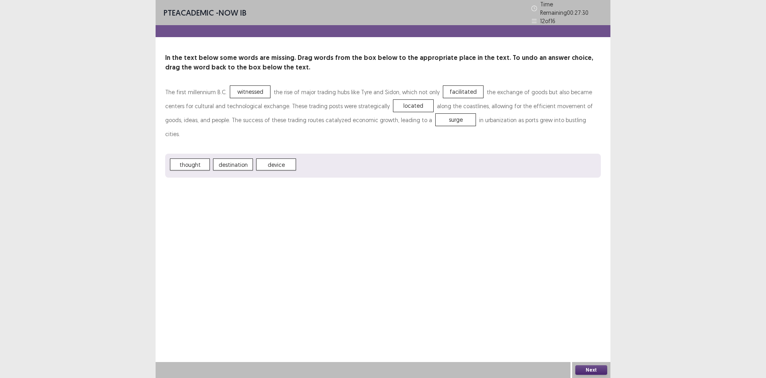
click at [604, 367] on button "Next" at bounding box center [592, 370] width 32 height 10
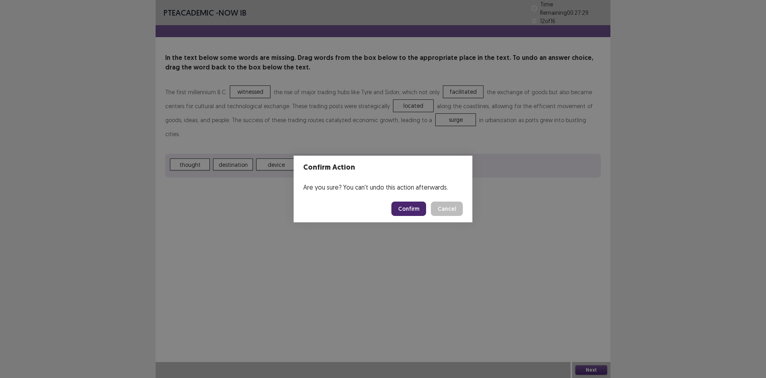
click at [423, 211] on button "Confirm" at bounding box center [409, 209] width 35 height 14
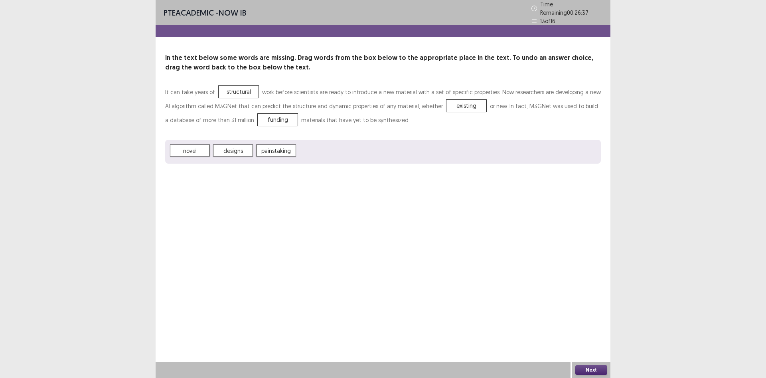
click at [594, 367] on button "Next" at bounding box center [592, 370] width 32 height 10
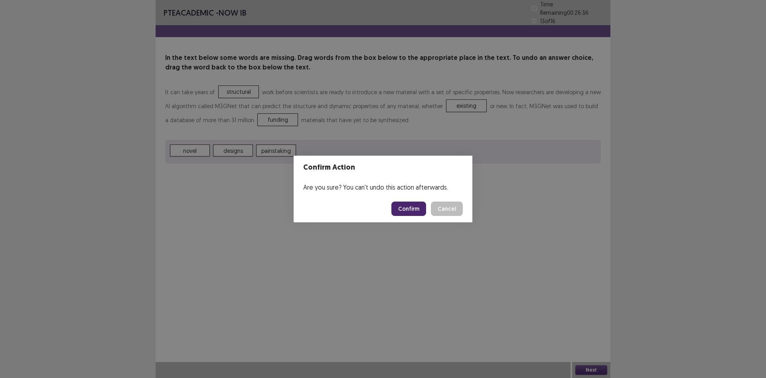
click at [412, 209] on button "Confirm" at bounding box center [409, 209] width 35 height 14
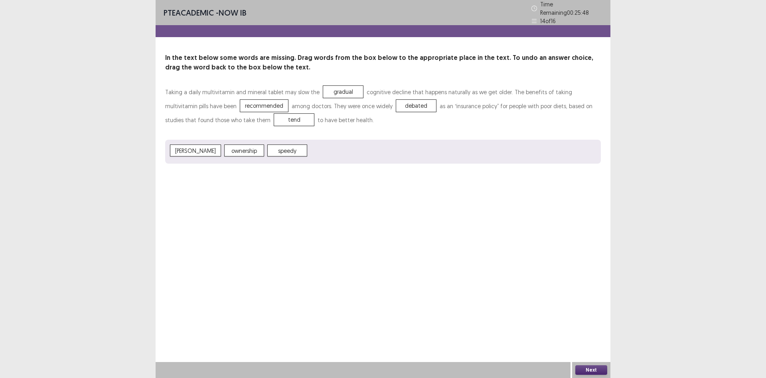
click at [598, 372] on button "Next" at bounding box center [592, 370] width 32 height 10
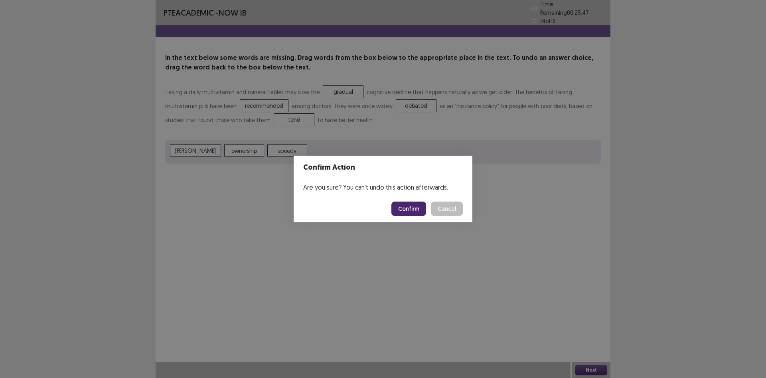
click at [418, 209] on button "Confirm" at bounding box center [409, 209] width 35 height 14
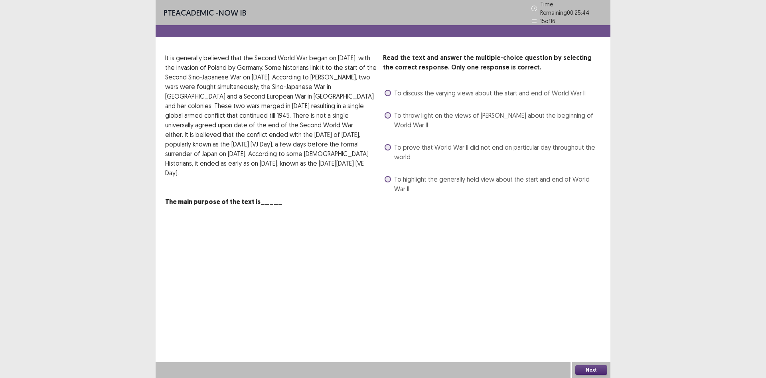
click at [398, 115] on span "To throw light on the views of [PERSON_NAME] about the beginning of World War II" at bounding box center [497, 120] width 207 height 19
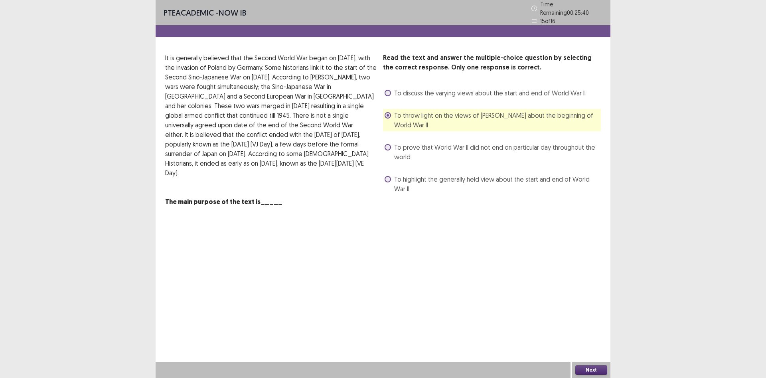
click at [604, 370] on button "Next" at bounding box center [592, 370] width 32 height 10
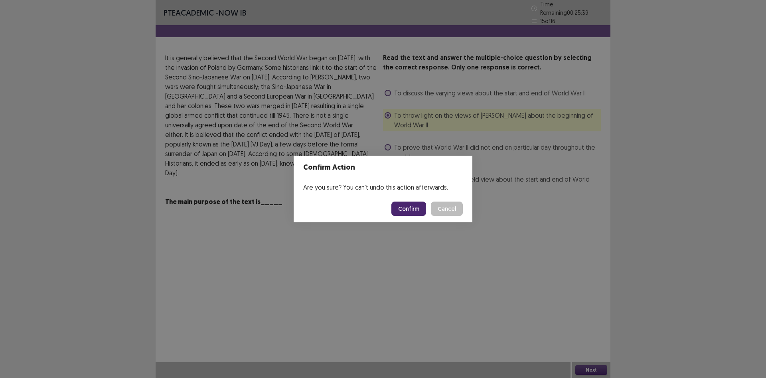
click at [420, 208] on button "Confirm" at bounding box center [409, 209] width 35 height 14
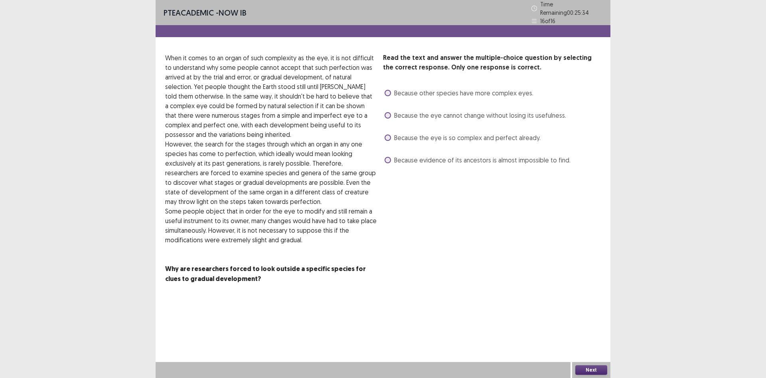
click at [390, 115] on label "Because the eye cannot change without losing its usefulness." at bounding box center [476, 116] width 182 height 10
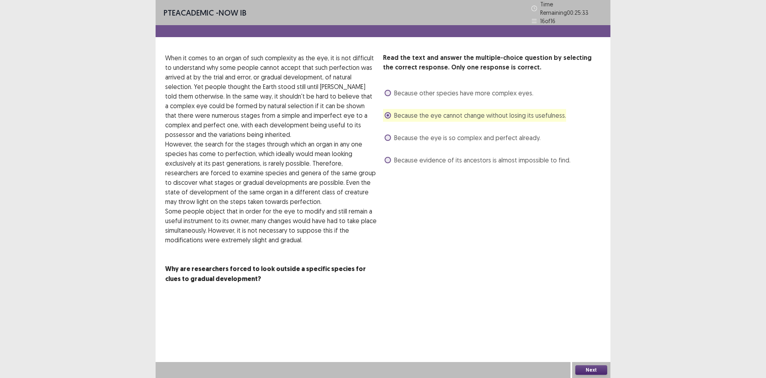
click at [587, 368] on button "Next" at bounding box center [592, 370] width 32 height 10
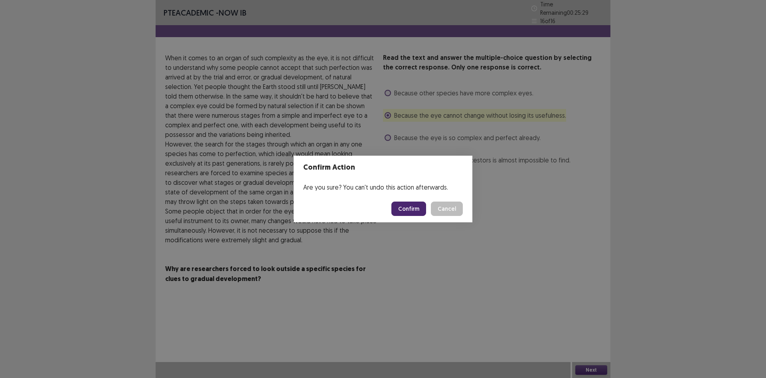
click at [407, 210] on button "Confirm" at bounding box center [409, 209] width 35 height 14
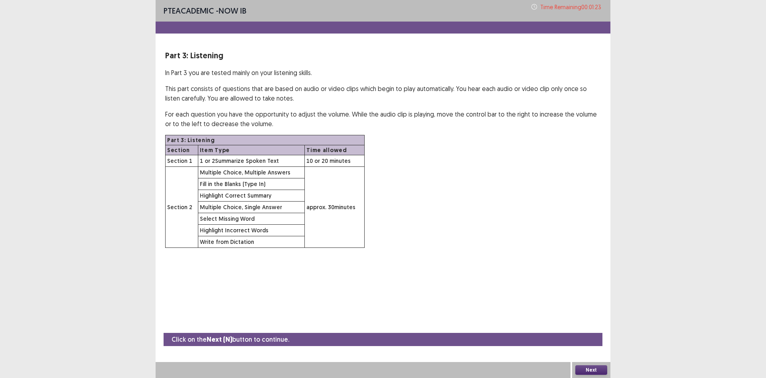
click at [590, 367] on button "Next" at bounding box center [592, 370] width 32 height 10
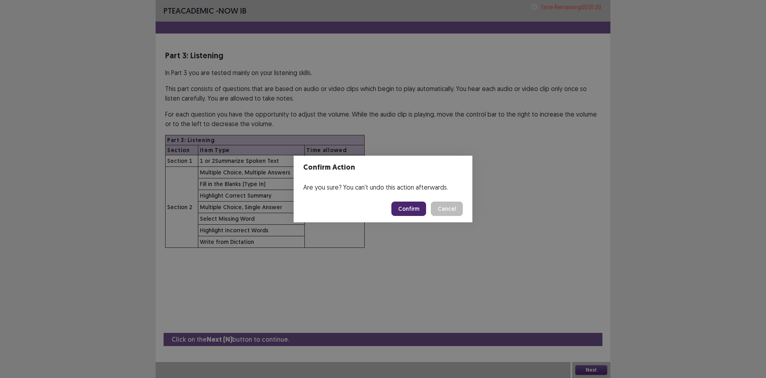
click at [403, 209] on button "Confirm" at bounding box center [409, 209] width 35 height 14
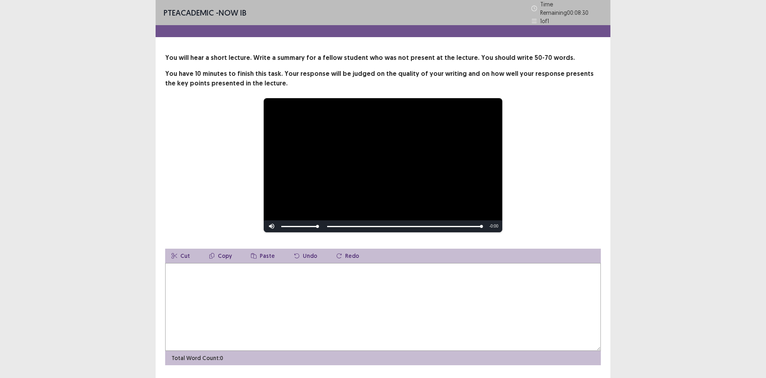
click at [240, 297] on textarea at bounding box center [383, 307] width 436 height 88
click at [197, 267] on textarea "**********" at bounding box center [383, 307] width 436 height 88
click at [553, 265] on textarea "**********" at bounding box center [383, 307] width 436 height 88
click at [541, 267] on textarea "**********" at bounding box center [383, 307] width 436 height 88
click at [514, 268] on textarea "**********" at bounding box center [383, 307] width 436 height 88
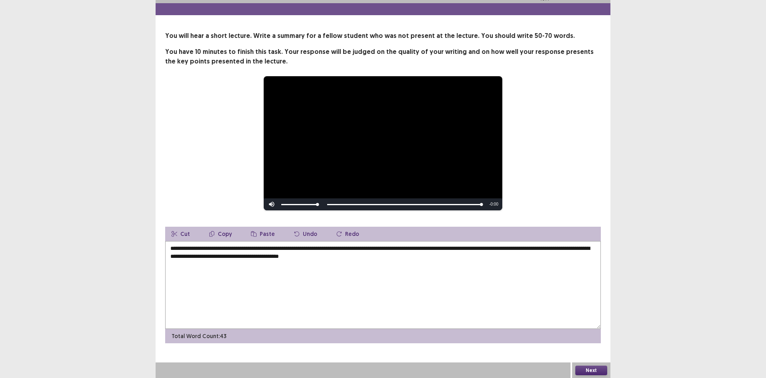
scroll to position [19, 0]
click at [313, 249] on textarea "**********" at bounding box center [383, 285] width 436 height 88
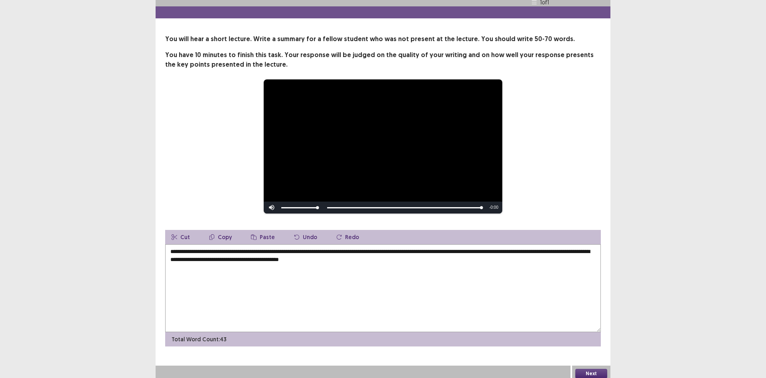
type textarea "**********"
click at [596, 370] on button "Next" at bounding box center [592, 374] width 32 height 10
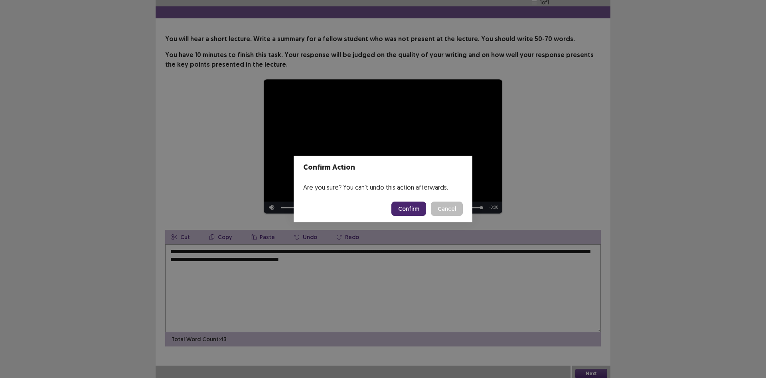
click at [418, 210] on button "Confirm" at bounding box center [409, 209] width 35 height 14
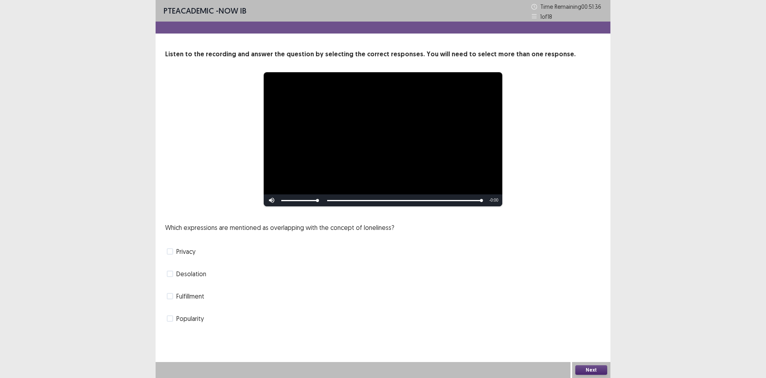
click at [593, 369] on button "Next" at bounding box center [592, 370] width 32 height 10
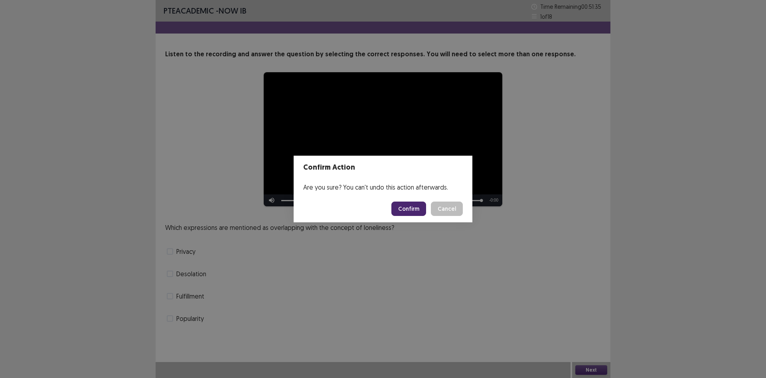
click at [406, 208] on button "Confirm" at bounding box center [409, 209] width 35 height 14
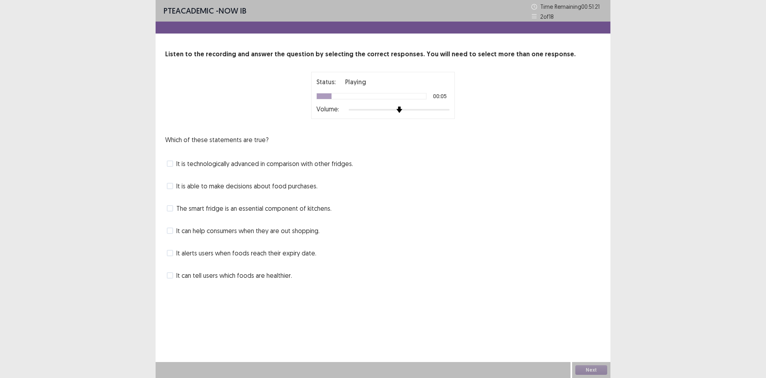
click at [403, 109] on div at bounding box center [399, 110] width 101 height 2
click at [403, 107] on div at bounding box center [399, 110] width 101 height 6
click at [421, 107] on img at bounding box center [419, 110] width 6 height 6
click at [458, 105] on div "Status: Playing 00:10 Volume:" at bounding box center [383, 95] width 200 height 47
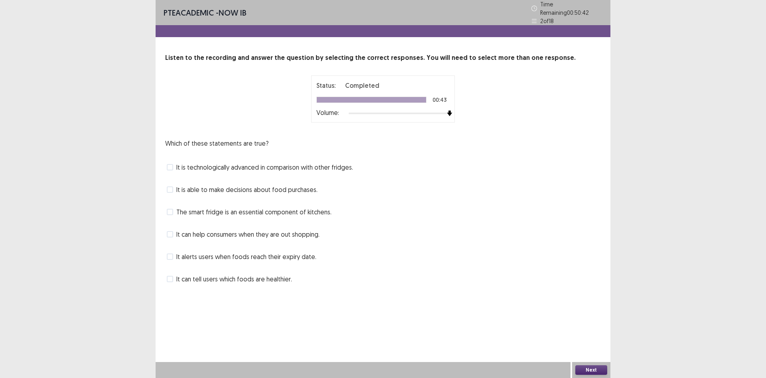
click at [581, 367] on button "Next" at bounding box center [592, 370] width 32 height 10
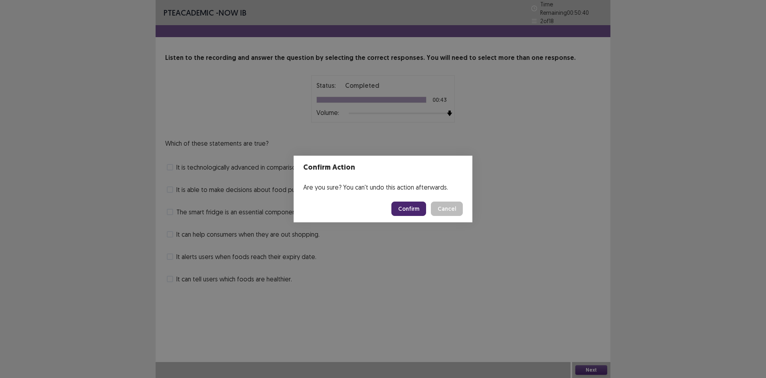
click at [423, 212] on button "Confirm" at bounding box center [409, 209] width 35 height 14
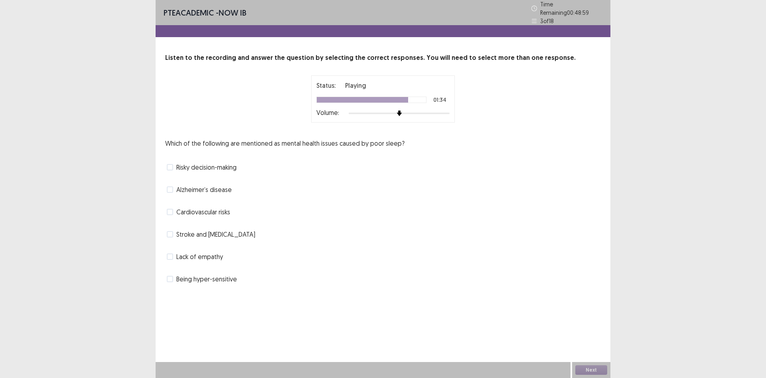
click at [170, 164] on span at bounding box center [170, 167] width 6 height 6
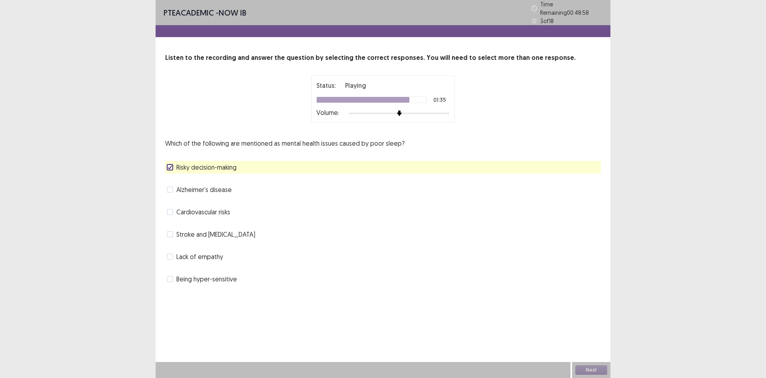
click at [174, 230] on label "Stroke and [MEDICAL_DATA]" at bounding box center [211, 235] width 89 height 10
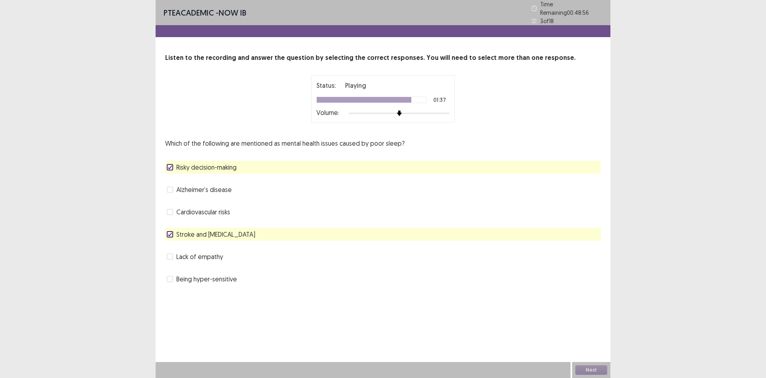
click at [176, 252] on label "Lack of empathy" at bounding box center [195, 257] width 56 height 10
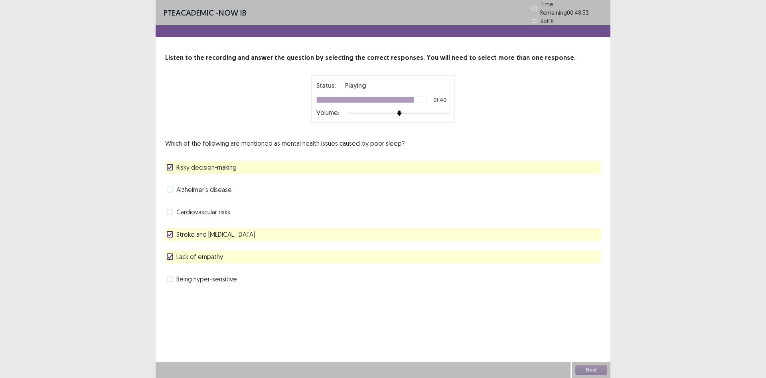
click at [207, 275] on span "Being hyper-sensitive" at bounding box center [206, 279] width 61 height 10
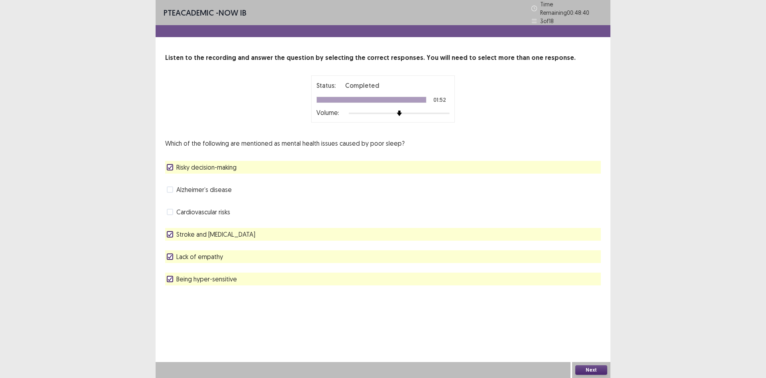
click at [588, 368] on button "Next" at bounding box center [592, 370] width 32 height 10
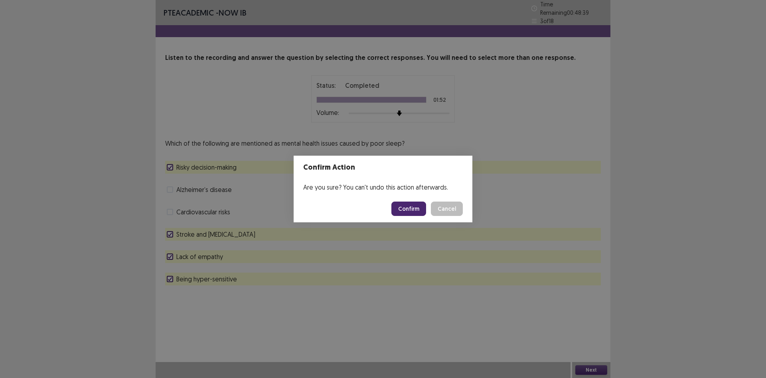
click at [405, 205] on button "Confirm" at bounding box center [409, 209] width 35 height 14
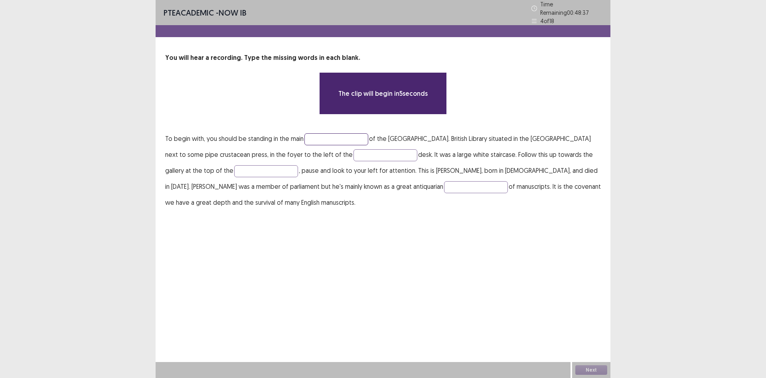
click at [330, 135] on input "text" at bounding box center [337, 139] width 64 height 12
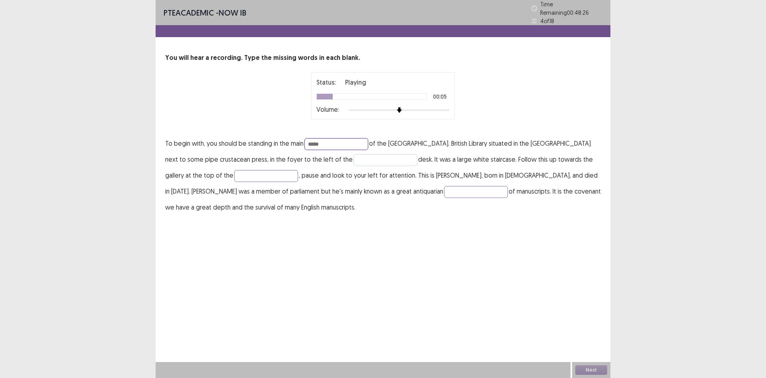
type input "*****"
click at [354, 158] on input "text" at bounding box center [386, 160] width 64 height 12
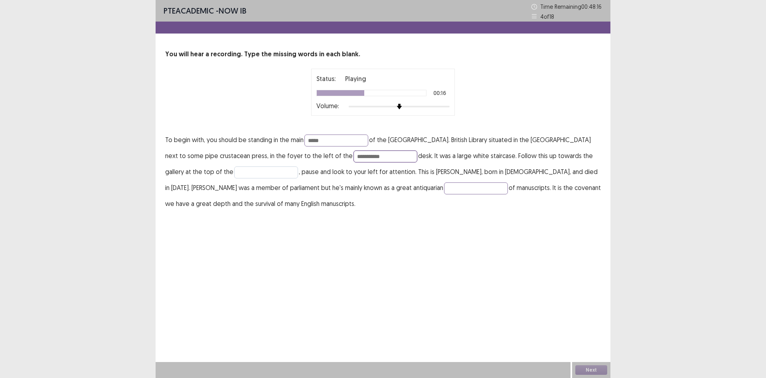
type input "**********"
click at [234, 168] on input "text" at bounding box center [266, 172] width 64 height 12
type input "*******"
click at [444, 192] on input "text" at bounding box center [476, 188] width 64 height 12
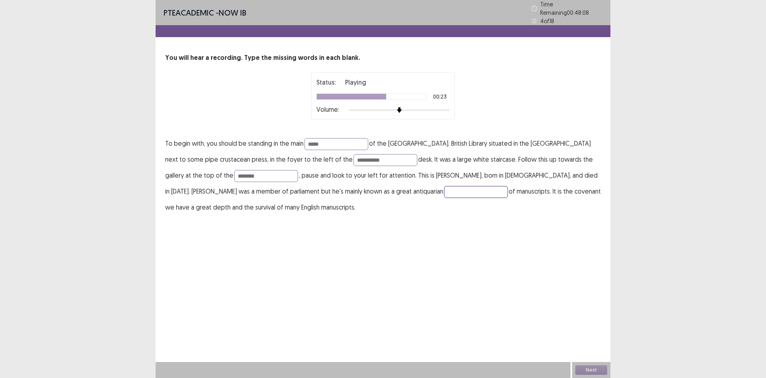
click at [444, 187] on input "text" at bounding box center [476, 192] width 64 height 12
type input "*********"
click at [234, 172] on input "*******" at bounding box center [266, 176] width 64 height 12
type input "*"
type input "******"
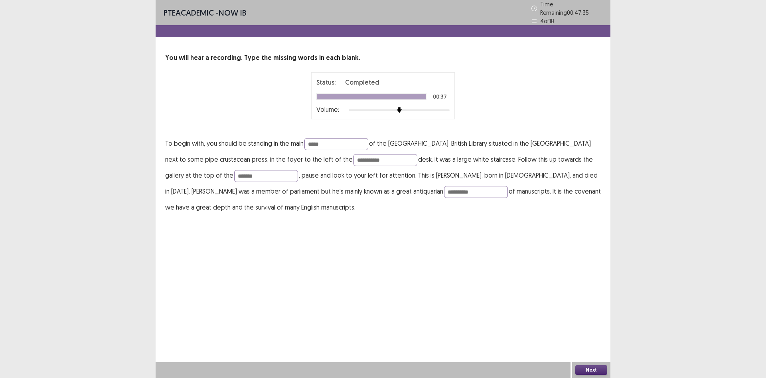
click at [589, 367] on button "Next" at bounding box center [592, 370] width 32 height 10
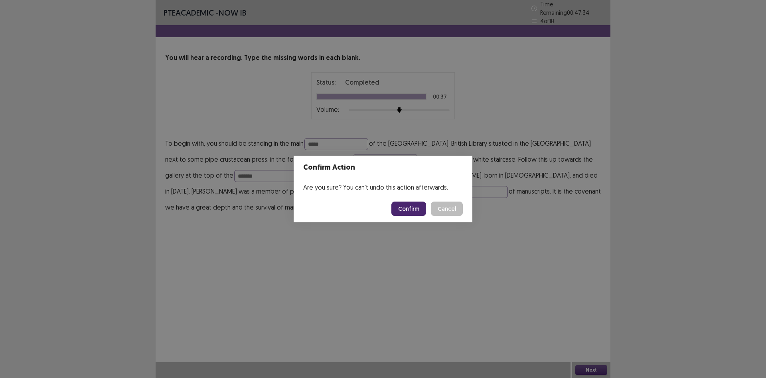
click at [409, 210] on button "Confirm" at bounding box center [409, 209] width 35 height 14
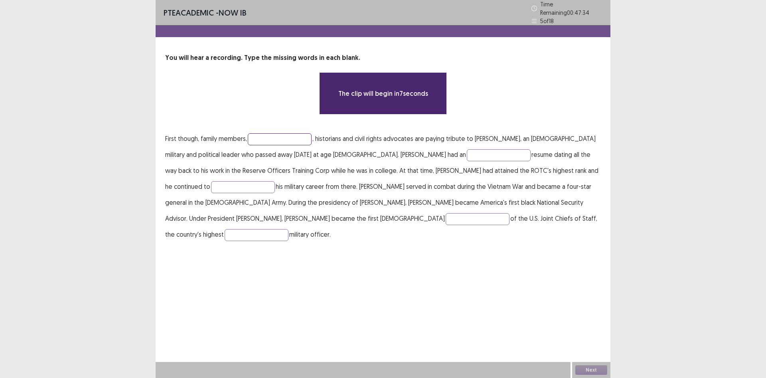
click at [278, 133] on input "text" at bounding box center [280, 139] width 64 height 12
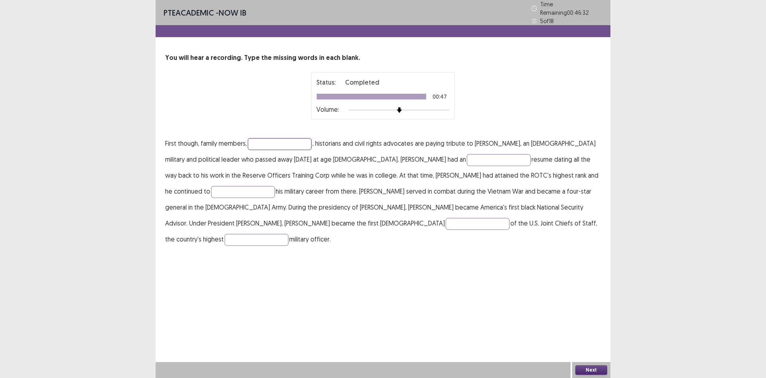
click at [283, 140] on input "text" at bounding box center [280, 144] width 64 height 12
type input "**********"
click at [467, 157] on input "text" at bounding box center [499, 160] width 64 height 12
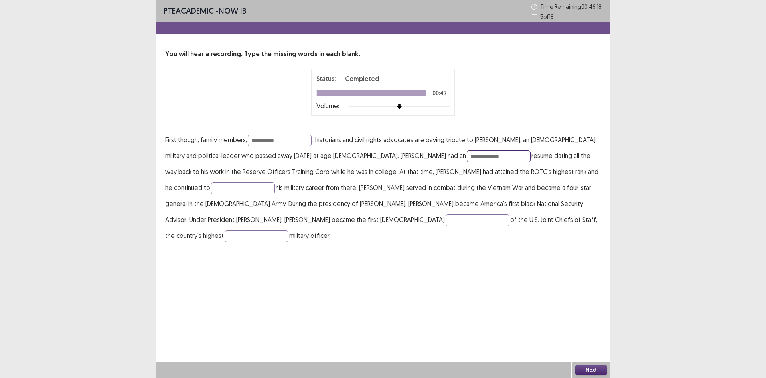
click at [467, 156] on input "**********" at bounding box center [499, 157] width 64 height 12
type input "**********"
click at [275, 182] on input "text" at bounding box center [243, 188] width 64 height 12
type input "*******"
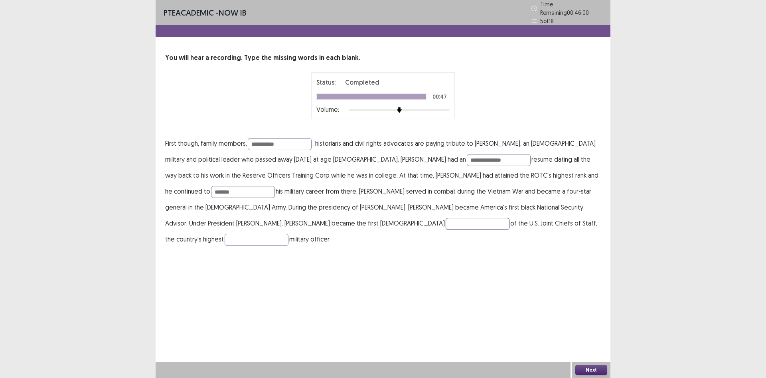
click at [446, 218] on input "text" at bounding box center [478, 224] width 64 height 12
type input "********"
click at [289, 234] on input "text" at bounding box center [257, 240] width 64 height 12
type input "*******"
click at [599, 365] on button "Next" at bounding box center [592, 370] width 32 height 10
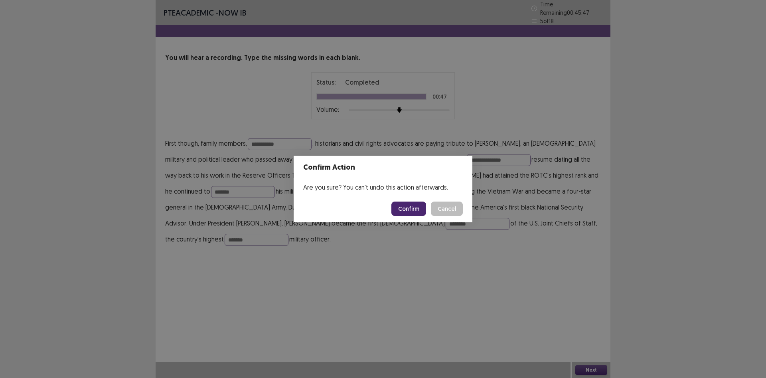
click at [412, 207] on button "Confirm" at bounding box center [409, 209] width 35 height 14
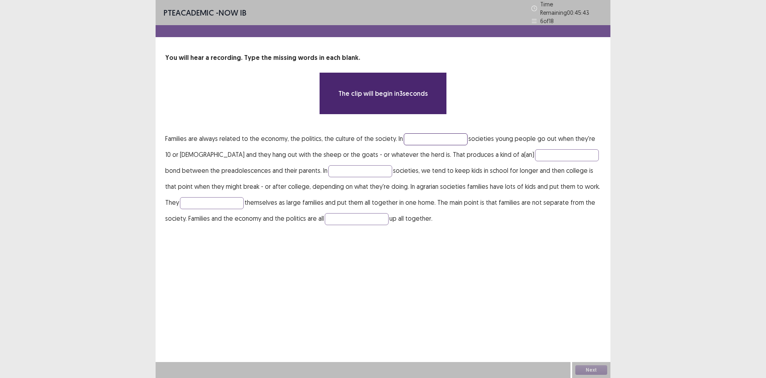
click at [446, 139] on input "text" at bounding box center [436, 139] width 64 height 12
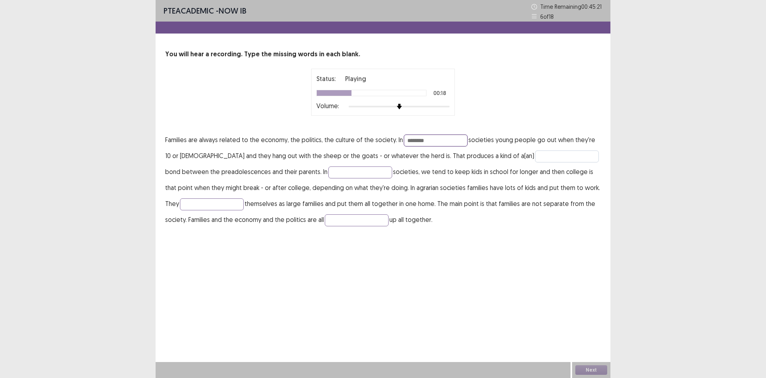
type input "*******"
click at [535, 156] on input "text" at bounding box center [567, 157] width 64 height 12
type input "*****"
click at [347, 176] on input "text" at bounding box center [361, 172] width 64 height 12
type input "**********"
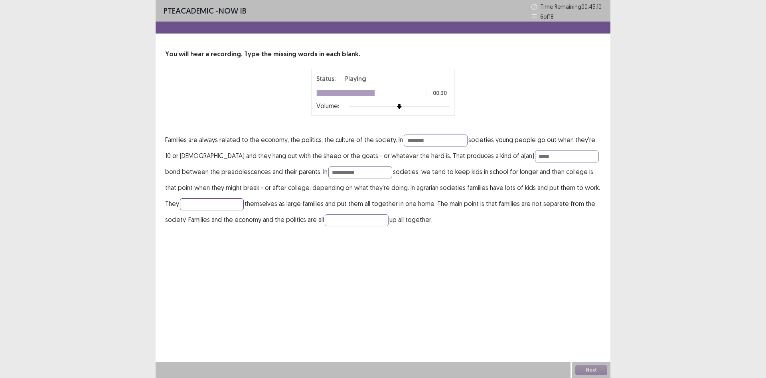
click at [212, 208] on input "text" at bounding box center [212, 204] width 64 height 12
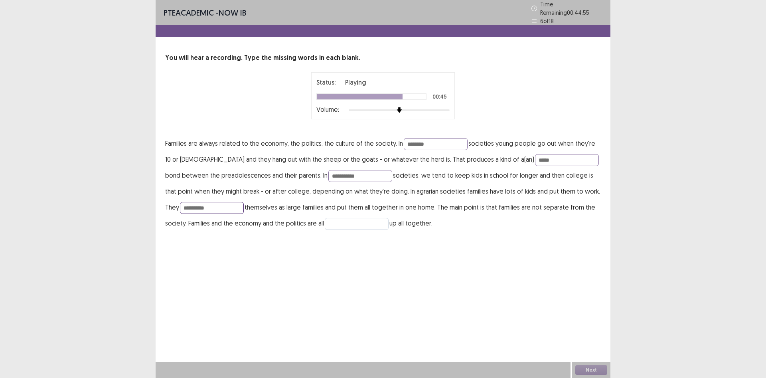
type input "*********"
click at [332, 226] on input "text" at bounding box center [357, 224] width 64 height 12
type input "*******"
click at [444, 142] on input "*******" at bounding box center [436, 144] width 64 height 12
type input "*"
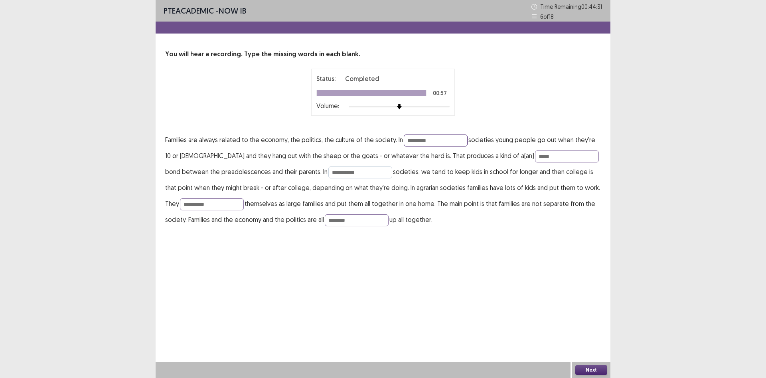
type input "*********"
click at [345, 172] on input "**********" at bounding box center [361, 172] width 64 height 12
type input "**********"
click at [205, 204] on input "*********" at bounding box center [212, 204] width 64 height 12
click at [602, 370] on button "Next" at bounding box center [592, 370] width 32 height 10
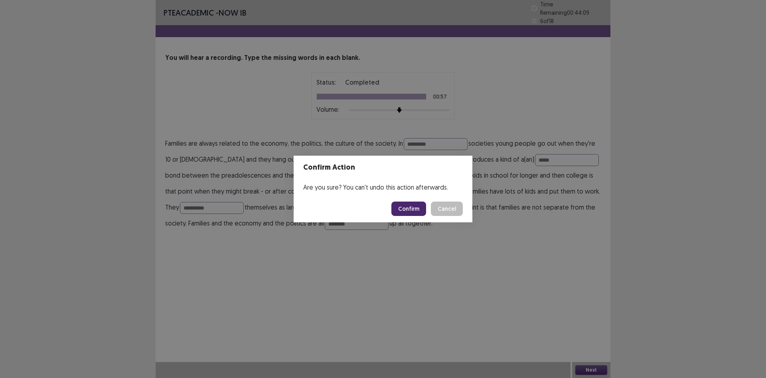
click at [419, 205] on button "Confirm" at bounding box center [409, 209] width 35 height 14
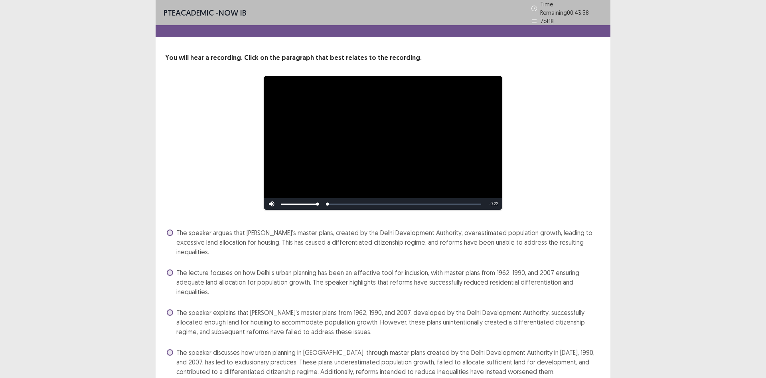
scroll to position [22, 0]
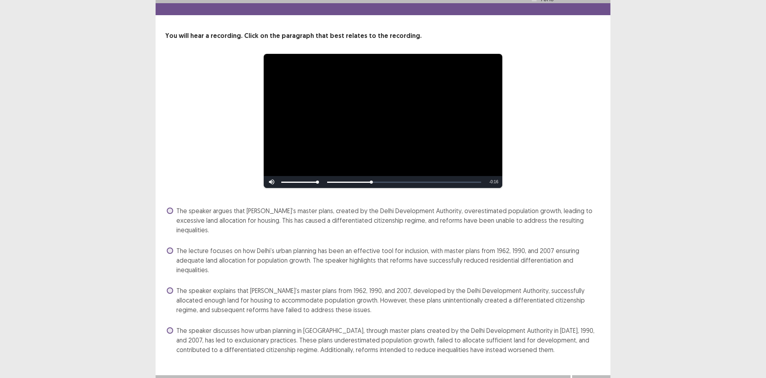
click at [202, 287] on span "The speaker explains that [PERSON_NAME]’s master plans from 1962, 1990, and 200…" at bounding box center [388, 300] width 425 height 29
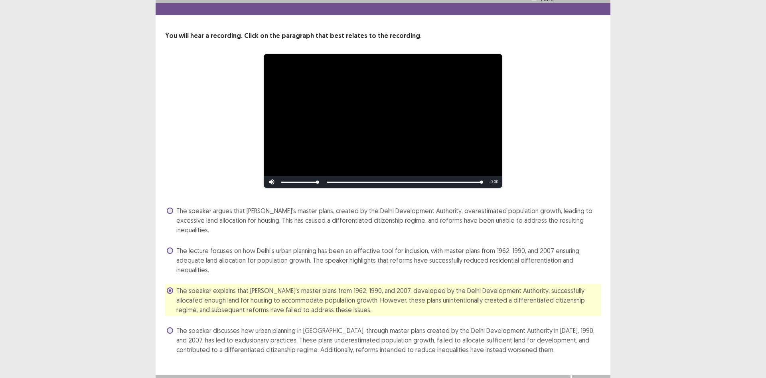
click at [267, 210] on span "The speaker argues that [PERSON_NAME]’s master plans, created by the Delhi Deve…" at bounding box center [388, 220] width 425 height 29
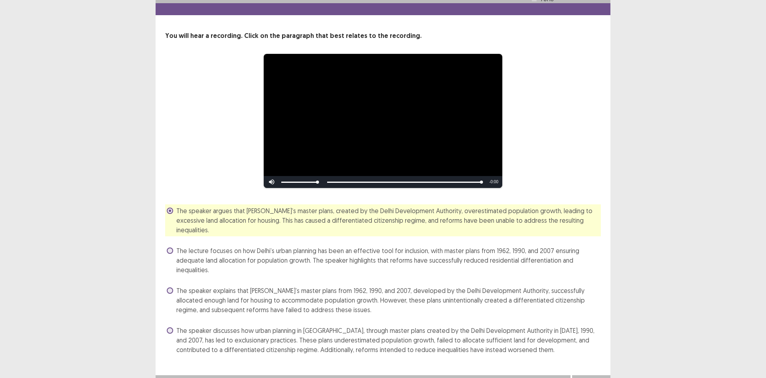
click at [594, 378] on button "Next" at bounding box center [592, 383] width 32 height 10
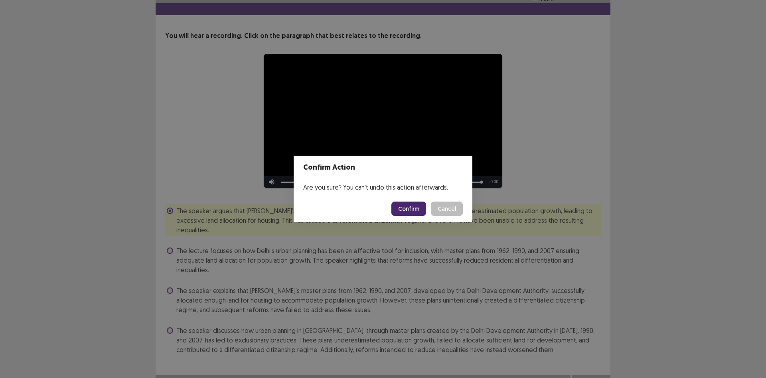
click at [403, 207] on button "Confirm" at bounding box center [409, 209] width 35 height 14
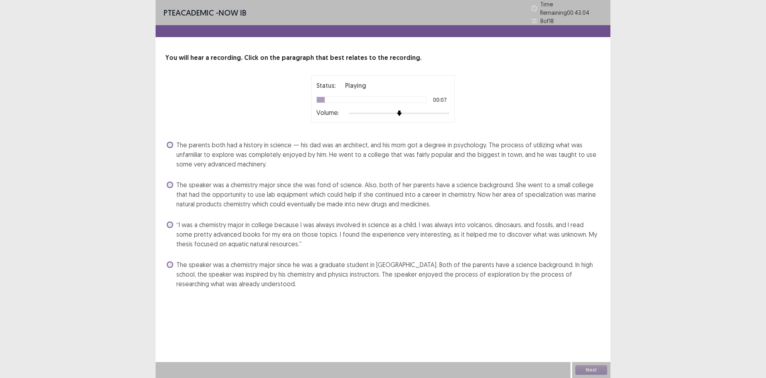
click at [419, 190] on span "The speaker was a chemistry major since she was fond of science. Also, both of …" at bounding box center [388, 194] width 425 height 29
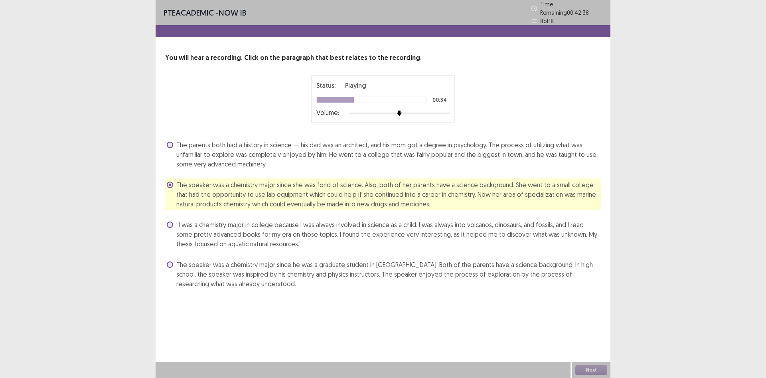
click at [276, 233] on span "“I was a chemistry major in college because I was always involved in science as…" at bounding box center [388, 234] width 425 height 29
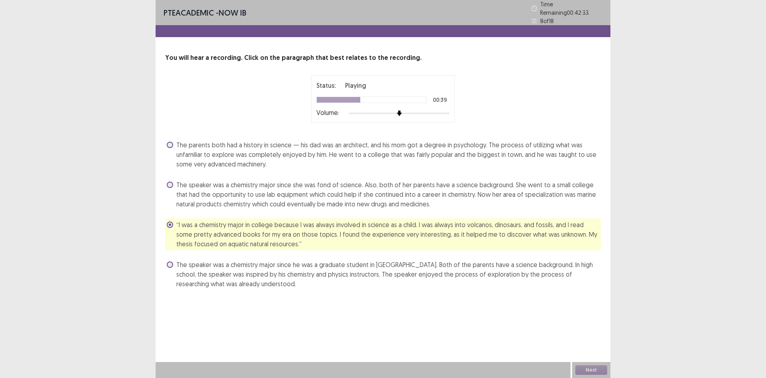
click at [390, 269] on span "The speaker was a chemistry major since he was a graduate student in [GEOGRAPHI…" at bounding box center [388, 274] width 425 height 29
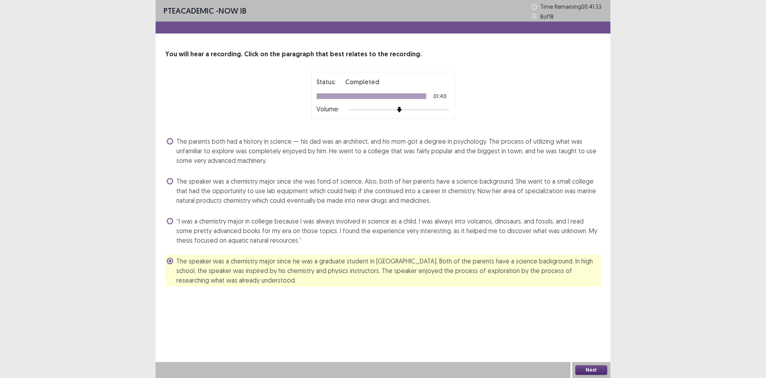
click at [600, 368] on button "Next" at bounding box center [592, 370] width 32 height 10
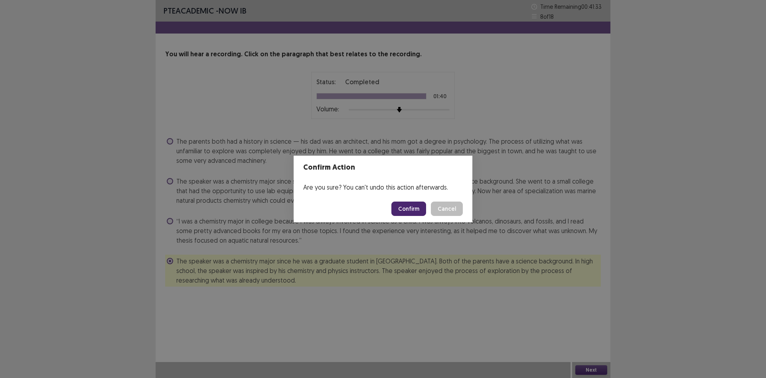
click at [414, 206] on button "Confirm" at bounding box center [409, 209] width 35 height 14
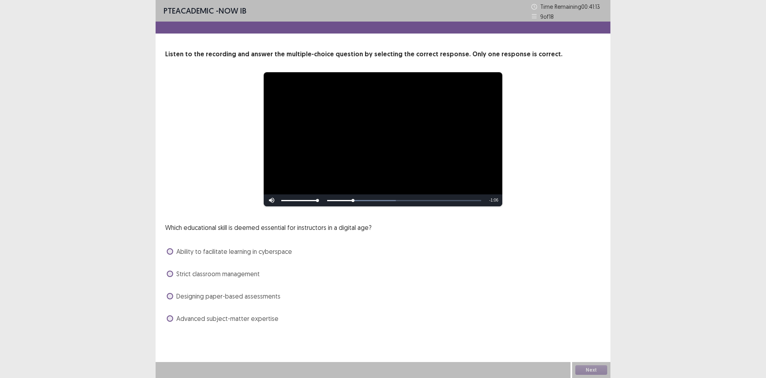
click at [216, 255] on span "Ability to facilitate learning in cyberspace" at bounding box center [234, 252] width 116 height 10
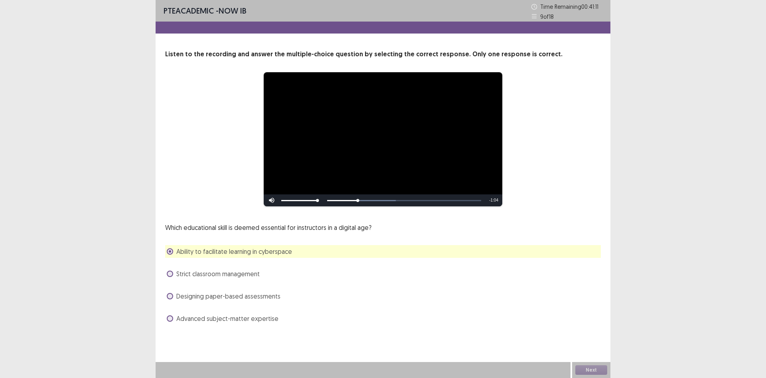
drag, startPoint x: 190, startPoint y: 279, endPoint x: 190, endPoint y: 274, distance: 5.2
click at [190, 279] on div "Strict classroom management" at bounding box center [383, 273] width 436 height 13
click at [194, 272] on span "Strict classroom management" at bounding box center [217, 274] width 83 height 10
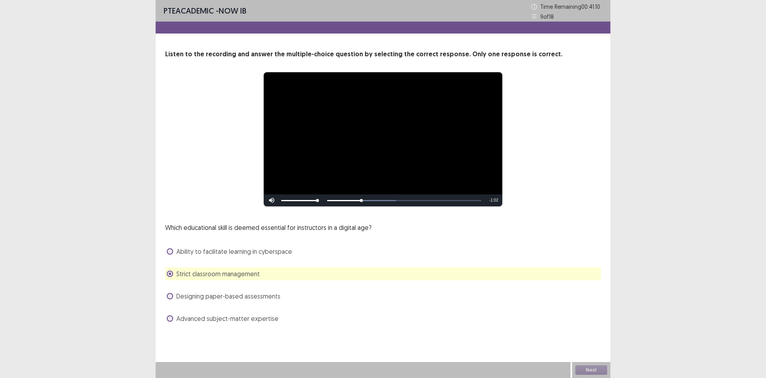
click at [193, 251] on span "Ability to facilitate learning in cyberspace" at bounding box center [234, 252] width 116 height 10
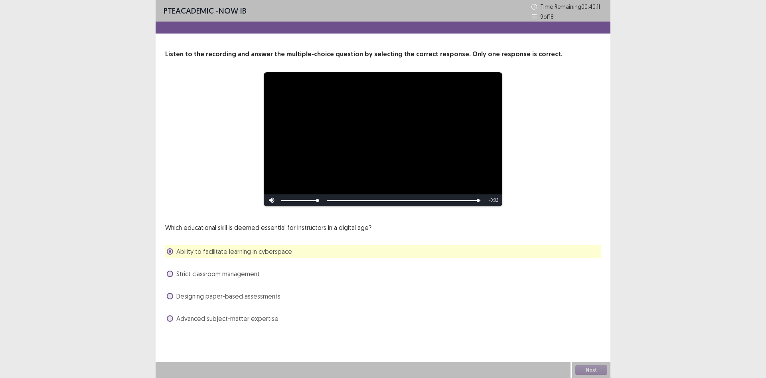
click at [598, 369] on div "Next" at bounding box center [591, 370] width 38 height 16
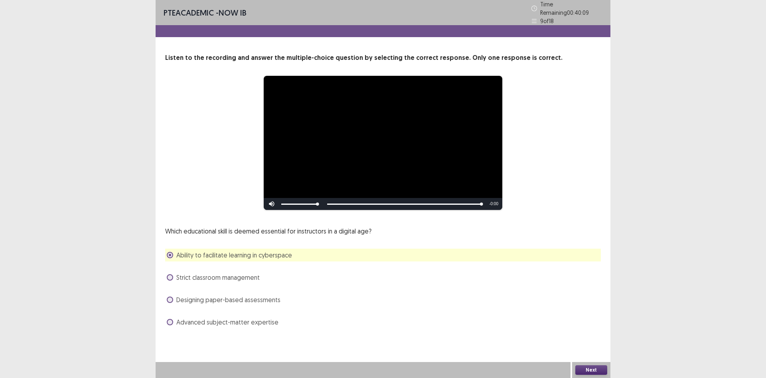
click at [598, 369] on button "Next" at bounding box center [592, 370] width 32 height 10
click at [416, 212] on button "Confirm" at bounding box center [409, 209] width 35 height 14
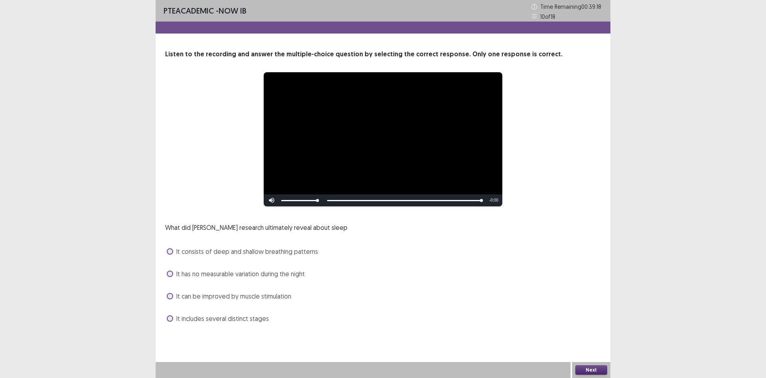
click at [598, 368] on button "Next" at bounding box center [592, 370] width 32 height 10
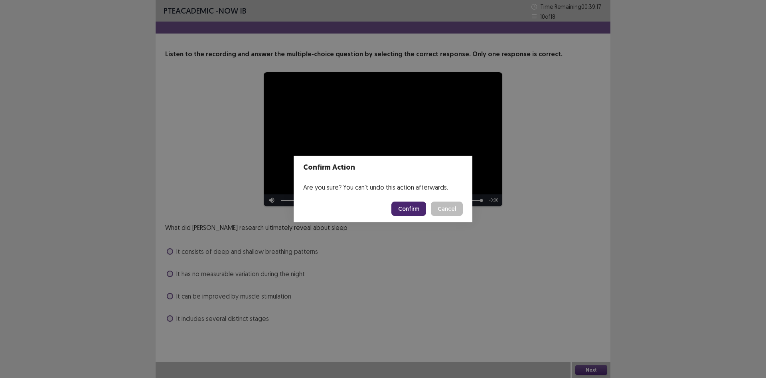
click at [406, 204] on button "Confirm" at bounding box center [409, 209] width 35 height 14
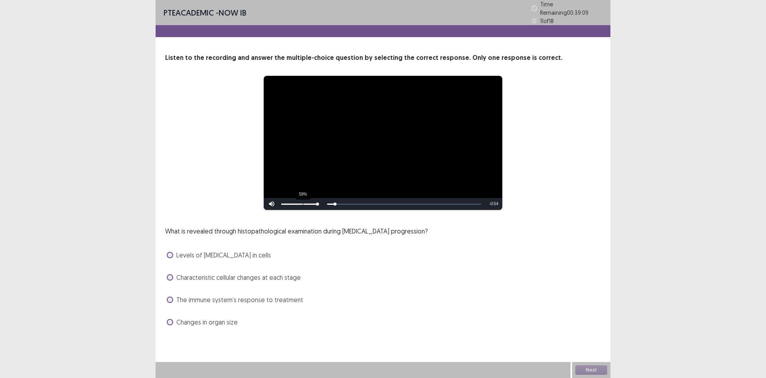
click at [303, 198] on div "59%" at bounding box center [299, 204] width 40 height 12
click at [296, 204] on div "Volume Level" at bounding box center [288, 204] width 15 height 1
click at [436, 201] on div "Skip Backward Skip Forward Mute 95% Current Time 0:04 / Duration 0:56 Loaded : …" at bounding box center [383, 204] width 239 height 12
drag, startPoint x: 344, startPoint y: 199, endPoint x: 511, endPoint y: 209, distance: 167.6
click at [511, 209] on div "**********" at bounding box center [383, 190] width 455 height 275
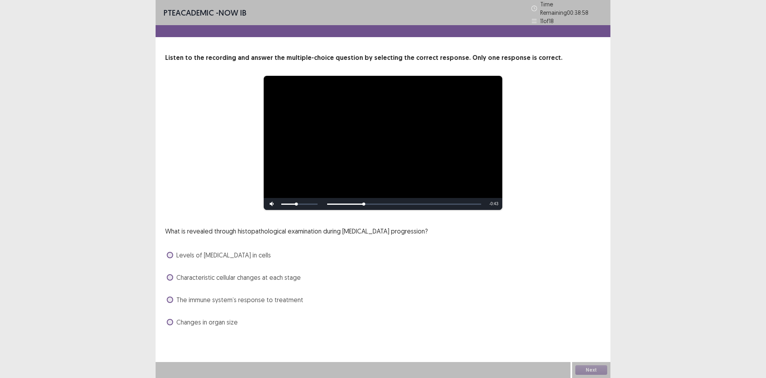
click at [225, 250] on span "Levels of [MEDICAL_DATA] in cells" at bounding box center [223, 255] width 95 height 10
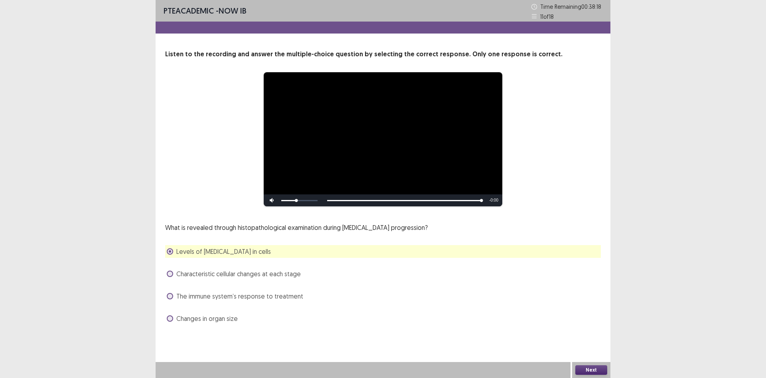
click at [581, 367] on button "Next" at bounding box center [592, 370] width 32 height 10
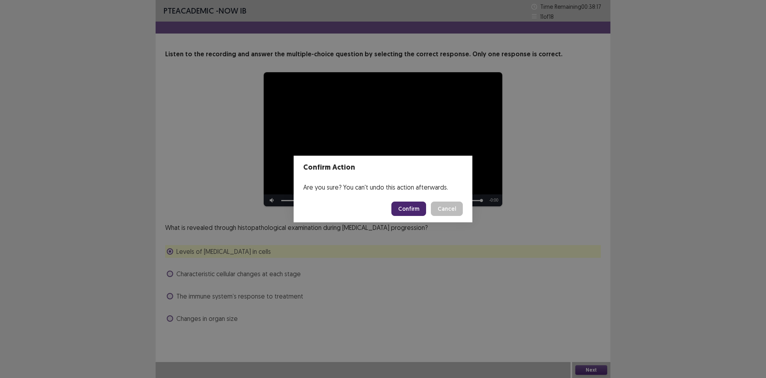
click at [402, 207] on button "Confirm" at bounding box center [409, 209] width 35 height 14
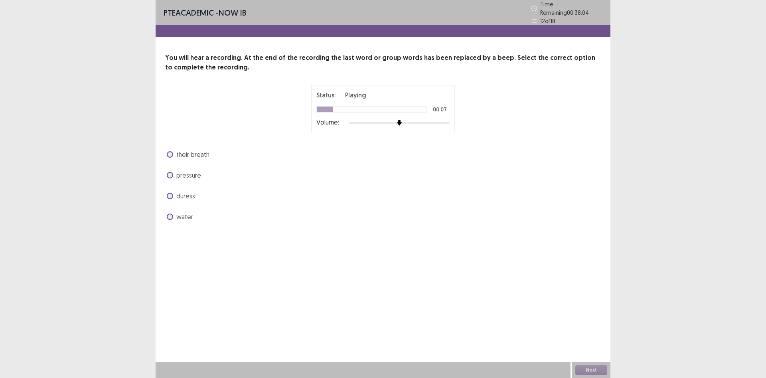
click at [184, 173] on span "pressure" at bounding box center [188, 175] width 25 height 10
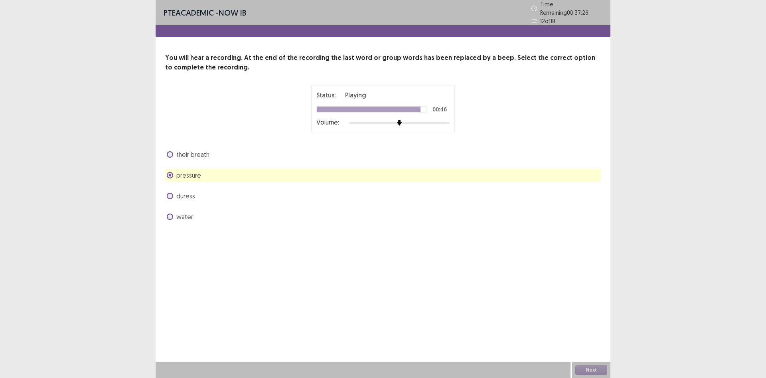
click at [196, 154] on span "their breath" at bounding box center [192, 155] width 33 height 10
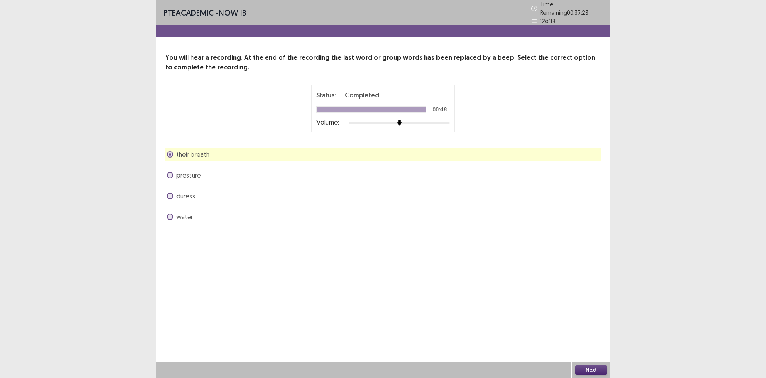
click at [190, 173] on span "pressure" at bounding box center [188, 175] width 25 height 10
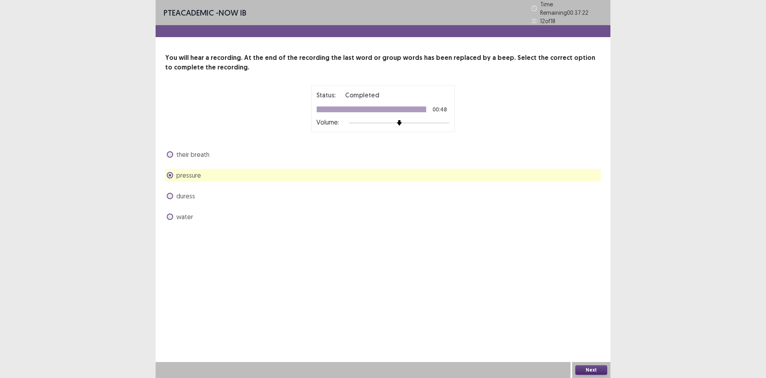
click at [598, 368] on button "Next" at bounding box center [592, 370] width 32 height 10
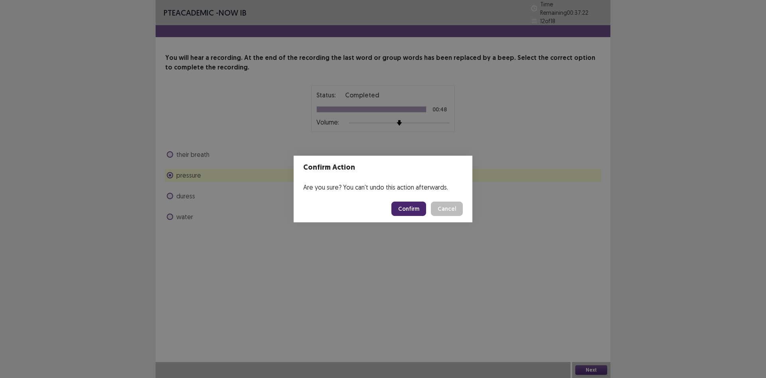
click at [399, 209] on button "Confirm" at bounding box center [409, 209] width 35 height 14
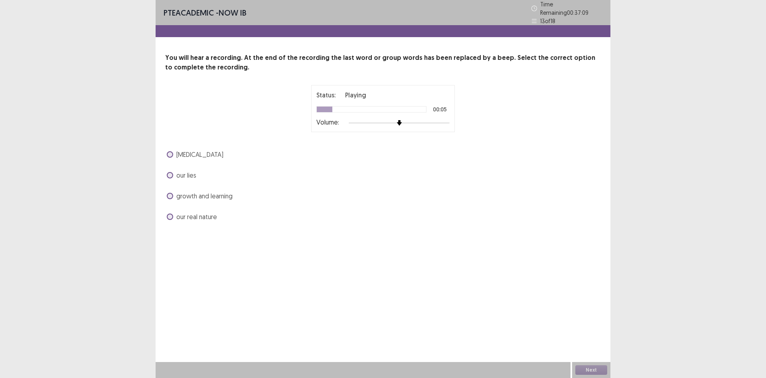
click at [191, 169] on div "our lies" at bounding box center [383, 175] width 436 height 13
click at [186, 170] on span "our lies" at bounding box center [186, 175] width 20 height 10
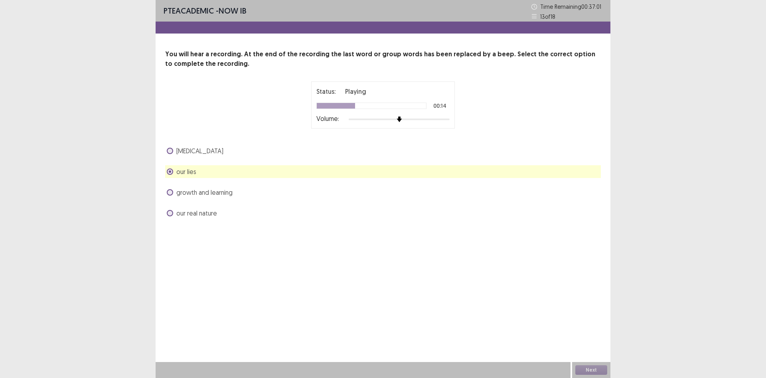
click at [232, 190] on span "growth and learning" at bounding box center [204, 193] width 56 height 10
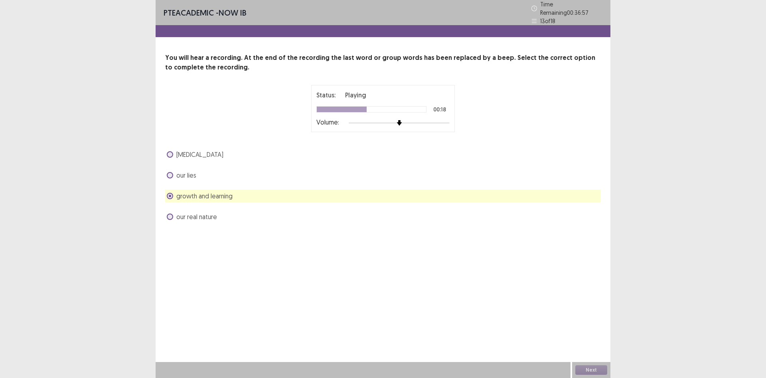
click at [202, 150] on span "[MEDICAL_DATA]" at bounding box center [199, 155] width 47 height 10
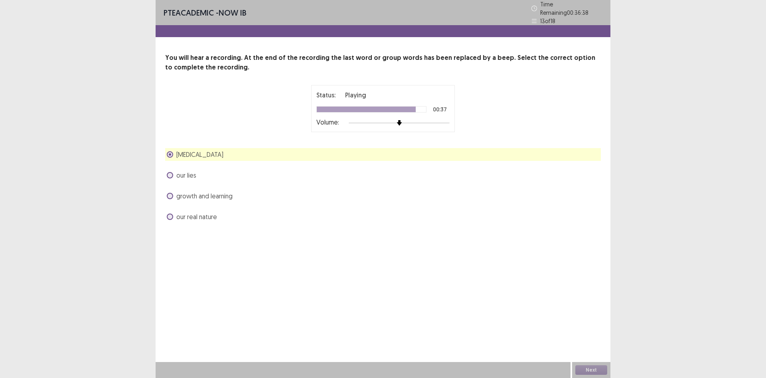
click at [190, 212] on span "our real nature" at bounding box center [196, 217] width 41 height 10
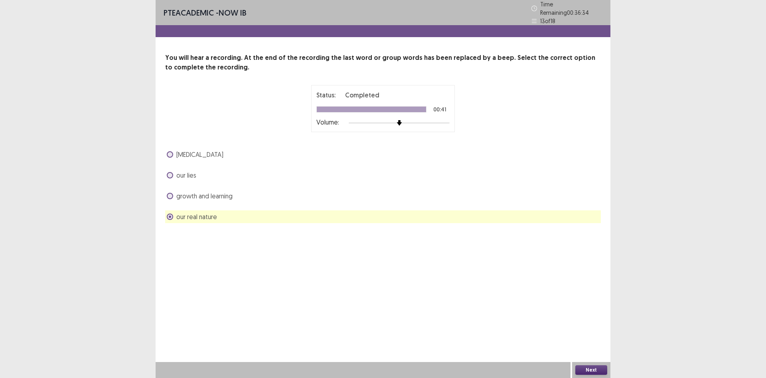
click at [595, 368] on button "Next" at bounding box center [592, 370] width 32 height 10
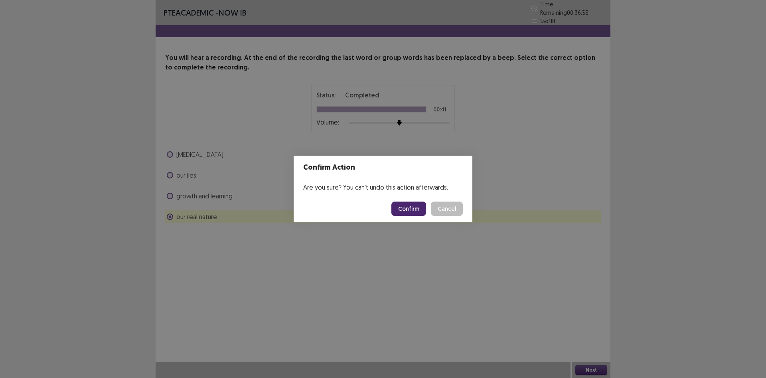
click at [407, 209] on button "Confirm" at bounding box center [409, 209] width 35 height 14
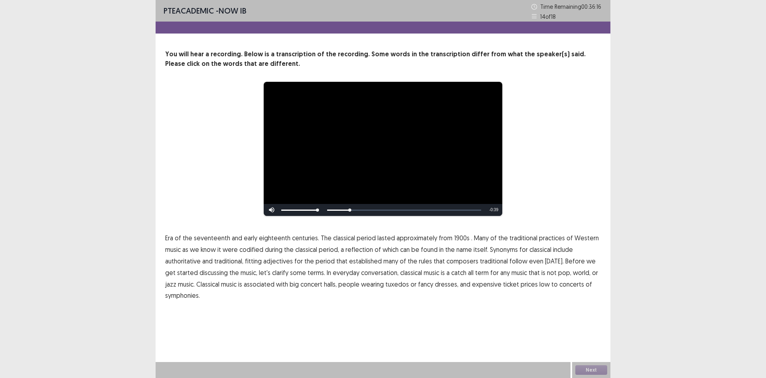
click at [460, 238] on span "1900s" at bounding box center [462, 238] width 16 height 10
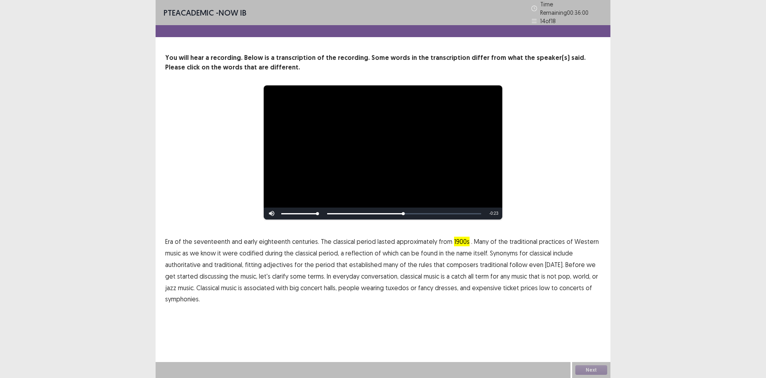
click at [365, 264] on span "established" at bounding box center [365, 265] width 33 height 10
click at [369, 261] on span "established" at bounding box center [365, 265] width 33 height 10
click at [495, 261] on span "traditional" at bounding box center [494, 265] width 28 height 10
click at [540, 285] on span "low" at bounding box center [545, 288] width 10 height 10
click at [592, 370] on button "Next" at bounding box center [592, 370] width 32 height 10
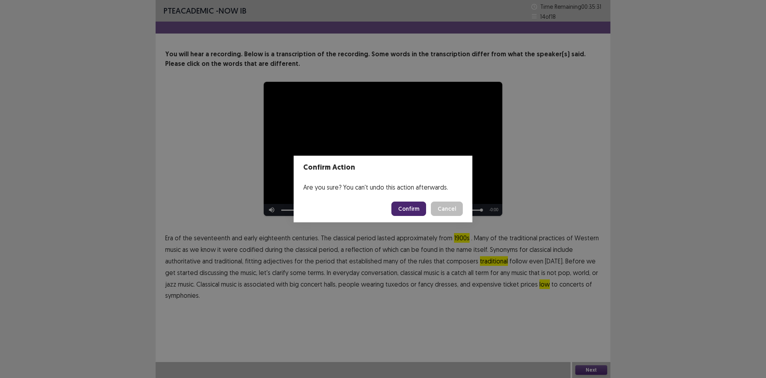
click at [409, 209] on button "Confirm" at bounding box center [409, 209] width 35 height 14
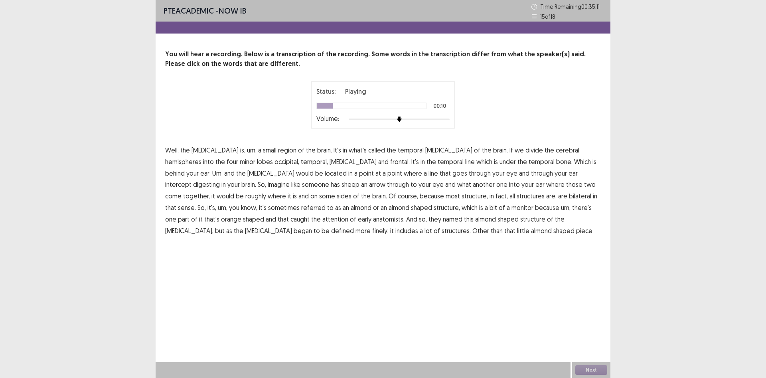
click at [240, 162] on span "minor" at bounding box center [248, 162] width 16 height 10
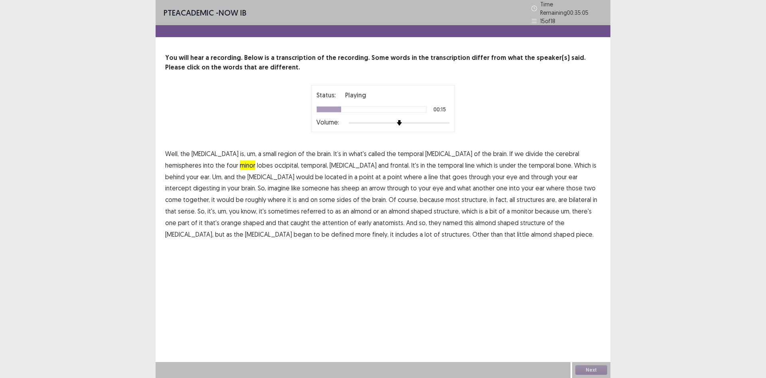
click at [465, 163] on span "line" at bounding box center [470, 165] width 10 height 10
click at [465, 161] on span "line" at bounding box center [470, 165] width 10 height 10
click at [220, 183] on span "digesting" at bounding box center [206, 188] width 27 height 10
click at [290, 183] on span "imagine" at bounding box center [279, 188] width 22 height 10
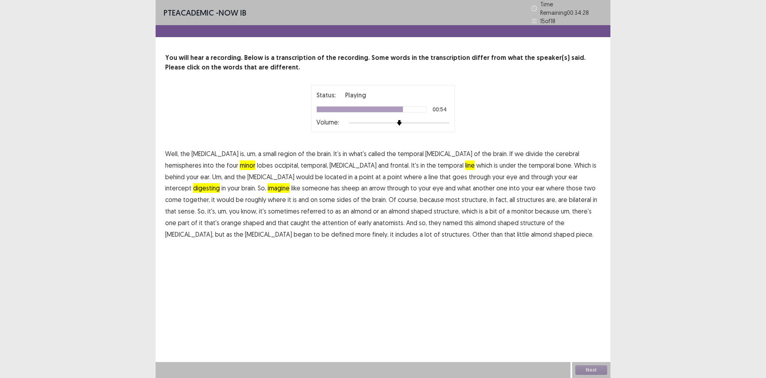
click at [512, 210] on span "monitor" at bounding box center [523, 211] width 22 height 10
click at [290, 183] on span "imagine" at bounding box center [279, 188] width 22 height 10
click at [602, 371] on button "Next" at bounding box center [592, 370] width 32 height 10
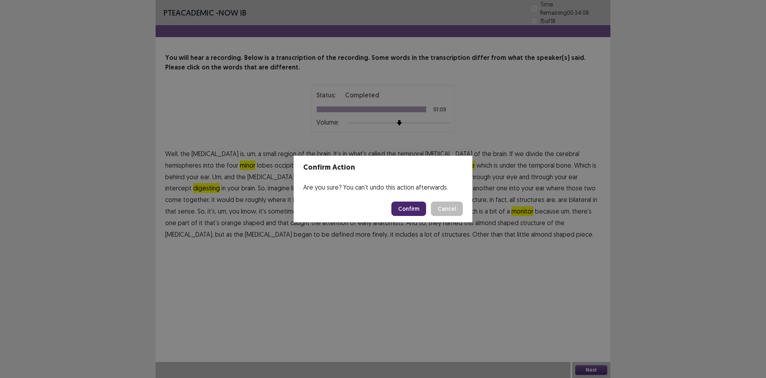
click at [412, 209] on button "Confirm" at bounding box center [409, 209] width 35 height 14
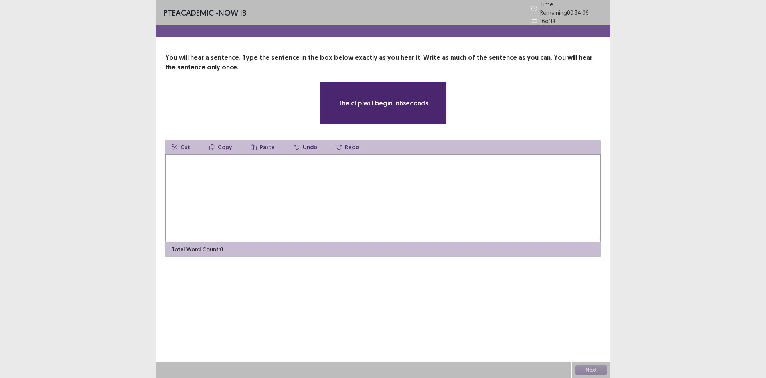
click at [263, 186] on textarea at bounding box center [383, 198] width 436 height 88
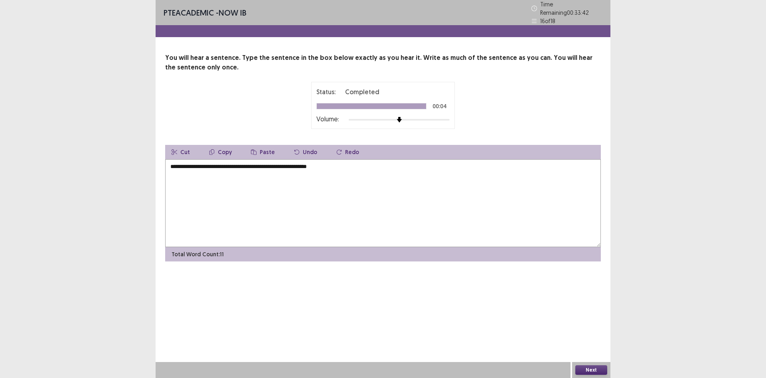
click at [173, 166] on textarea "**********" at bounding box center [383, 203] width 436 height 88
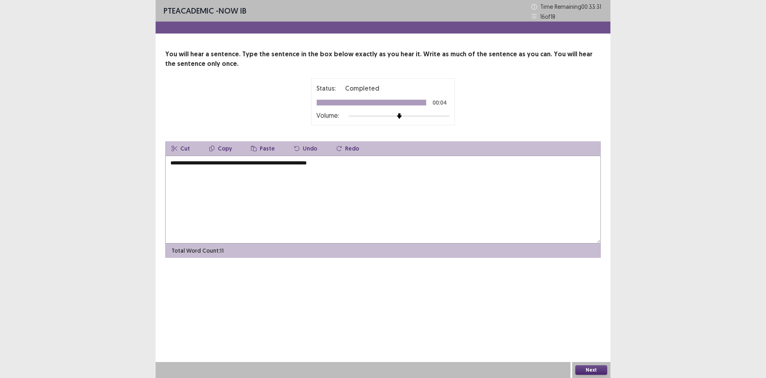
click at [345, 164] on textarea "**********" at bounding box center [383, 200] width 436 height 88
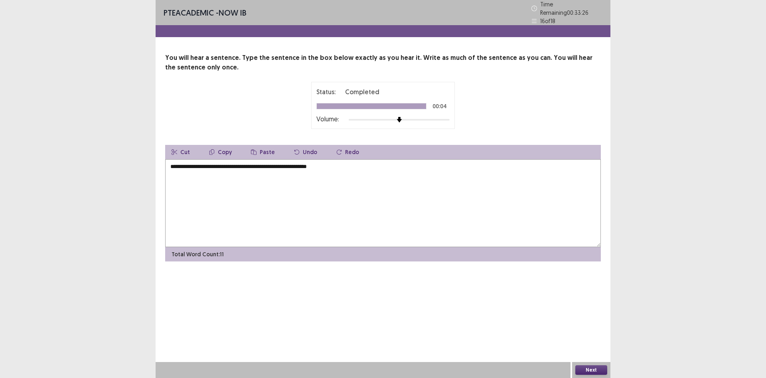
type textarea "**********"
click at [586, 369] on button "Next" at bounding box center [592, 370] width 32 height 10
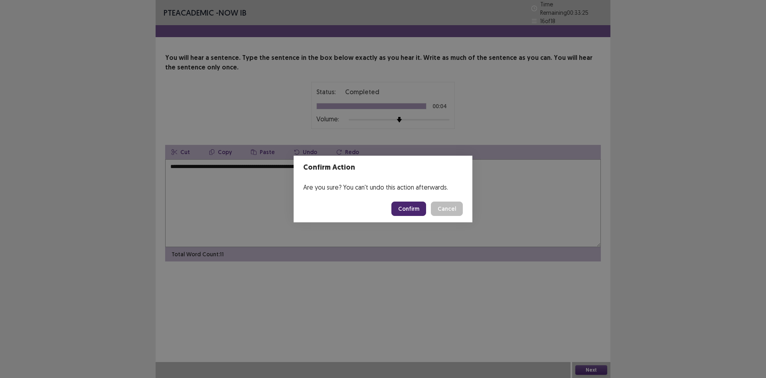
click at [418, 211] on button "Confirm" at bounding box center [409, 209] width 35 height 14
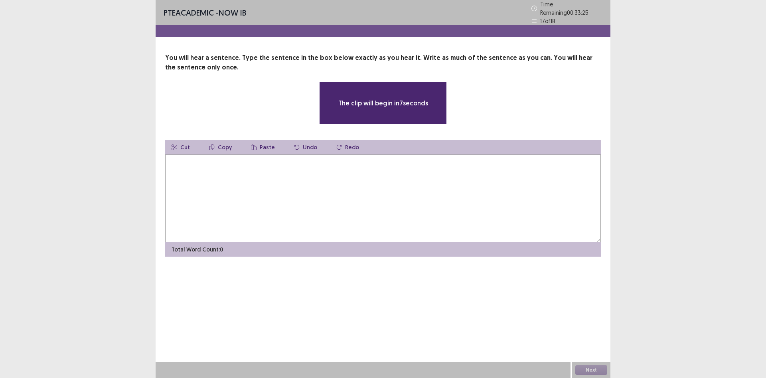
click at [324, 205] on textarea at bounding box center [383, 198] width 436 height 88
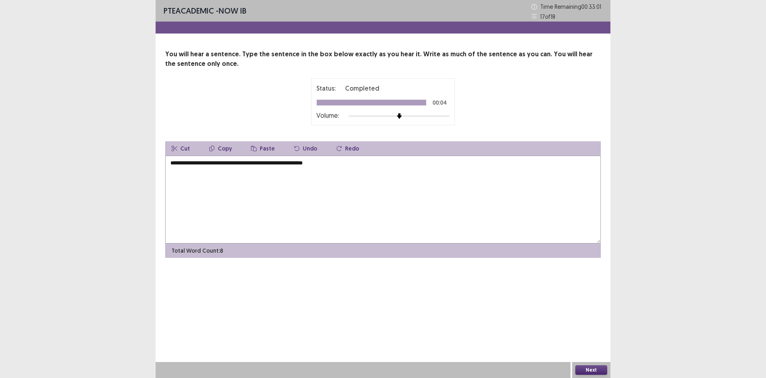
click at [173, 163] on textarea "**********" at bounding box center [383, 200] width 436 height 88
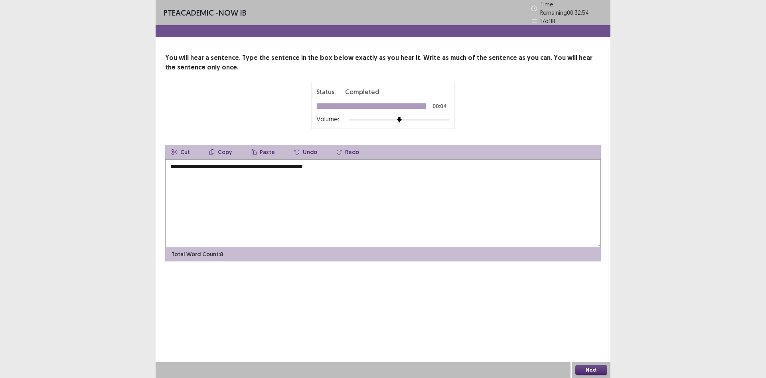
click at [275, 163] on textarea "**********" at bounding box center [383, 203] width 436 height 88
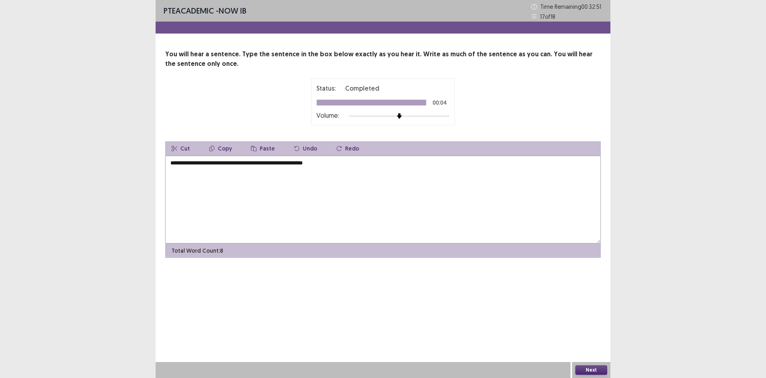
click at [338, 164] on textarea "**********" at bounding box center [383, 200] width 436 height 88
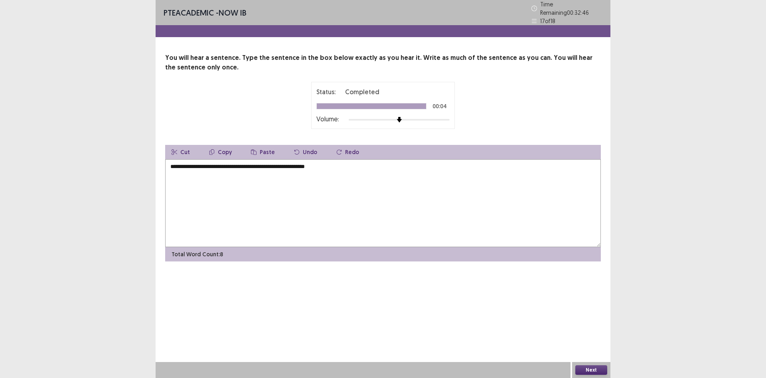
type textarea "**********"
click at [595, 367] on button "Next" at bounding box center [592, 370] width 32 height 10
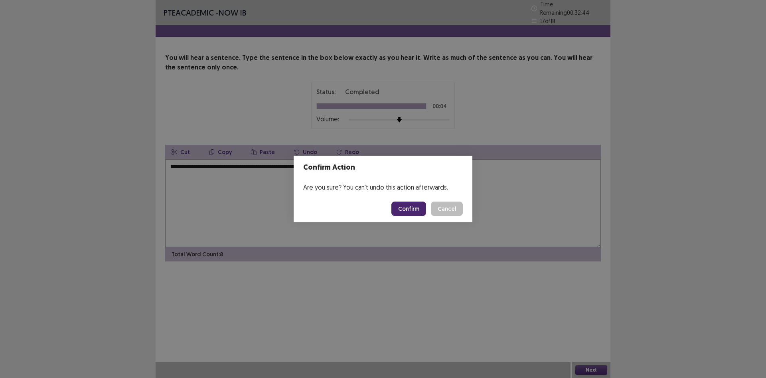
click at [421, 206] on button "Confirm" at bounding box center [409, 209] width 35 height 14
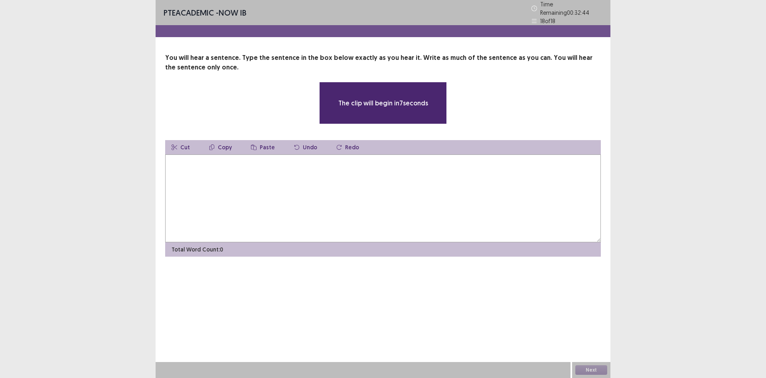
click at [254, 198] on textarea at bounding box center [383, 198] width 436 height 88
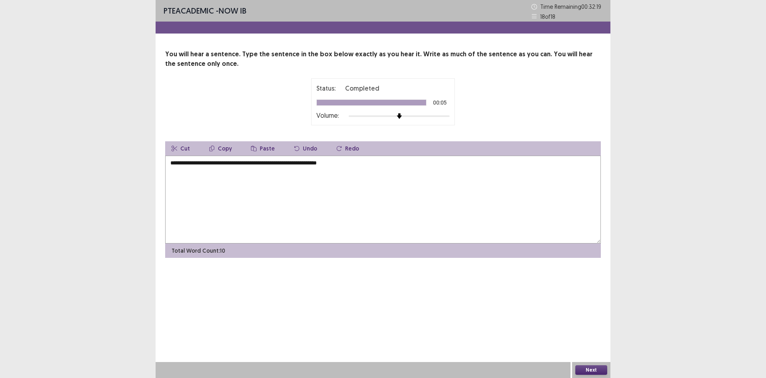
click at [172, 165] on textarea "**********" at bounding box center [383, 200] width 436 height 88
click at [208, 163] on textarea "**********" at bounding box center [383, 200] width 436 height 88
click at [210, 165] on textarea "**********" at bounding box center [383, 200] width 436 height 88
click at [376, 162] on textarea "**********" at bounding box center [383, 200] width 436 height 88
click at [333, 164] on textarea "**********" at bounding box center [383, 200] width 436 height 88
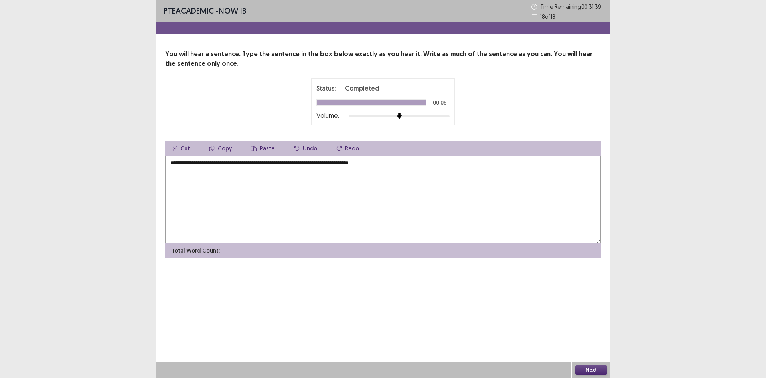
click at [331, 164] on textarea "**********" at bounding box center [383, 200] width 436 height 88
click at [335, 165] on textarea "**********" at bounding box center [383, 200] width 436 height 88
type textarea "**********"
click at [598, 369] on button "Next" at bounding box center [592, 370] width 32 height 10
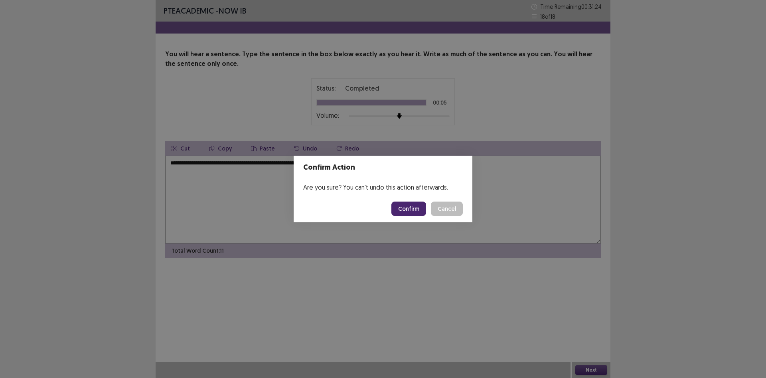
click at [408, 208] on button "Confirm" at bounding box center [409, 209] width 35 height 14
